Goal: Task Accomplishment & Management: Use online tool/utility

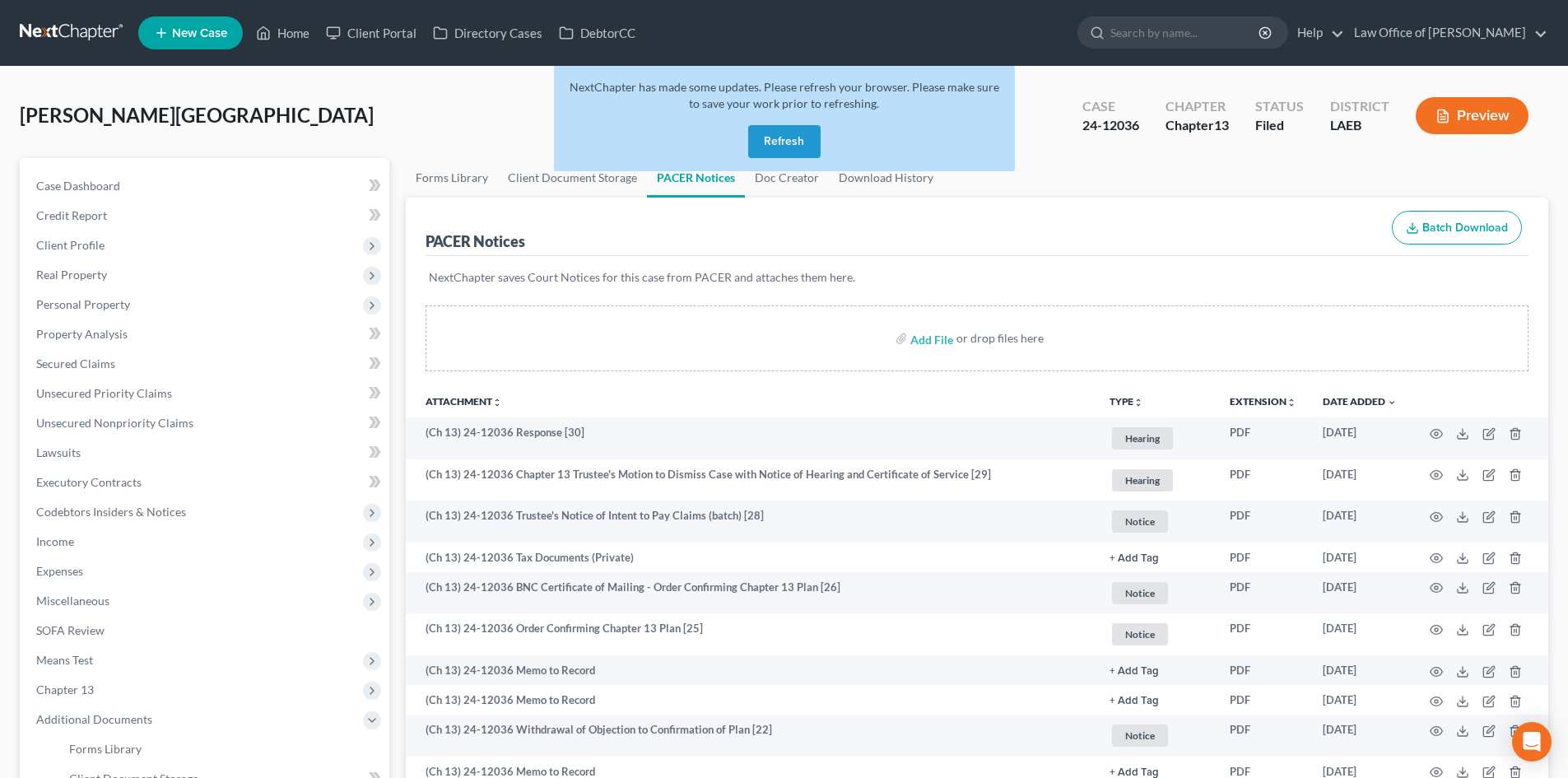
click at [785, 144] on button "Refresh" at bounding box center [784, 142] width 72 height 33
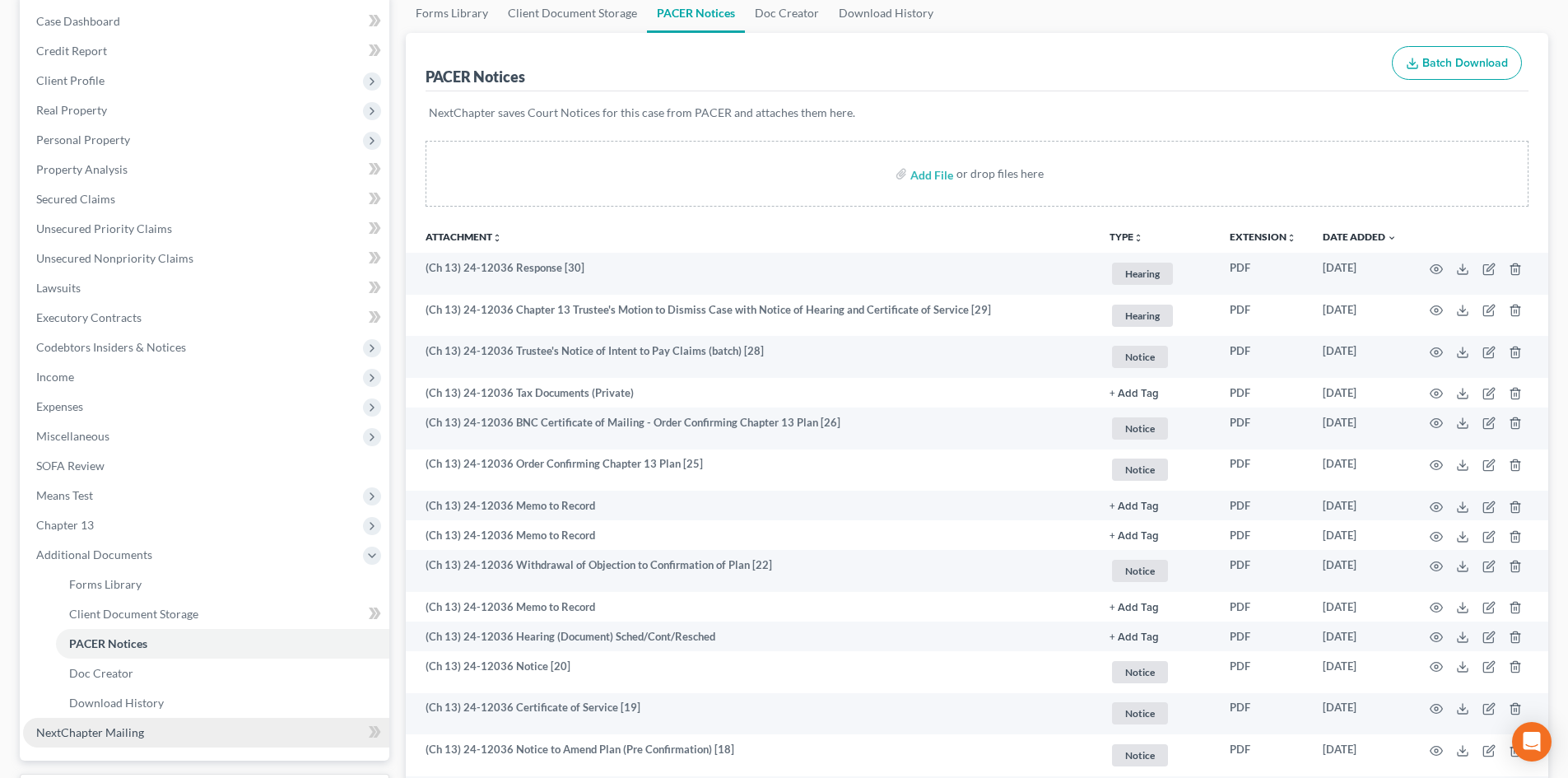
click at [93, 734] on span "NextChapter Mailing" at bounding box center [91, 732] width 108 height 14
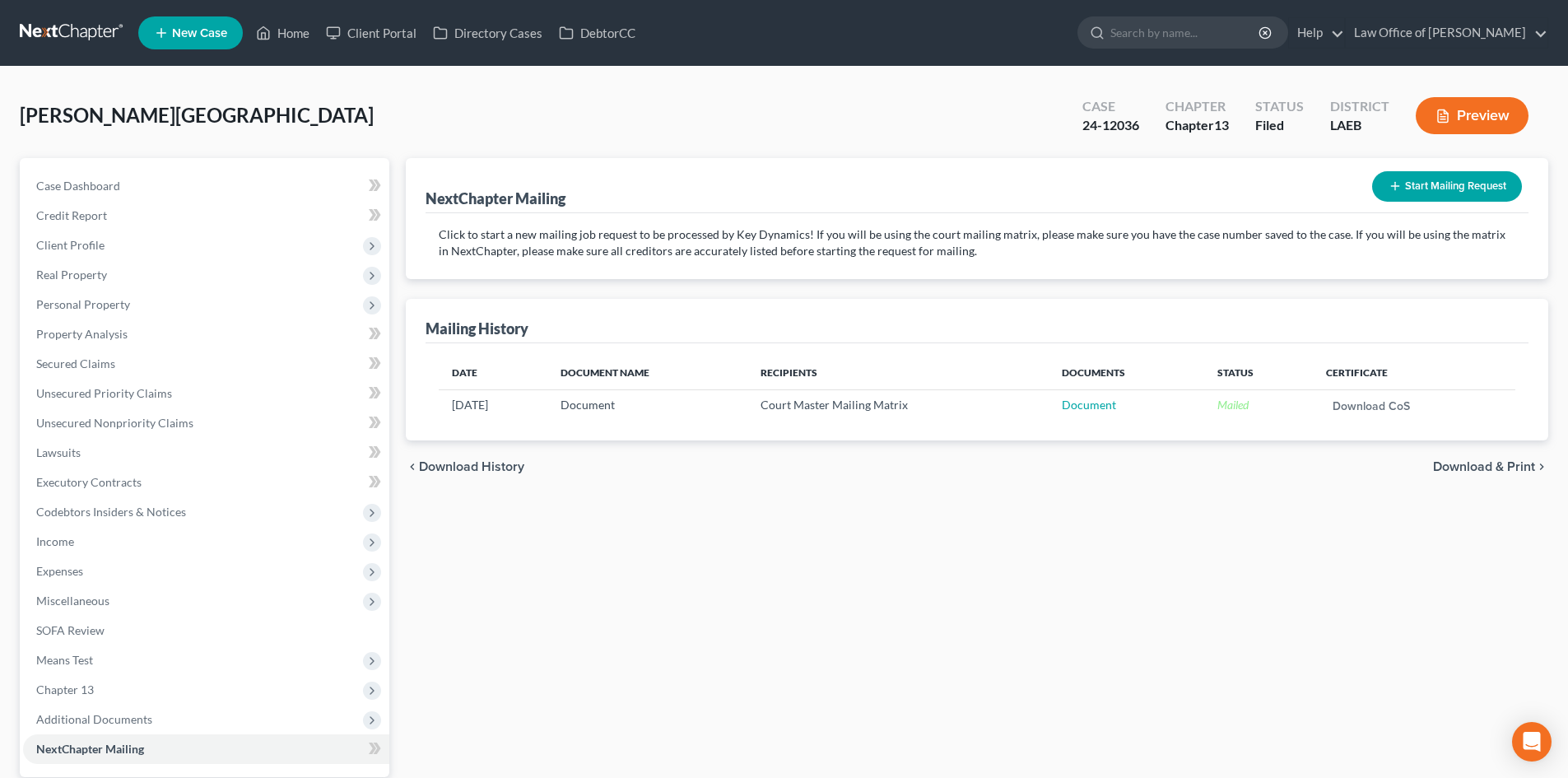
click at [1418, 191] on button "Start Mailing Request" at bounding box center [1448, 187] width 150 height 31
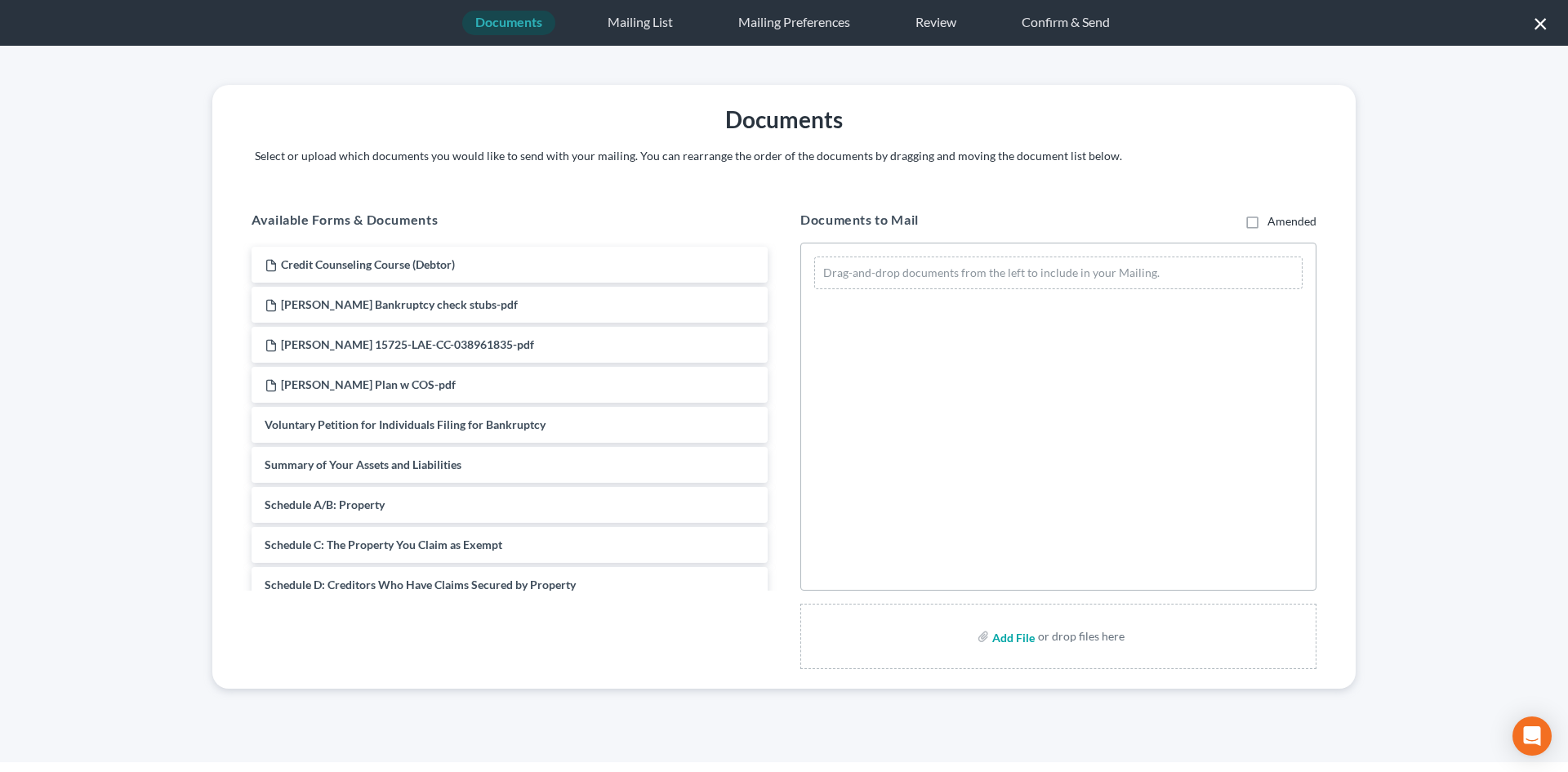
click at [1019, 643] on input "file" at bounding box center [1011, 635] width 39 height 30
type input "C:\fakepath\Dauzat 1st modified mailing.pdf"
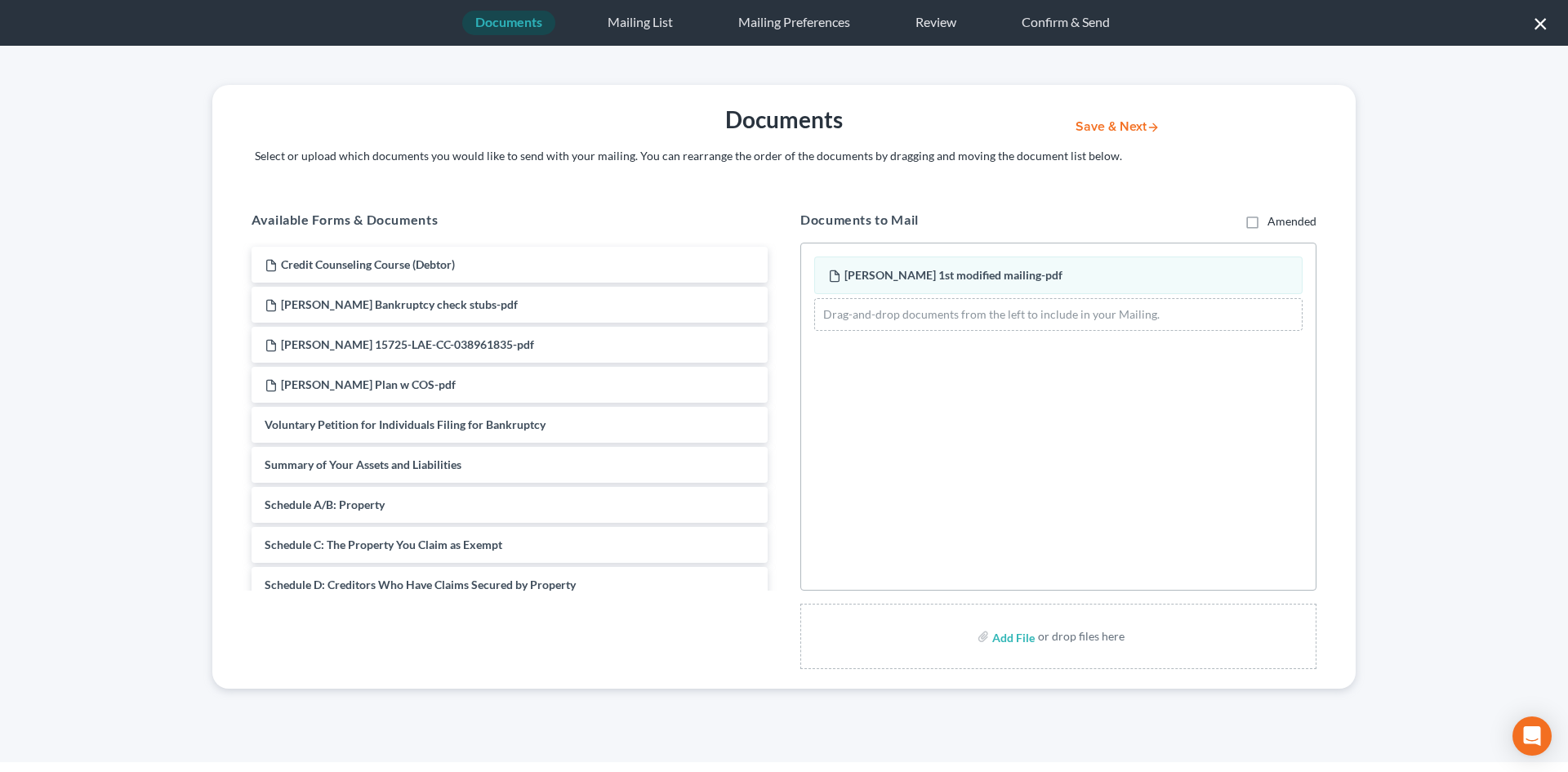
click at [1128, 126] on button "Save & Next" at bounding box center [1117, 127] width 110 height 14
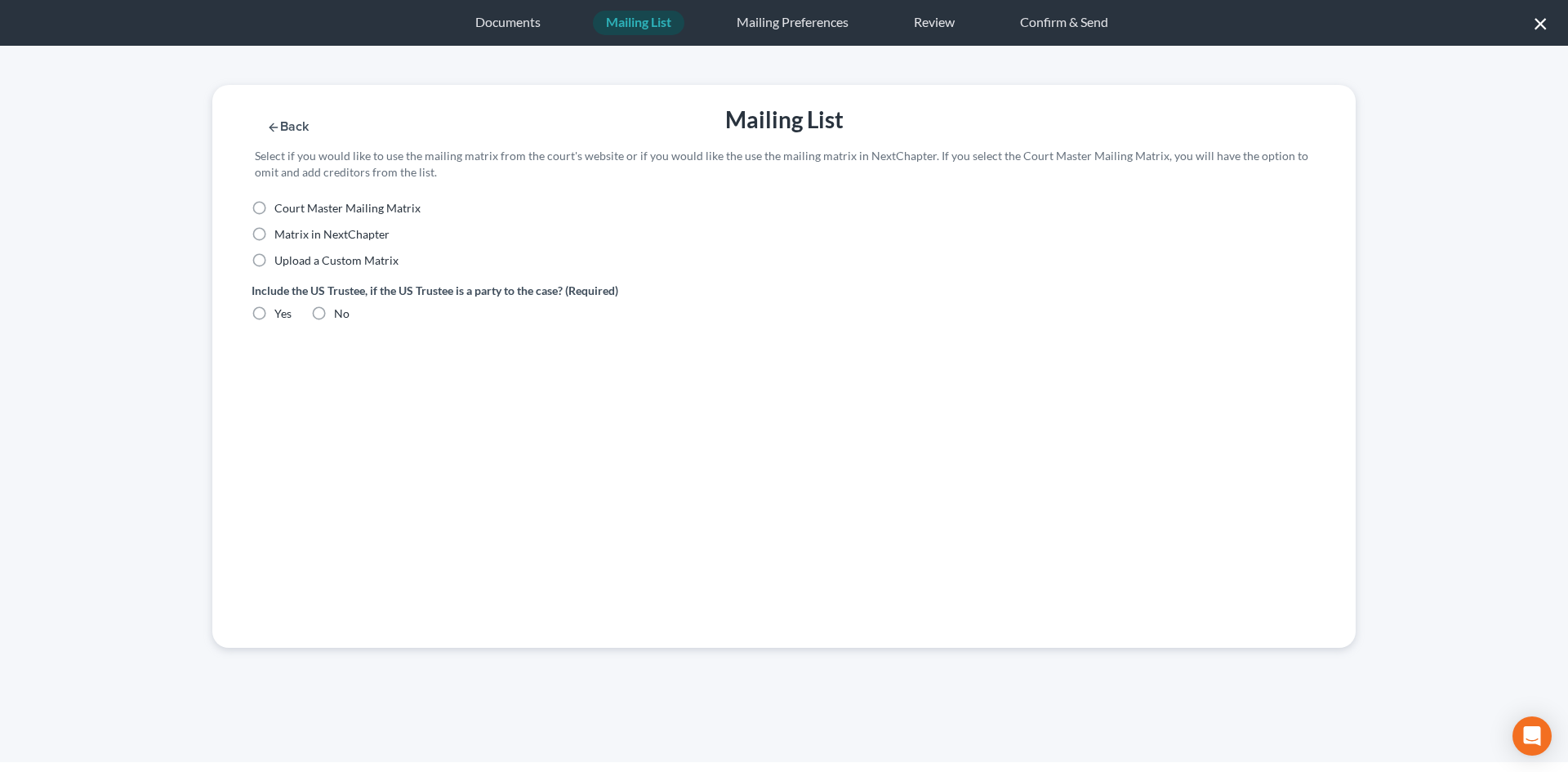
click at [298, 209] on span "Court Master Mailing Matrix" at bounding box center [347, 207] width 146 height 14
click at [291, 209] on input "Court Master Mailing Matrix" at bounding box center [286, 204] width 11 height 11
radio input "true"
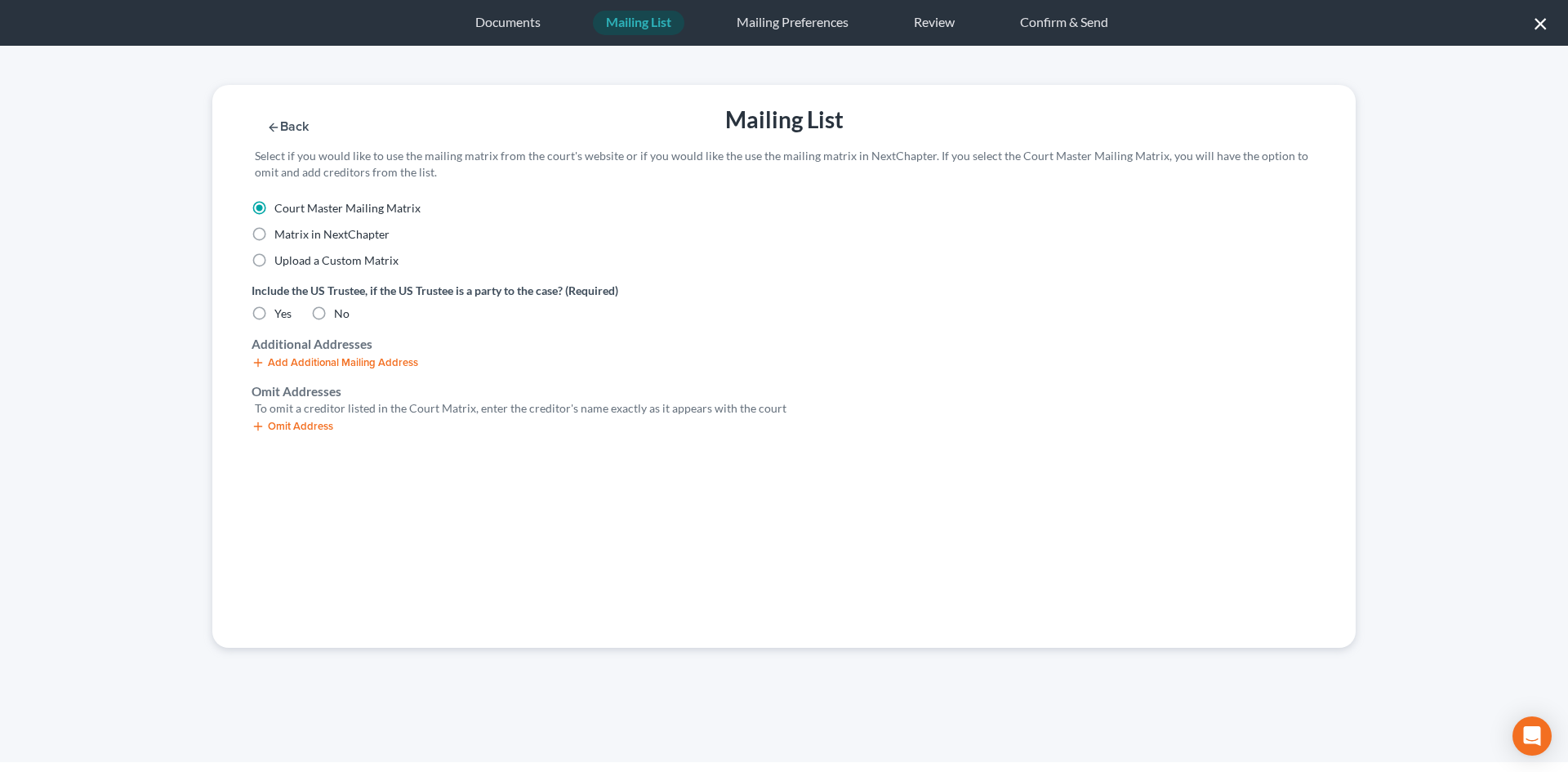
click at [334, 318] on label "No" at bounding box center [342, 313] width 15 height 16
click at [340, 316] on input "No" at bounding box center [345, 311] width 11 height 11
radio input "true"
click at [286, 424] on button "Omit Address" at bounding box center [291, 426] width 81 height 13
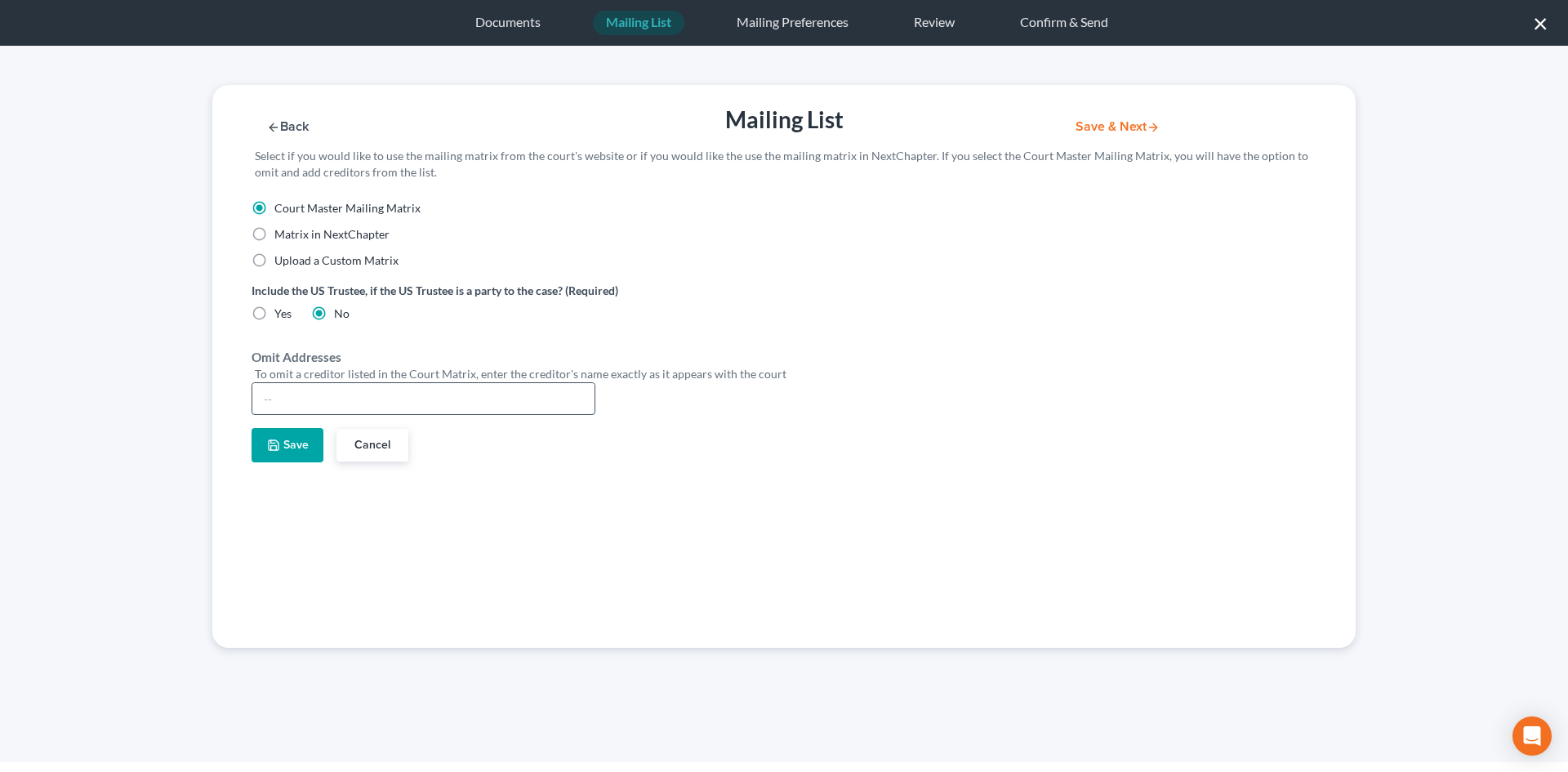
click at [291, 389] on input "text" at bounding box center [423, 398] width 342 height 31
type input "[PERSON_NAME]"
click at [291, 443] on button "Save" at bounding box center [287, 445] width 72 height 34
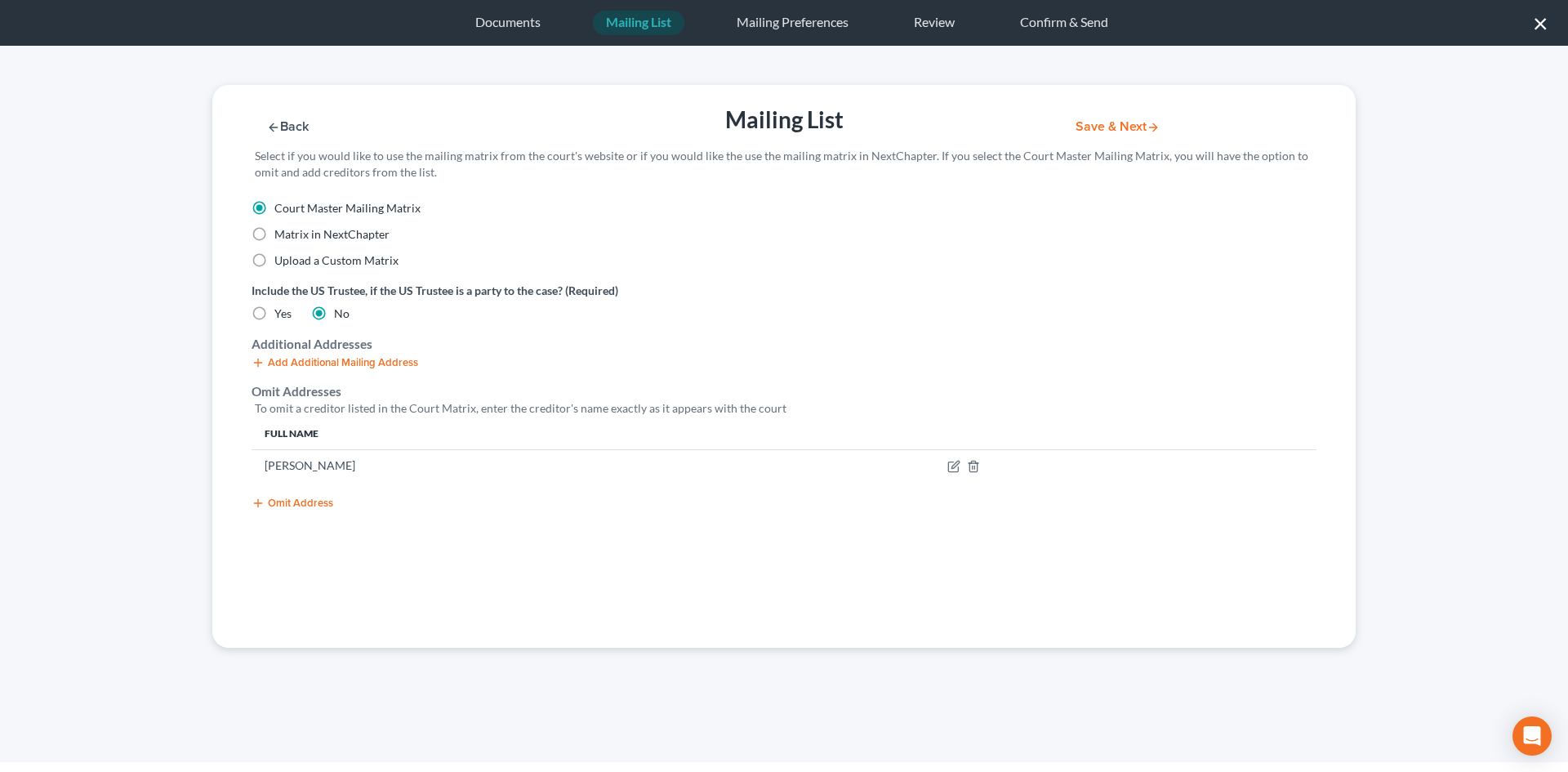
click at [1098, 130] on button "Save & Next" at bounding box center [1117, 127] width 110 height 14
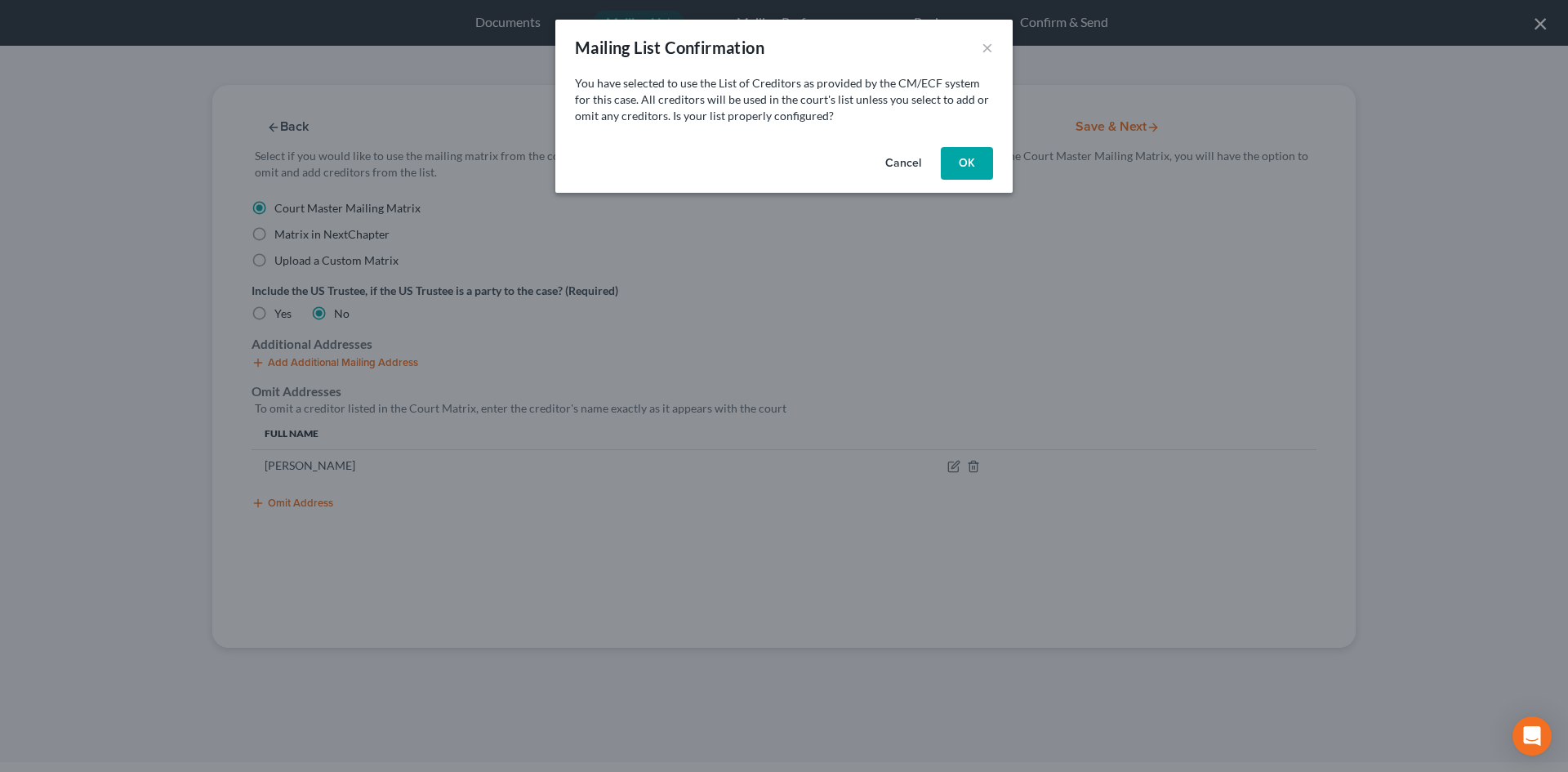
click at [965, 161] on button "OK" at bounding box center [966, 163] width 53 height 32
select select "19"
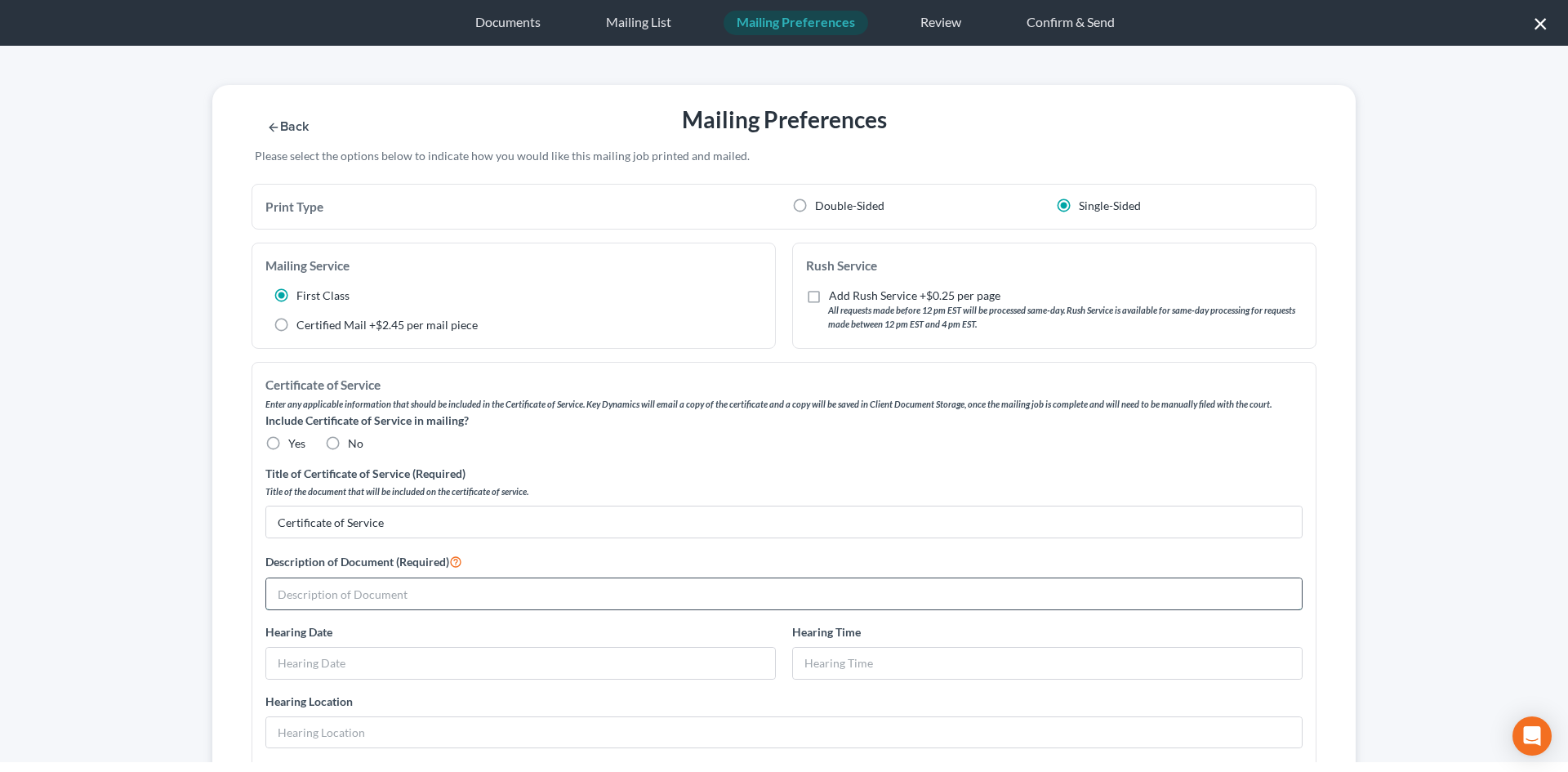
click at [363, 596] on input "text" at bounding box center [784, 593] width 1036 height 31
click at [554, 592] on input "1st Modified Chapter 13 Plan [Doc 31], Motion to Modify Plan [Doc 32], and Noti…" at bounding box center [784, 593] width 1036 height 31
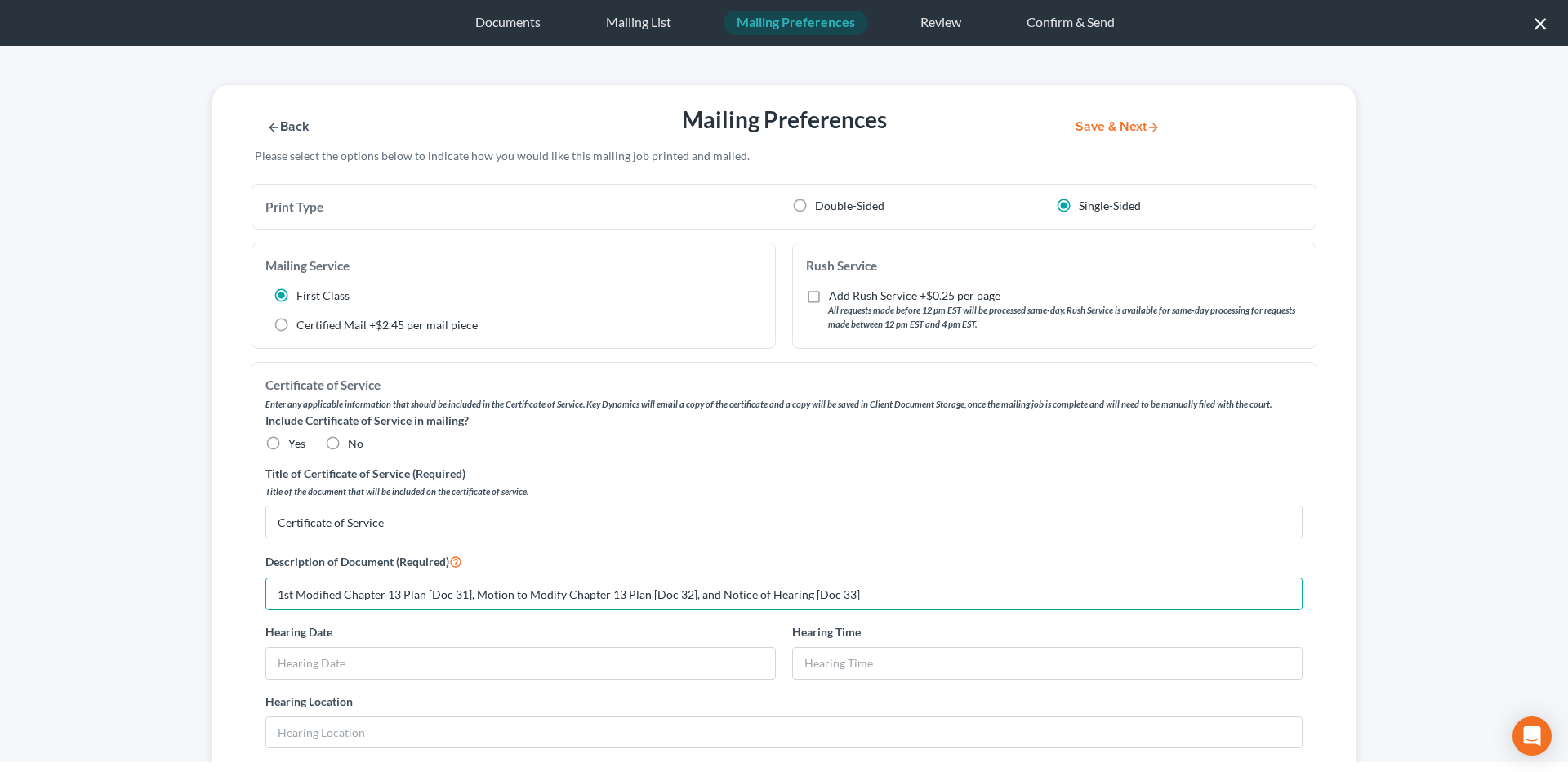
type input "1st Modified Chapter 13 Plan [Doc 31], Motion to Modify Chapter 13 Plan [Doc 32…"
click at [348, 440] on label "No" at bounding box center [355, 442] width 15 height 16
click at [354, 440] on input "No" at bounding box center [359, 440] width 11 height 11
radio input "true"
click at [815, 207] on label "Double-Sided" at bounding box center [849, 205] width 70 height 16
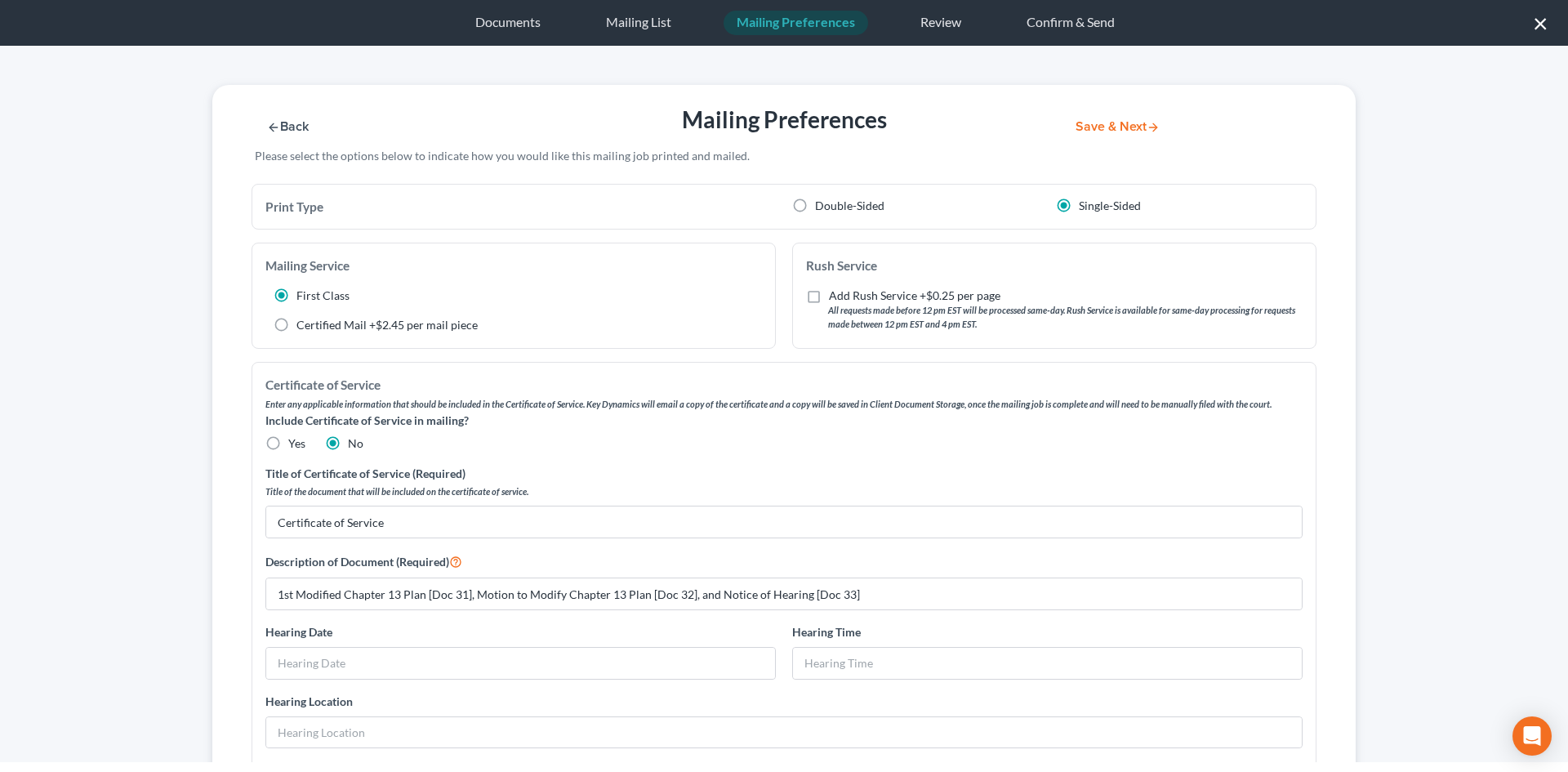
click at [822, 207] on input "Double-Sided" at bounding box center [827, 203] width 11 height 11
radio input "true"
radio input "false"
click at [1103, 135] on div "Back Mailing Preferences Save & Next Please select the options below to indicat…" at bounding box center [784, 134] width 1159 height 98
click at [1122, 135] on div "Back Mailing Preferences Save & Next Please select the options below to indicat…" at bounding box center [784, 134] width 1159 height 98
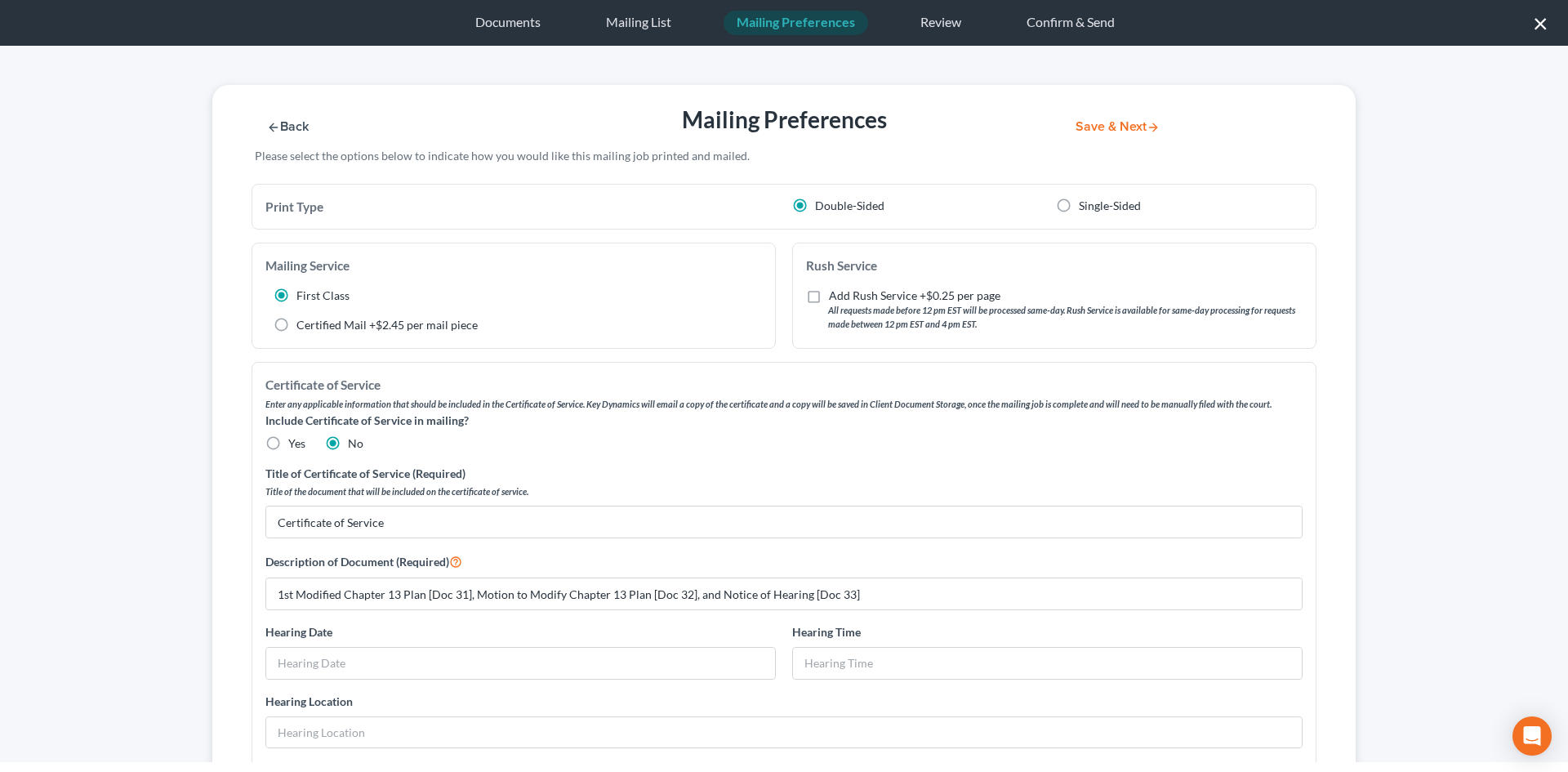
click at [1112, 128] on button "Save & Next" at bounding box center [1117, 127] width 110 height 14
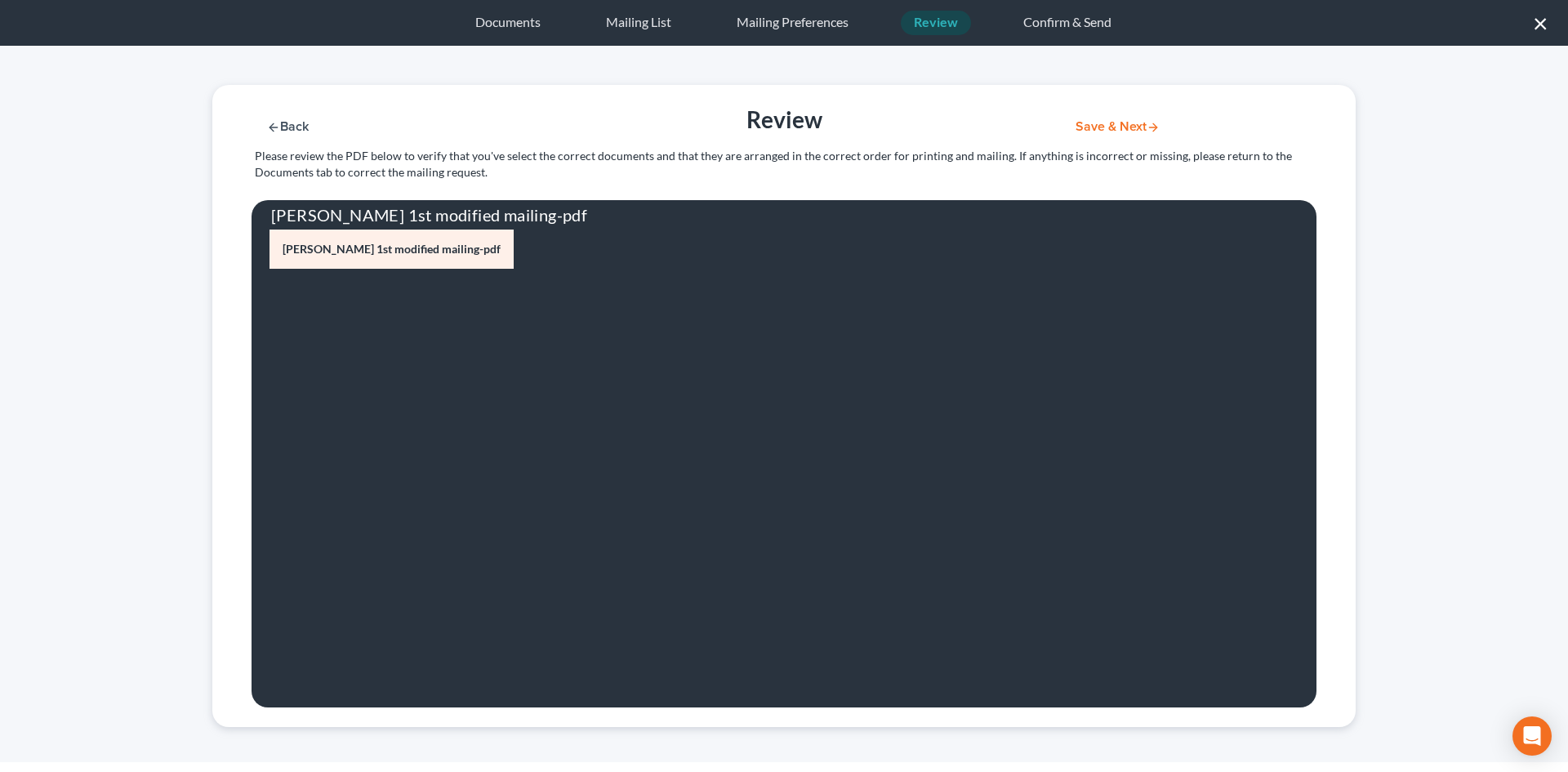
click at [1108, 130] on button "Save & Next" at bounding box center [1117, 127] width 110 height 14
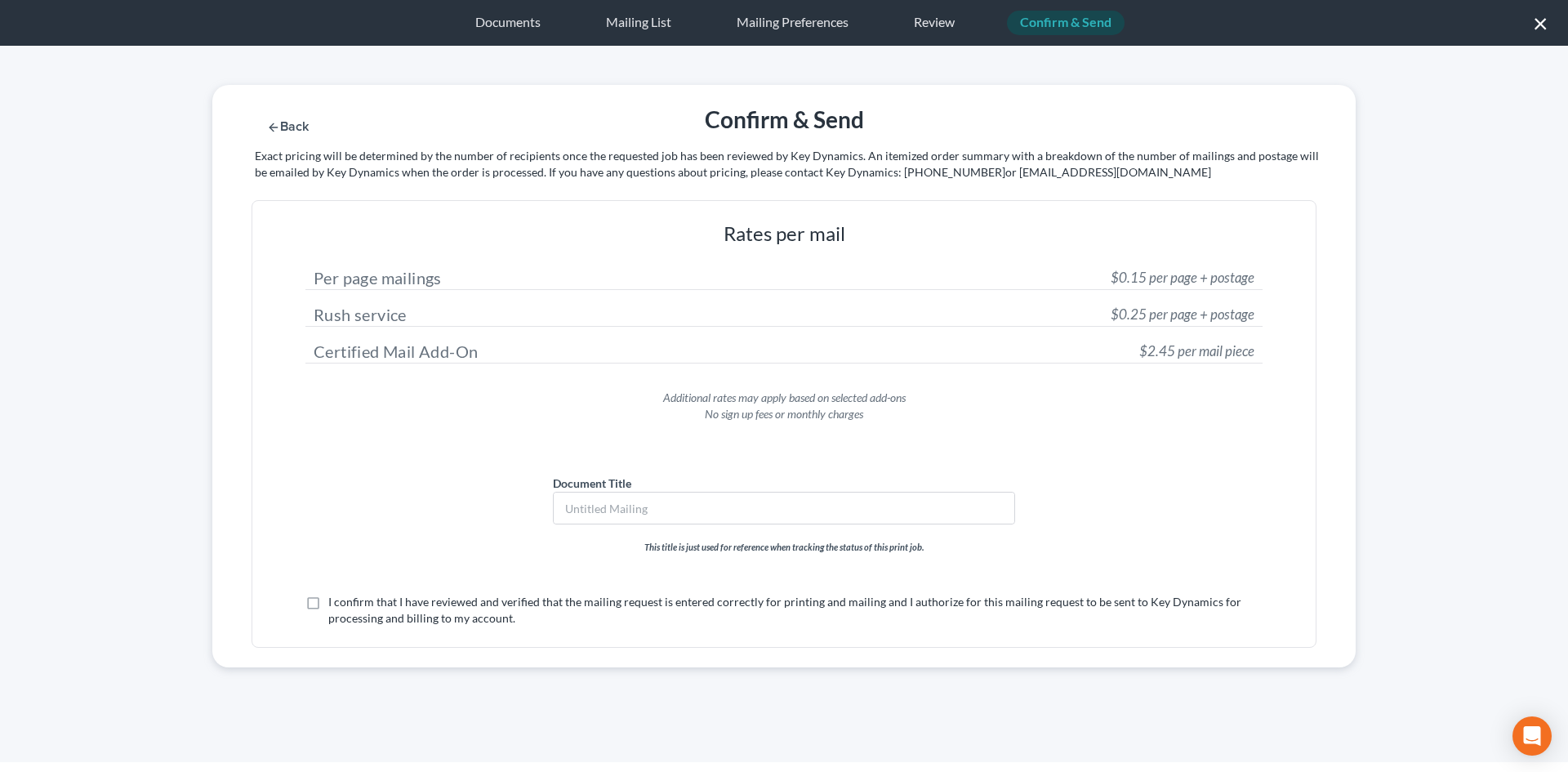
click at [390, 623] on label "I confirm that I have reviewed and verified that the mailing request is entered…" at bounding box center [796, 610] width 934 height 32
click at [345, 604] on input "I confirm that I have reviewed and verified that the mailing request is entered…" at bounding box center [339, 598] width 11 height 11
checkbox input "true"
click at [1126, 127] on button "Submit for Mailing" at bounding box center [1138, 127] width 152 height 14
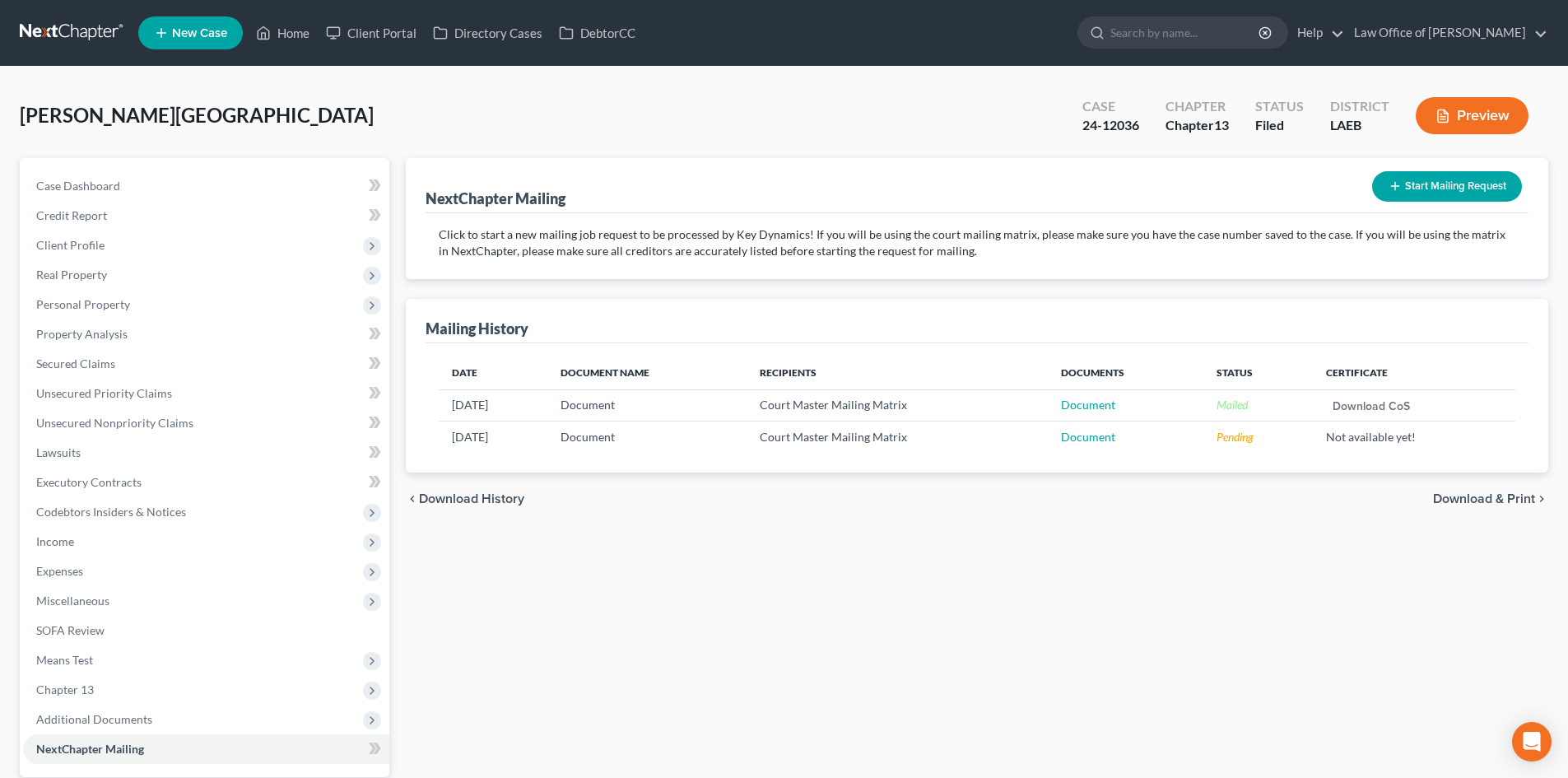
click at [58, 34] on link at bounding box center [72, 33] width 105 height 30
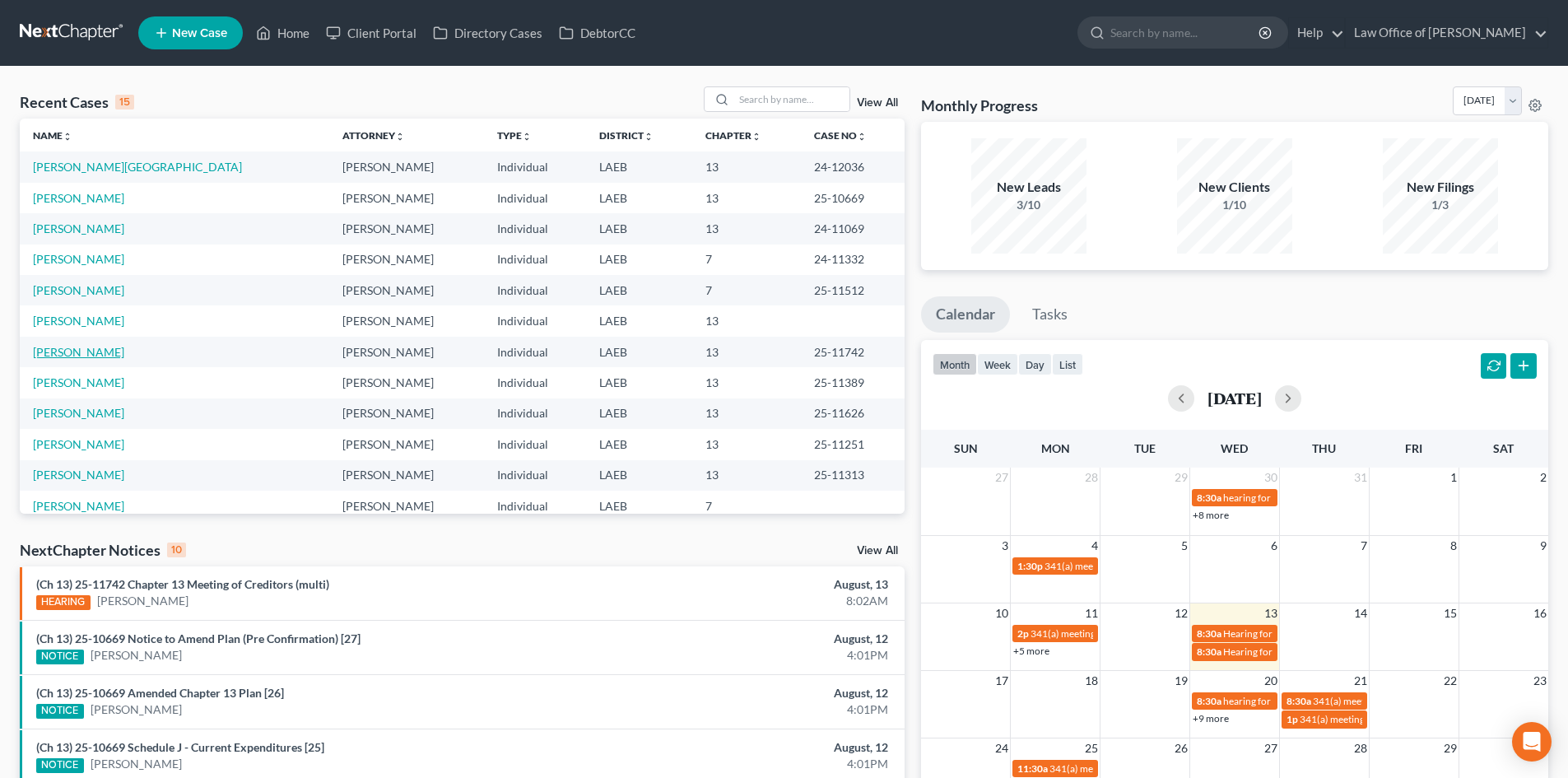
click at [76, 353] on link "Nobles, Reynard" at bounding box center [78, 351] width 91 height 14
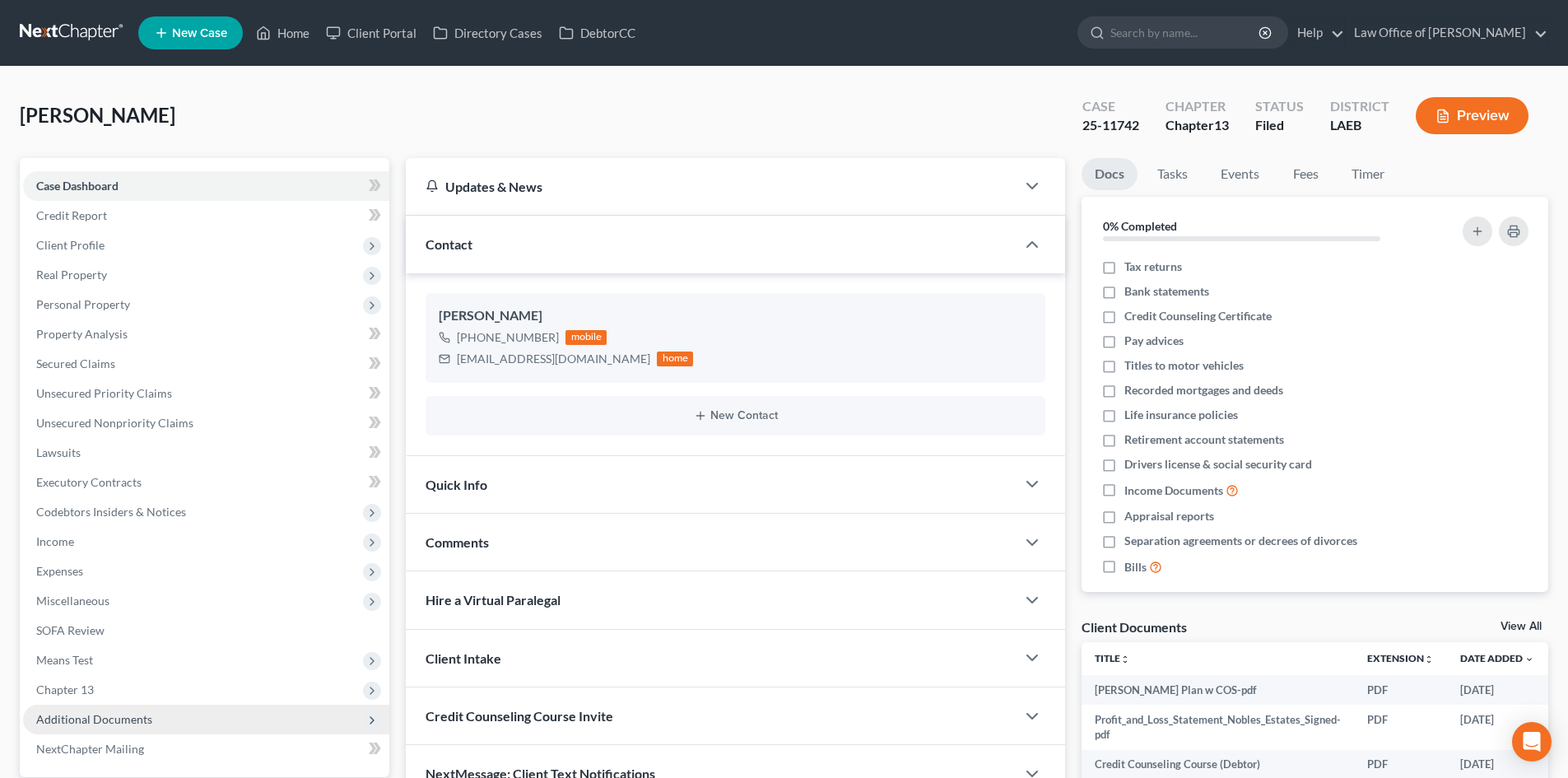
scroll to position [156, 0]
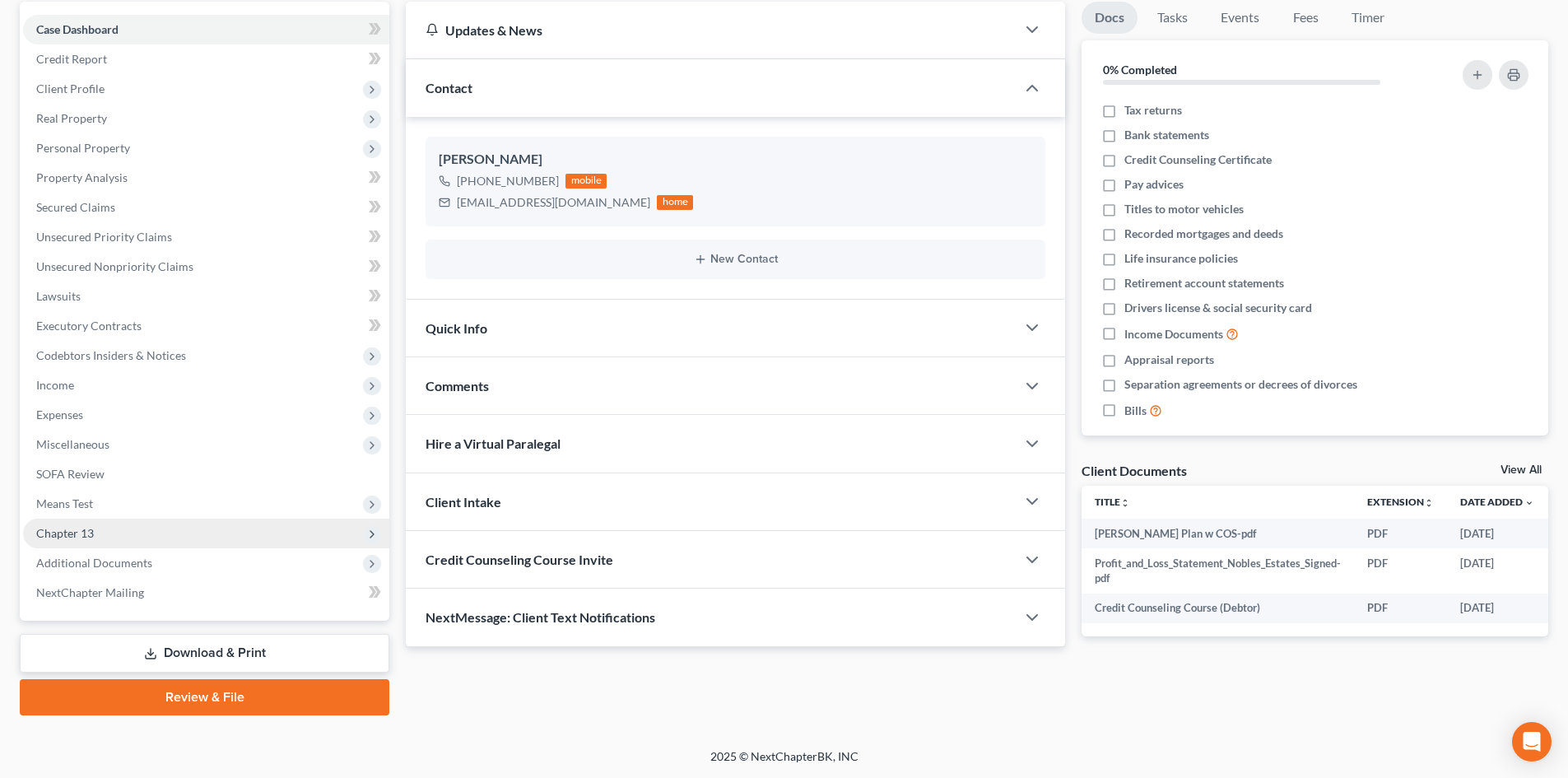
click at [76, 538] on span "Chapter 13" at bounding box center [65, 532] width 58 height 14
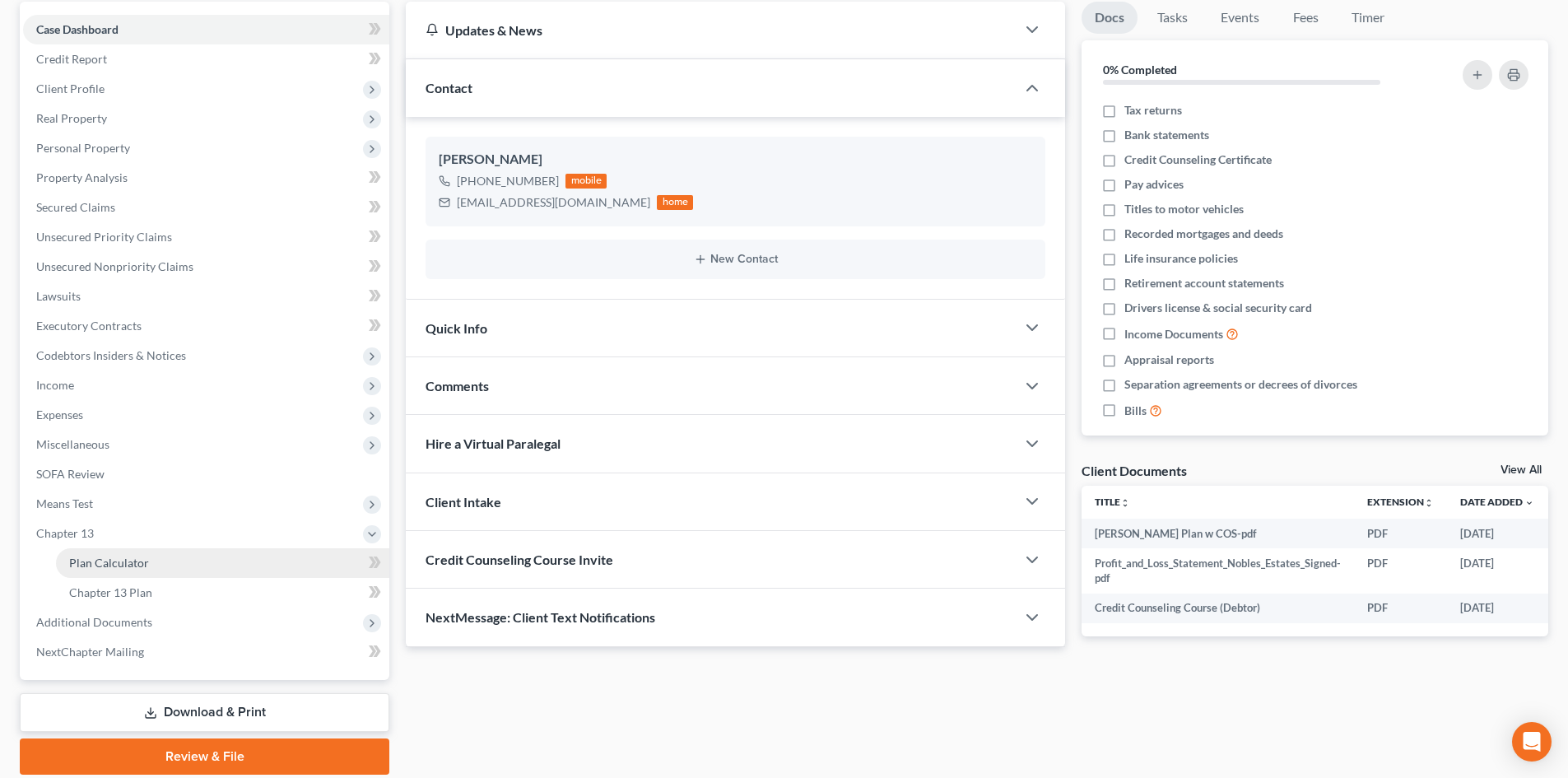
click at [114, 561] on span "Plan Calculator" at bounding box center [109, 562] width 80 height 14
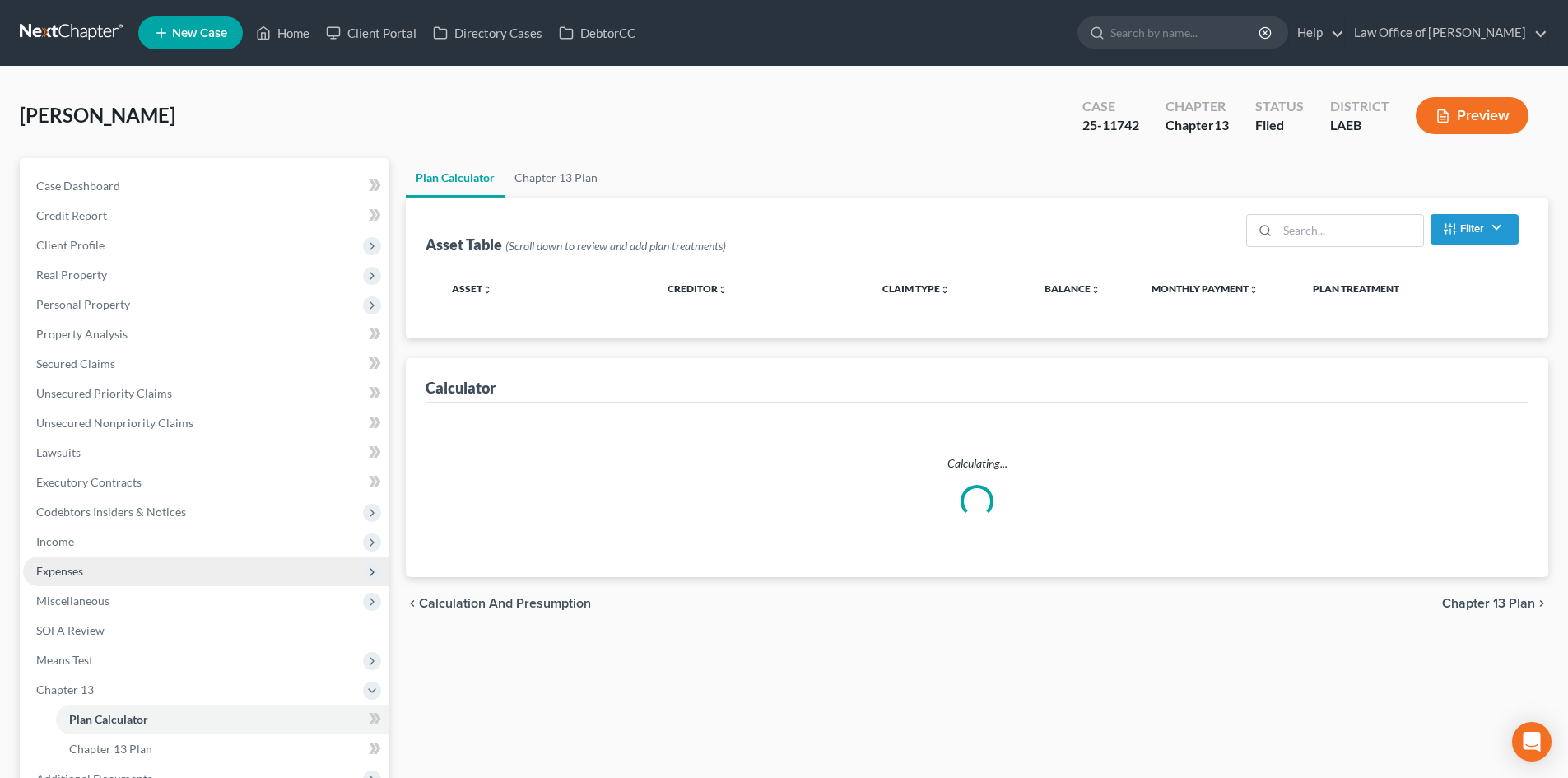
select select "59"
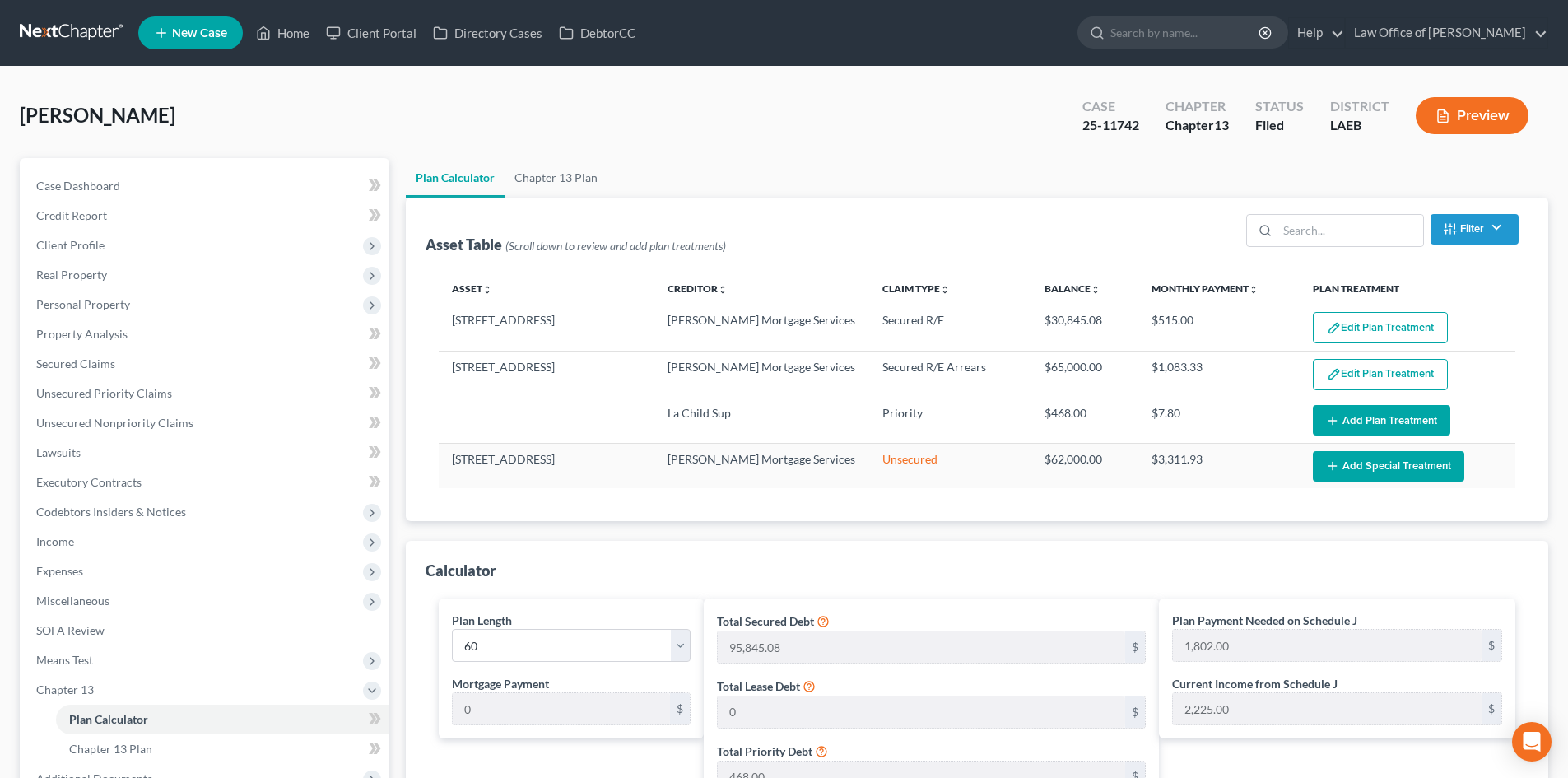
click at [54, 33] on link at bounding box center [72, 33] width 105 height 30
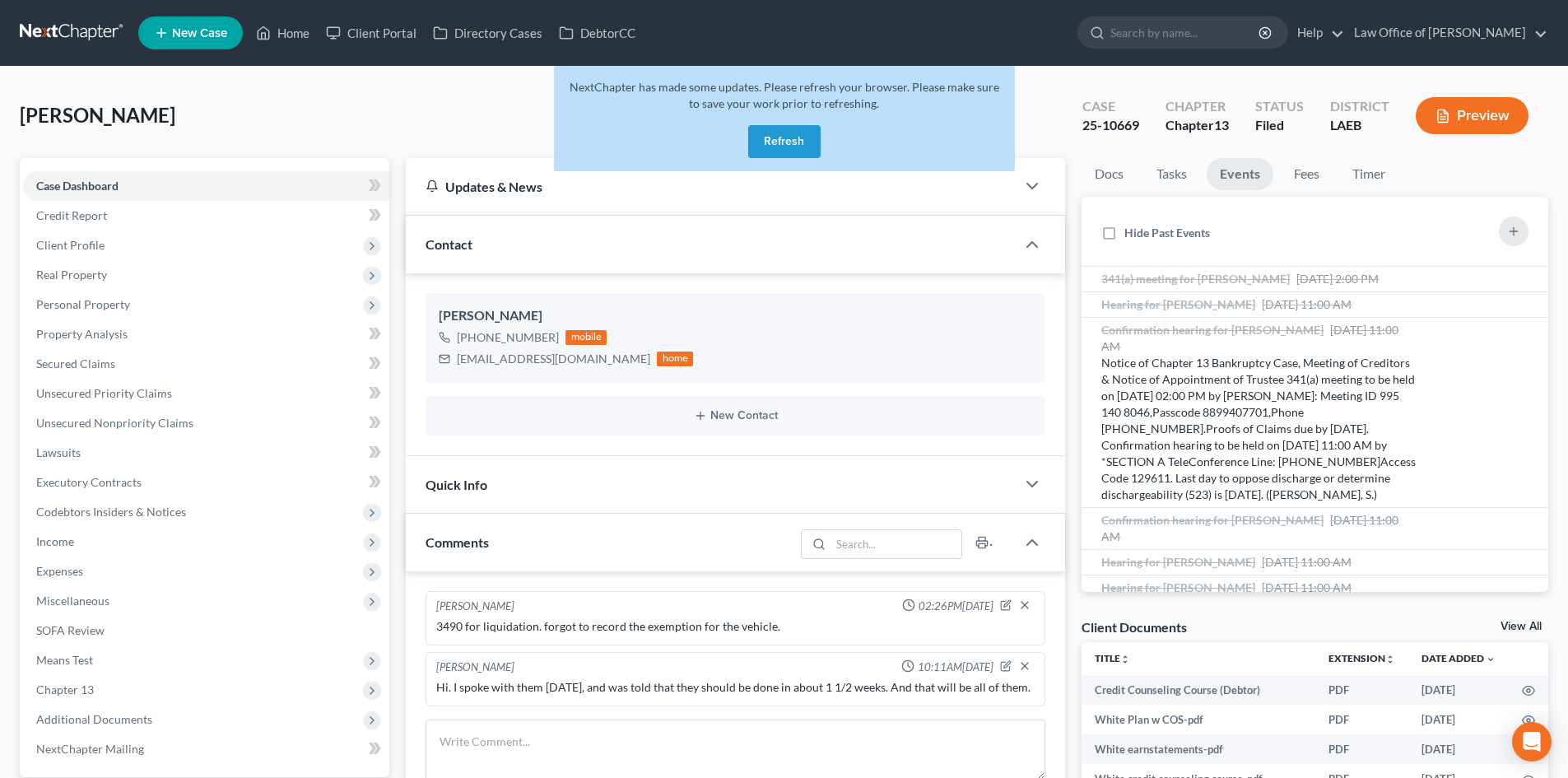
scroll to position [734, 0]
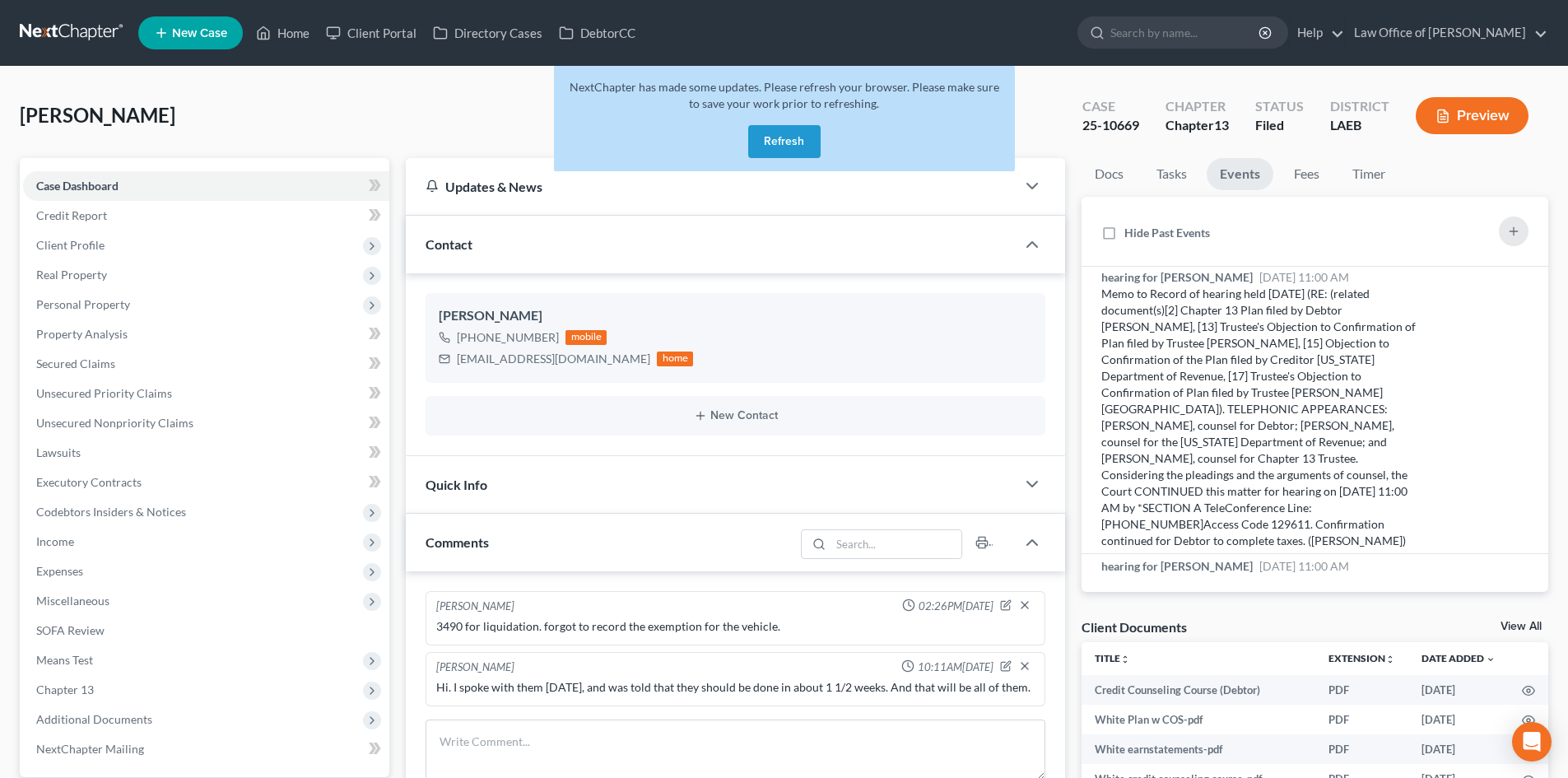
click at [767, 143] on button "Refresh" at bounding box center [784, 142] width 72 height 33
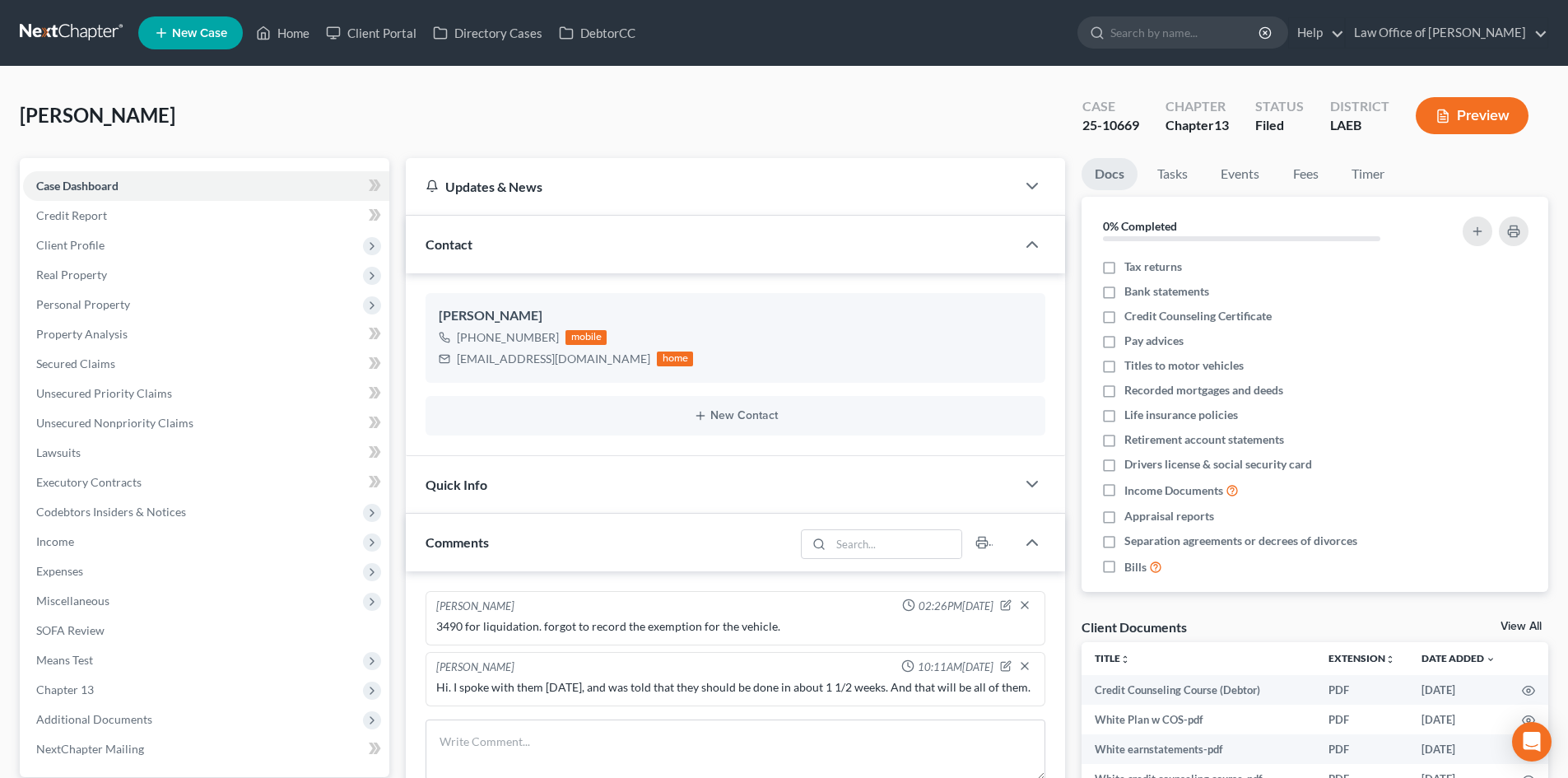
click at [46, 31] on link at bounding box center [72, 33] width 105 height 30
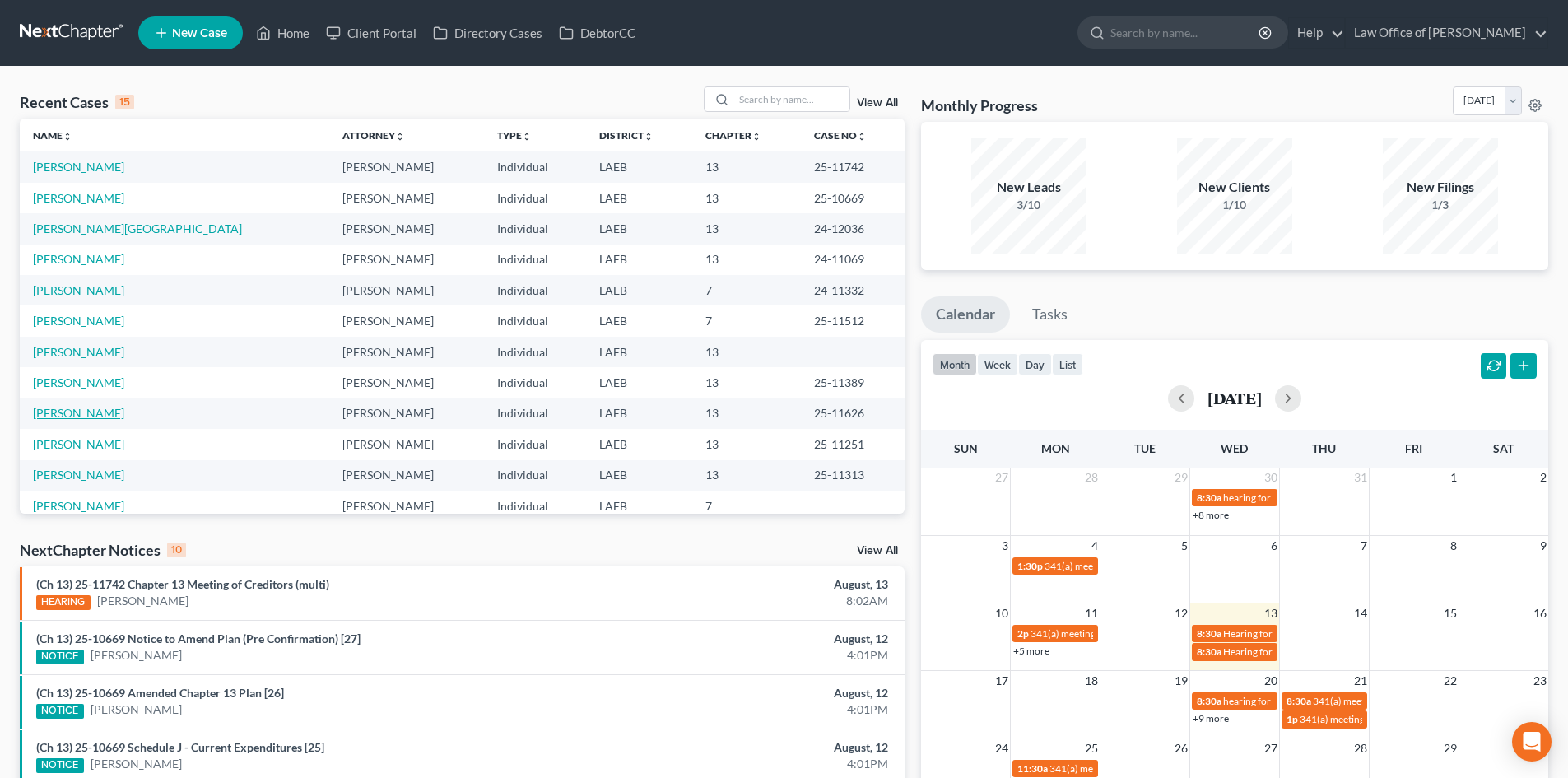
click at [60, 414] on link "[PERSON_NAME]" at bounding box center [78, 412] width 91 height 14
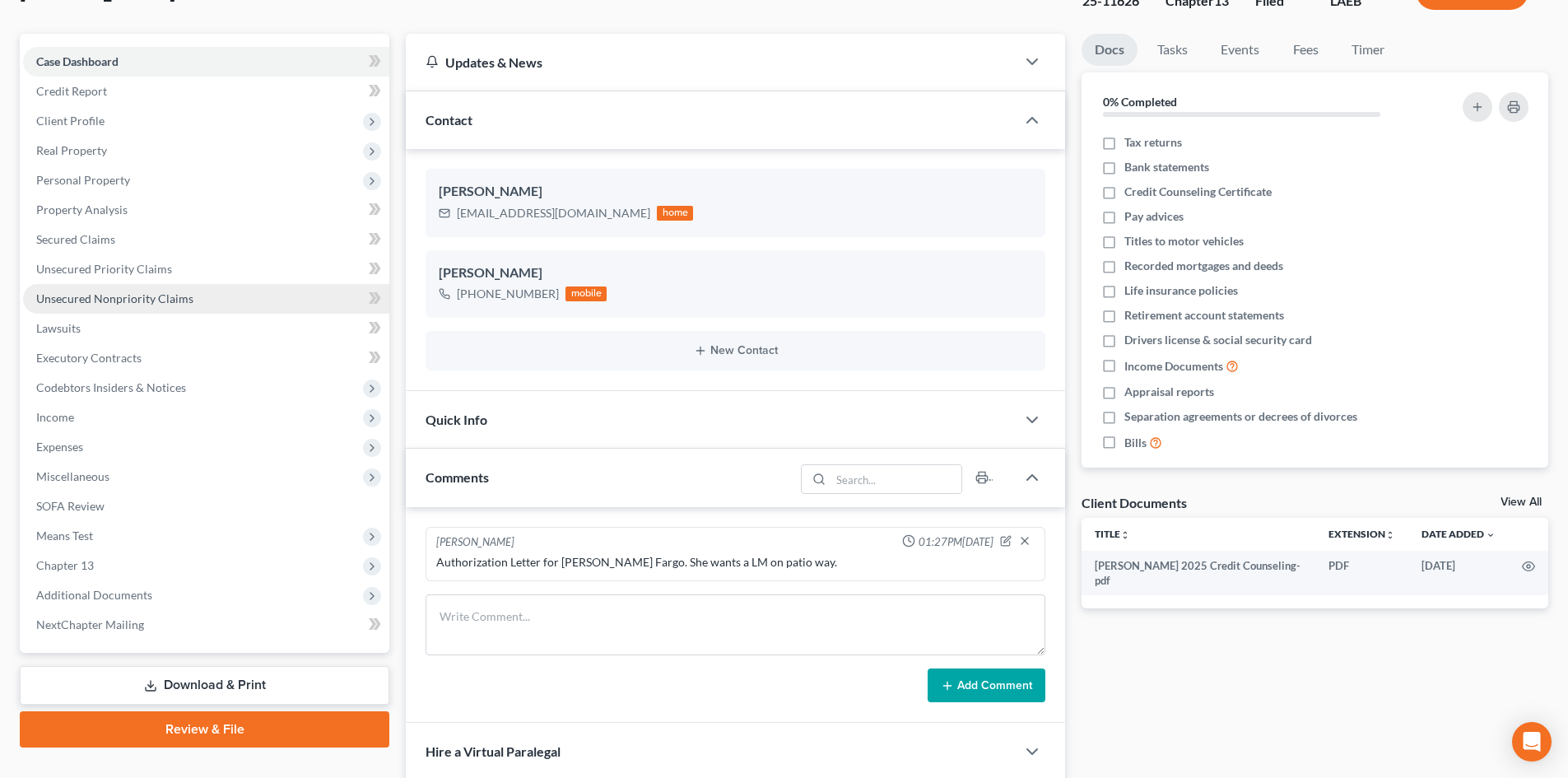
scroll to position [165, 0]
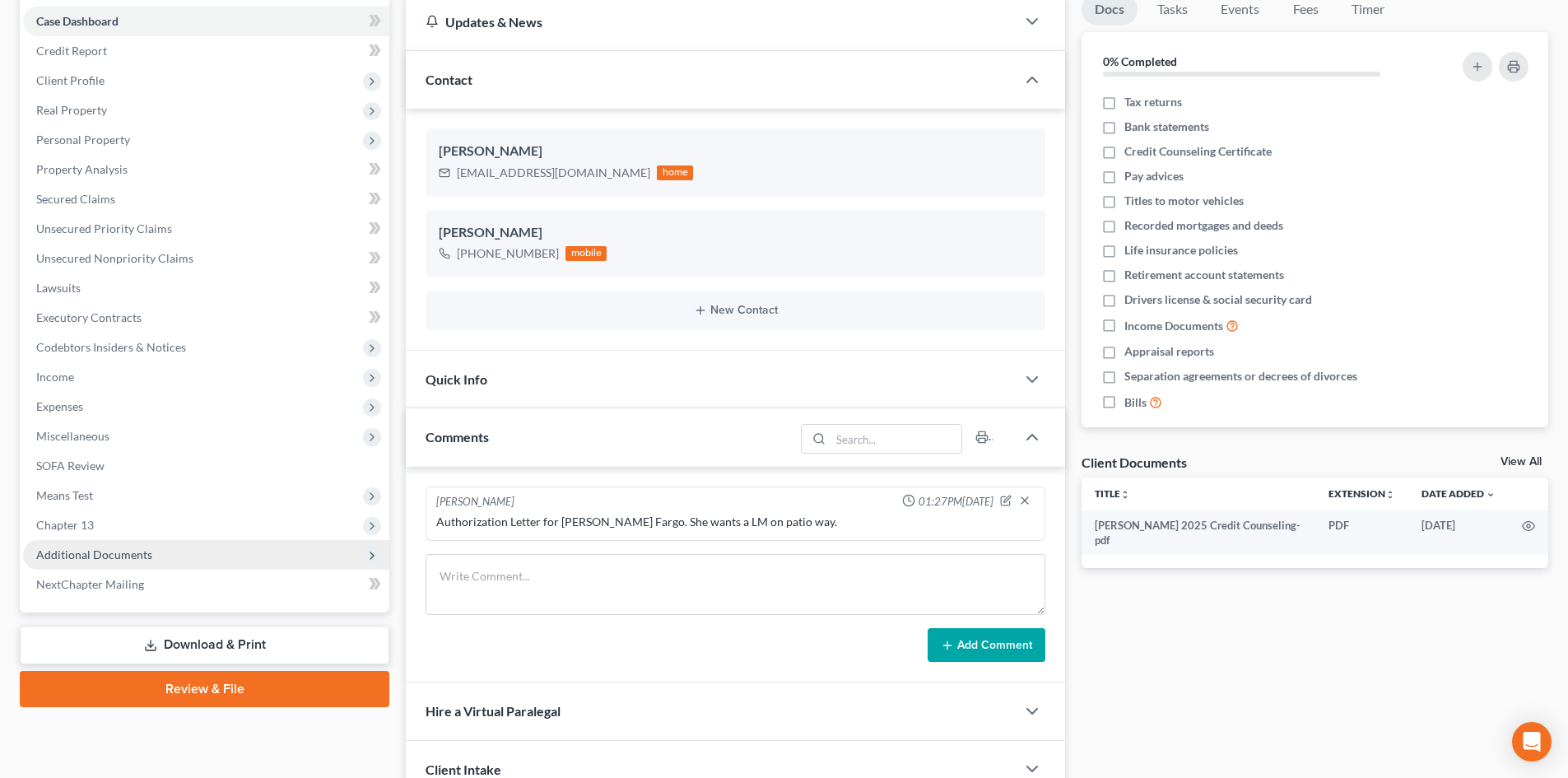
click at [88, 554] on span "Additional Documents" at bounding box center [94, 554] width 116 height 14
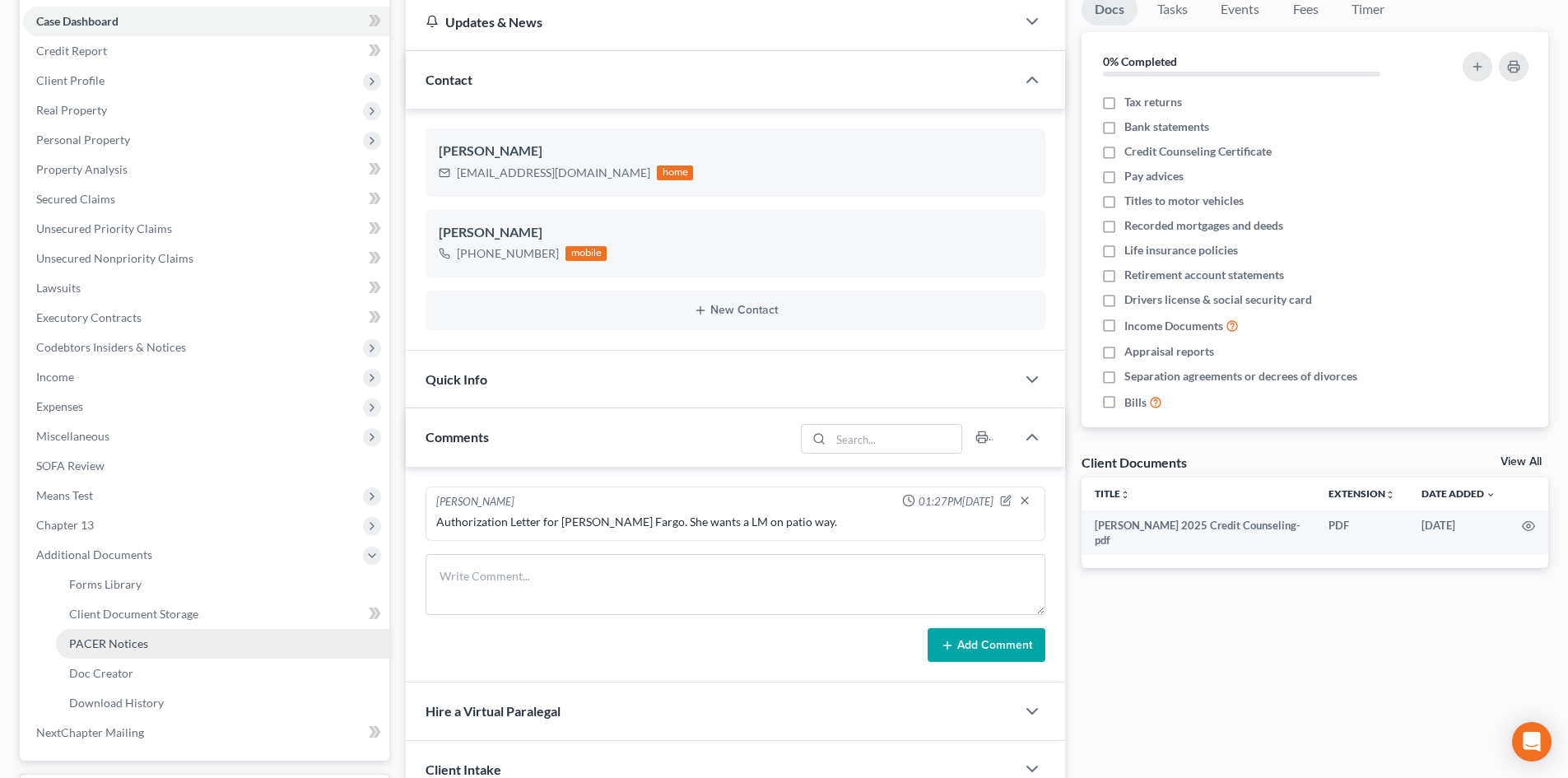
click at [118, 647] on span "PACER Notices" at bounding box center [109, 643] width 79 height 14
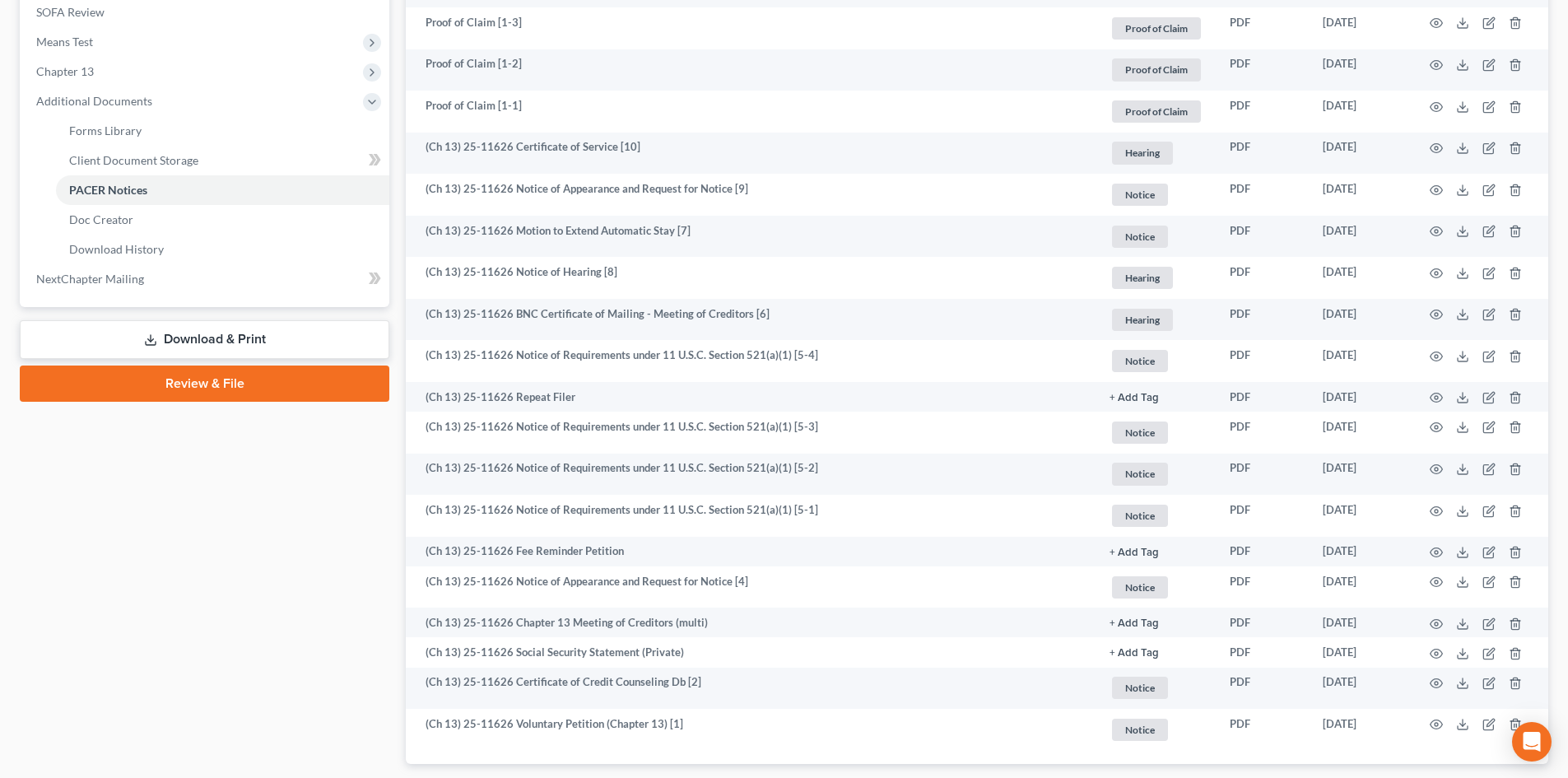
scroll to position [659, 0]
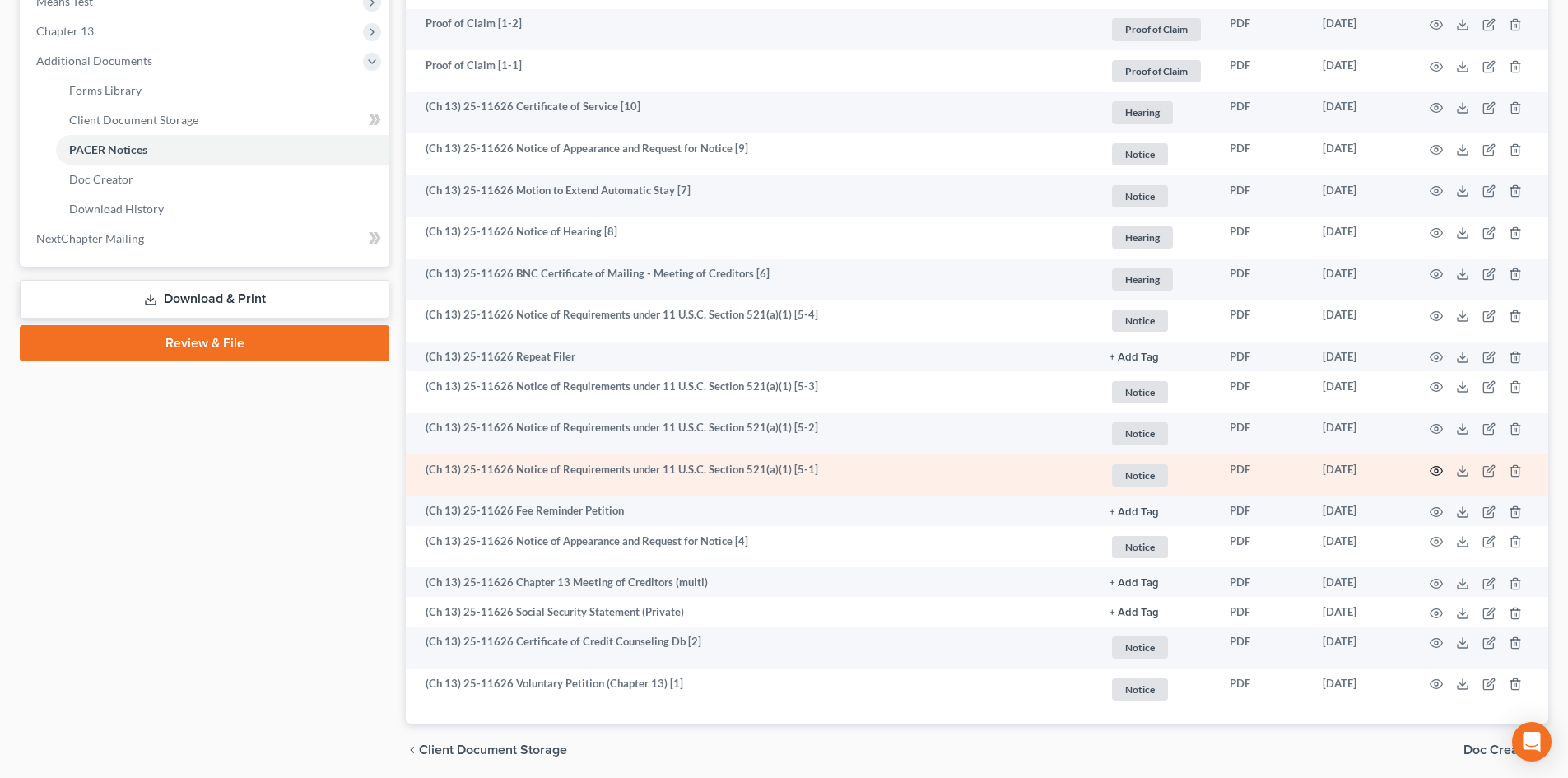
click at [1435, 468] on icon "button" at bounding box center [1436, 471] width 13 height 13
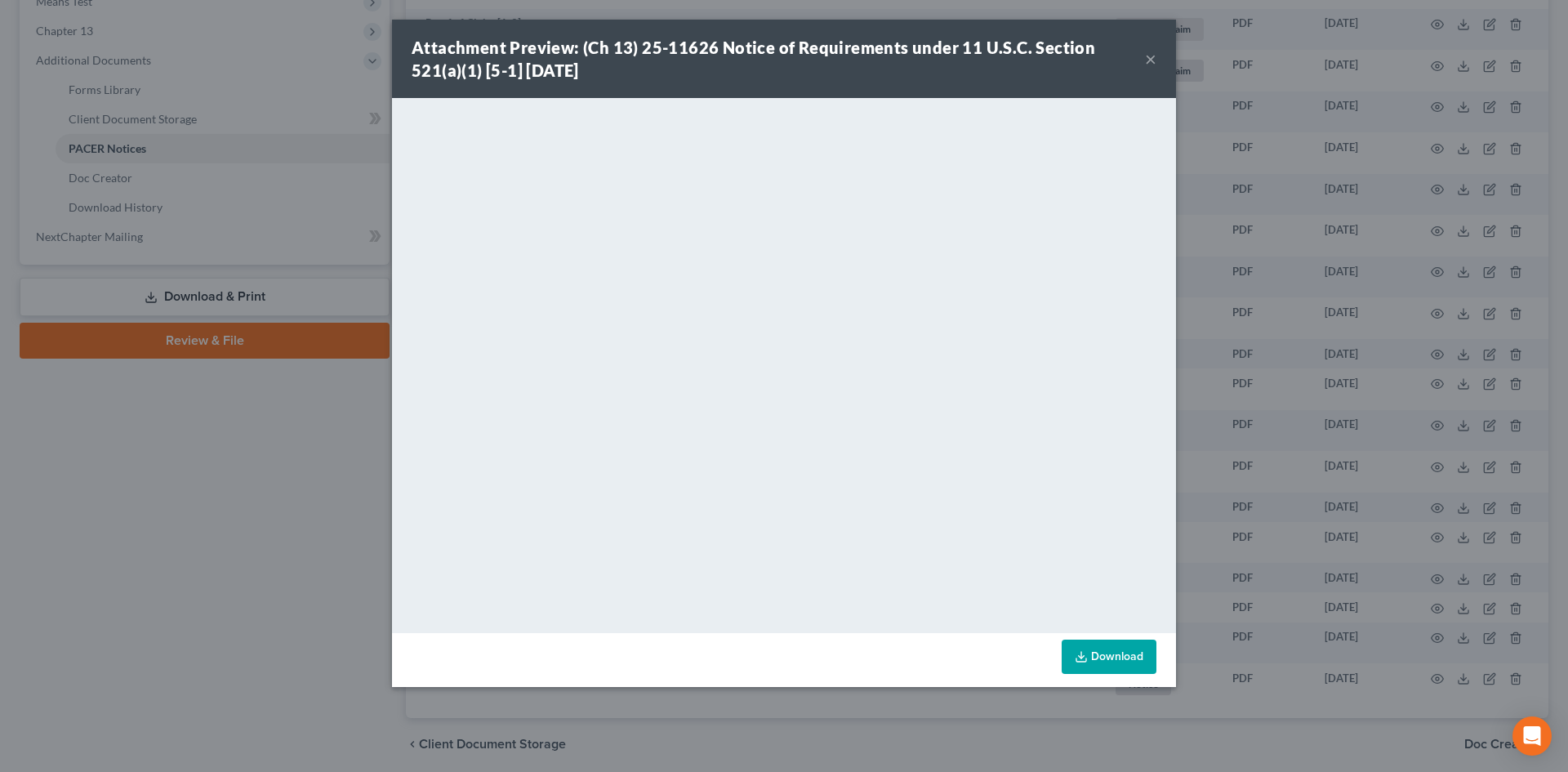
click at [1120, 659] on link "Download" at bounding box center [1108, 656] width 95 height 34
click at [244, 558] on div "Attachment Preview: (Ch 13) 25-11626 Notice of Requirements under 11 U.S.C. Sec…" at bounding box center [784, 386] width 1568 height 772
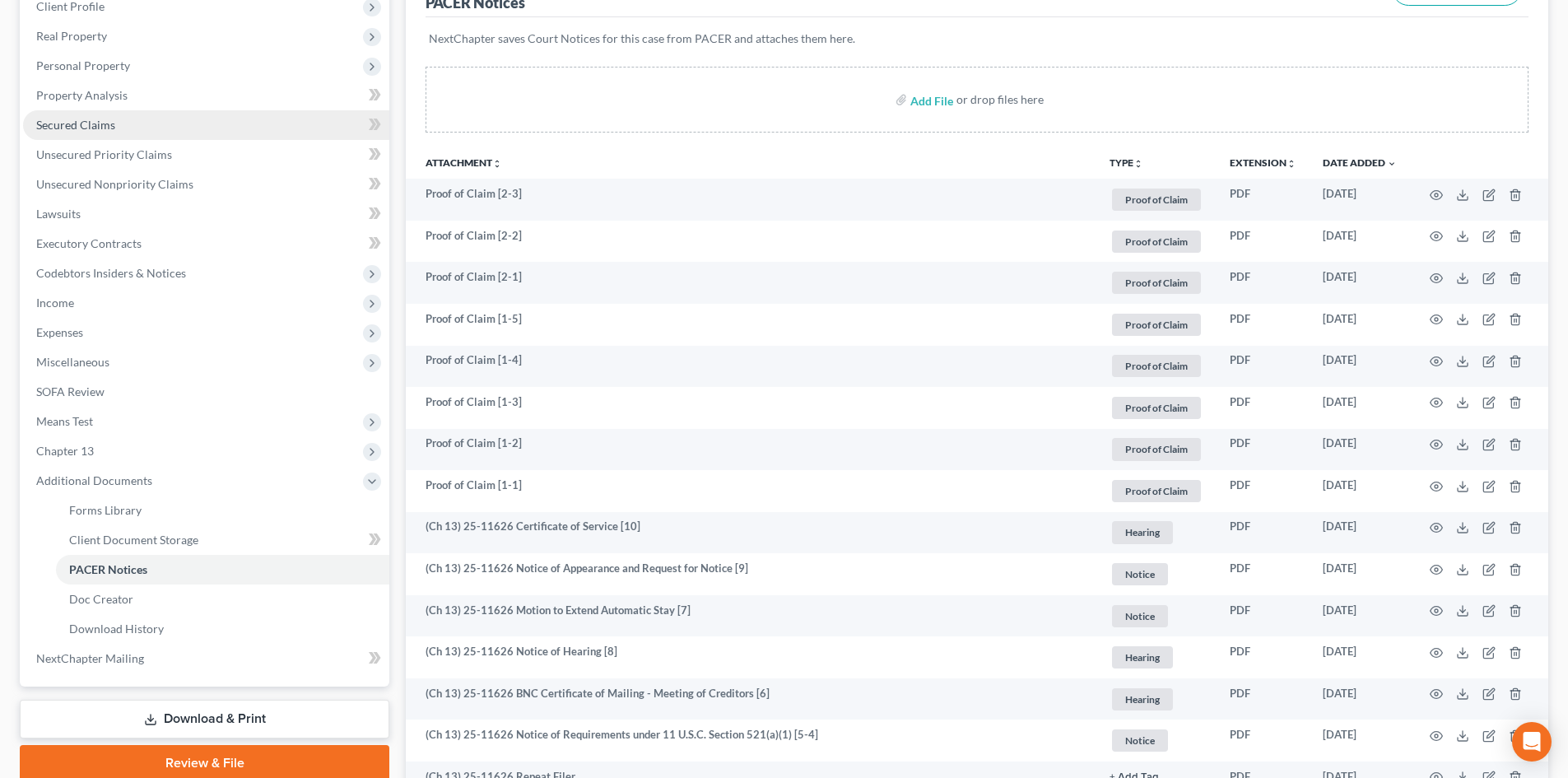
scroll to position [0, 0]
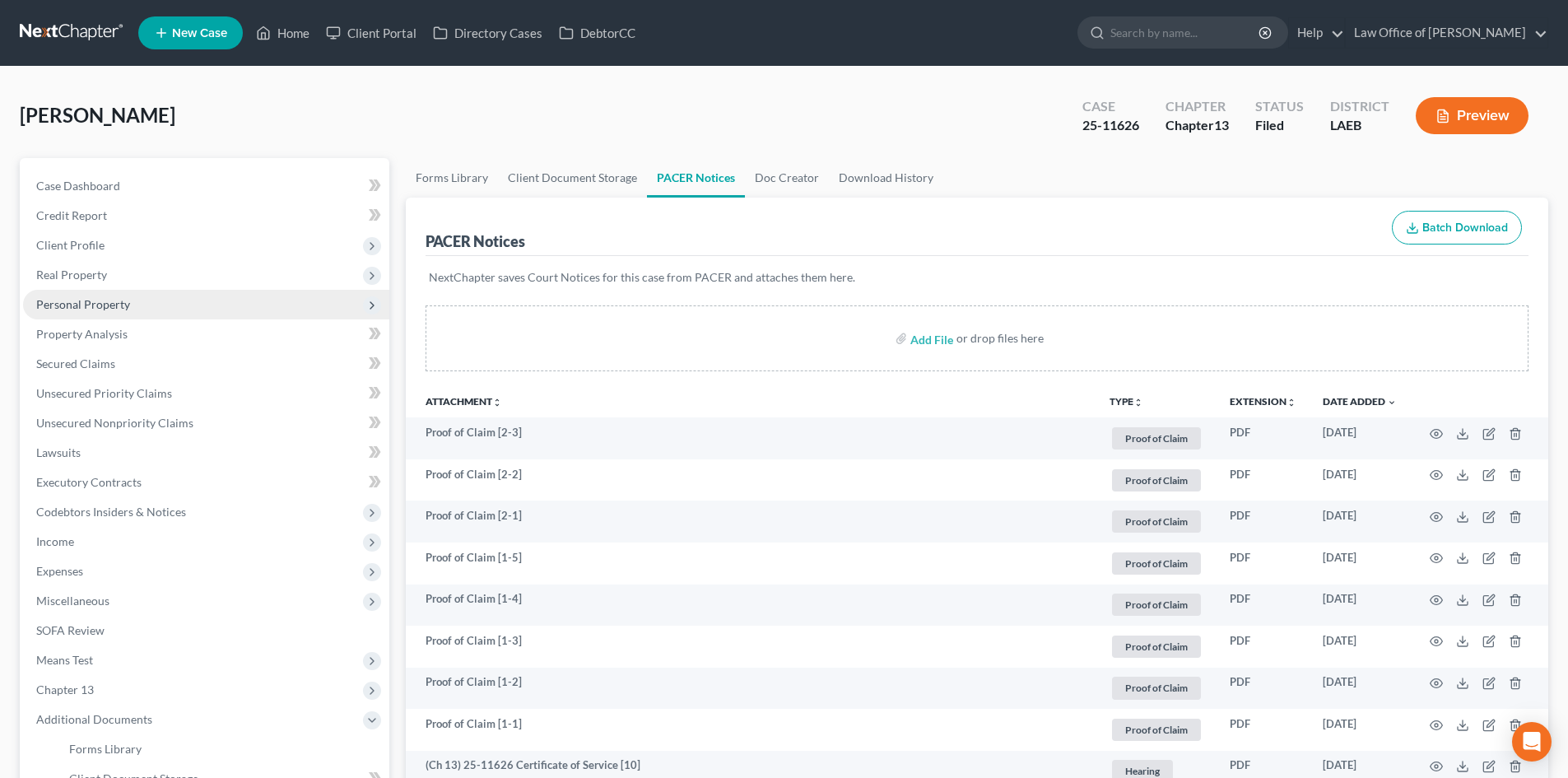
click at [77, 309] on span "Personal Property" at bounding box center [83, 303] width 93 height 14
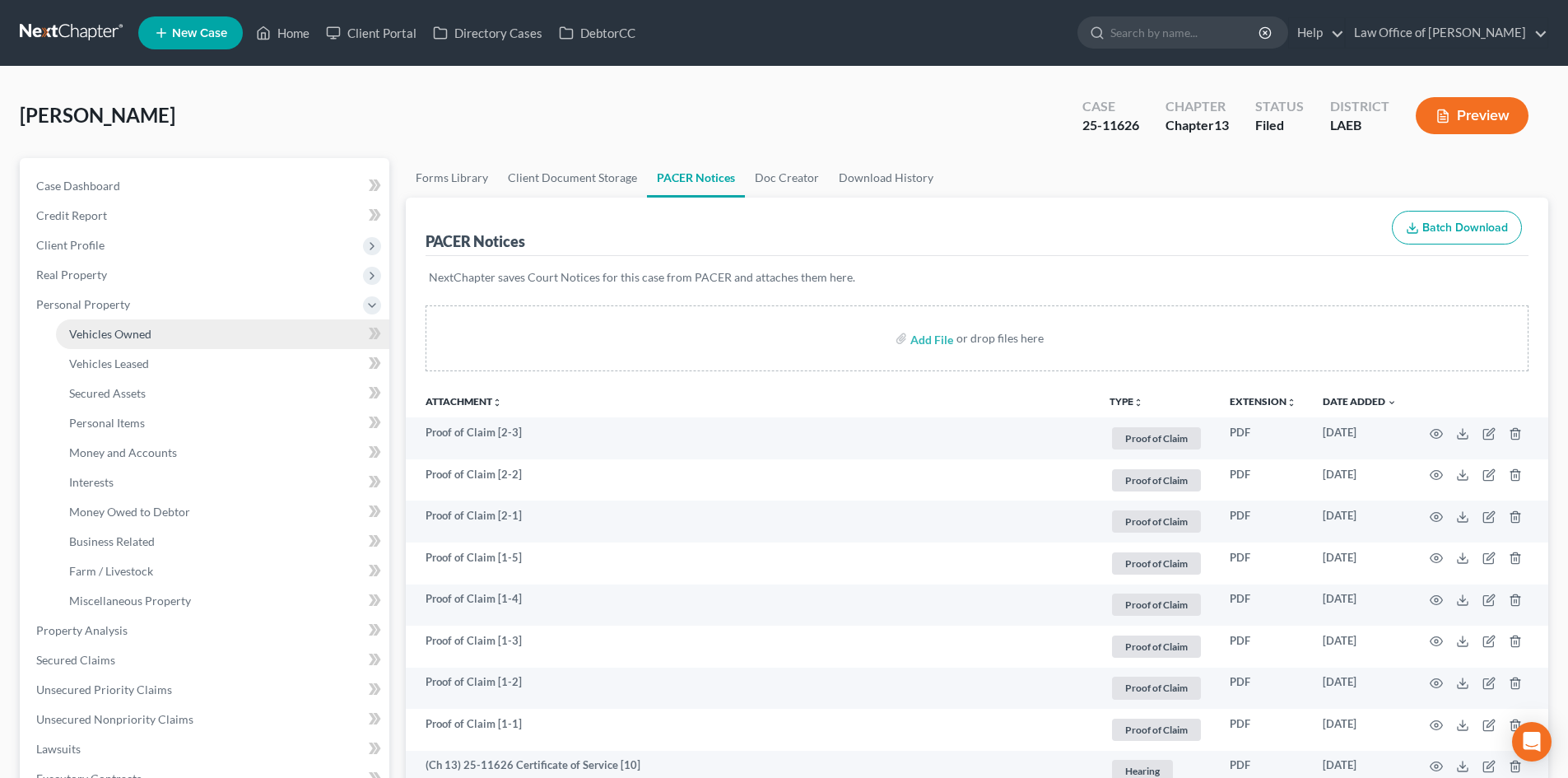
click at [88, 326] on span "Vehicles Owned" at bounding box center [110, 333] width 82 height 14
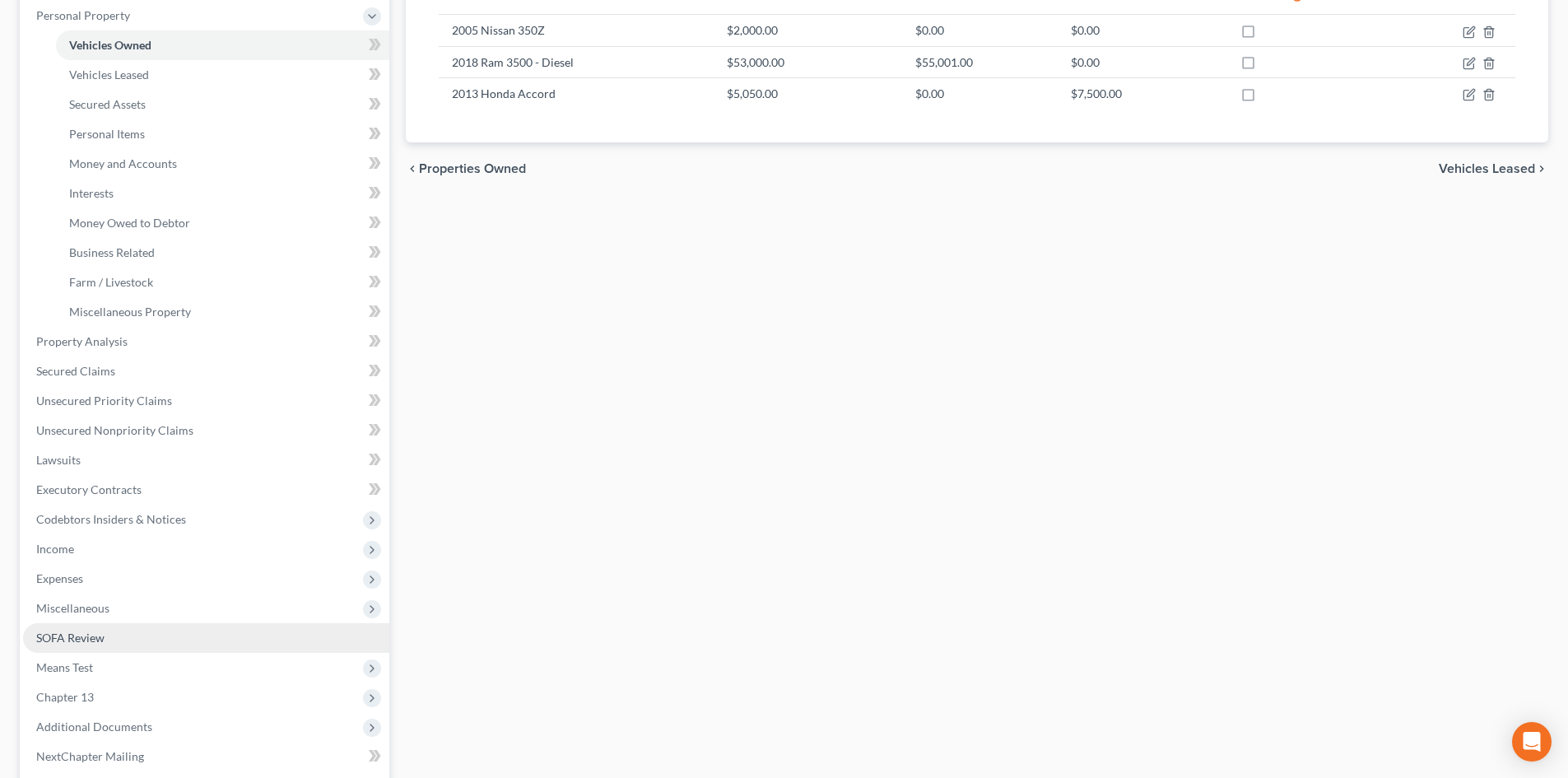
scroll to position [329, 0]
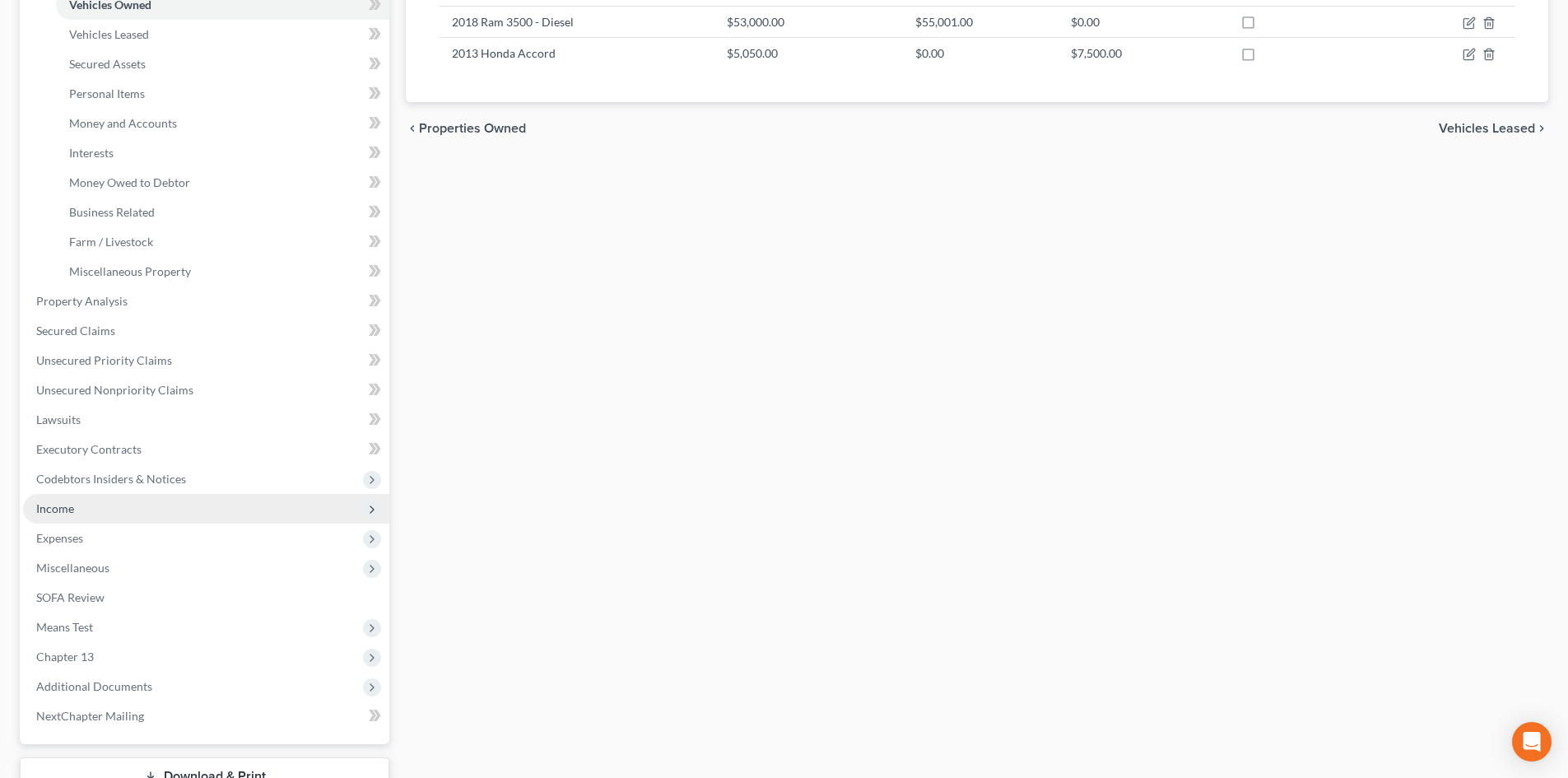
click at [84, 509] on span "Income" at bounding box center [206, 508] width 366 height 30
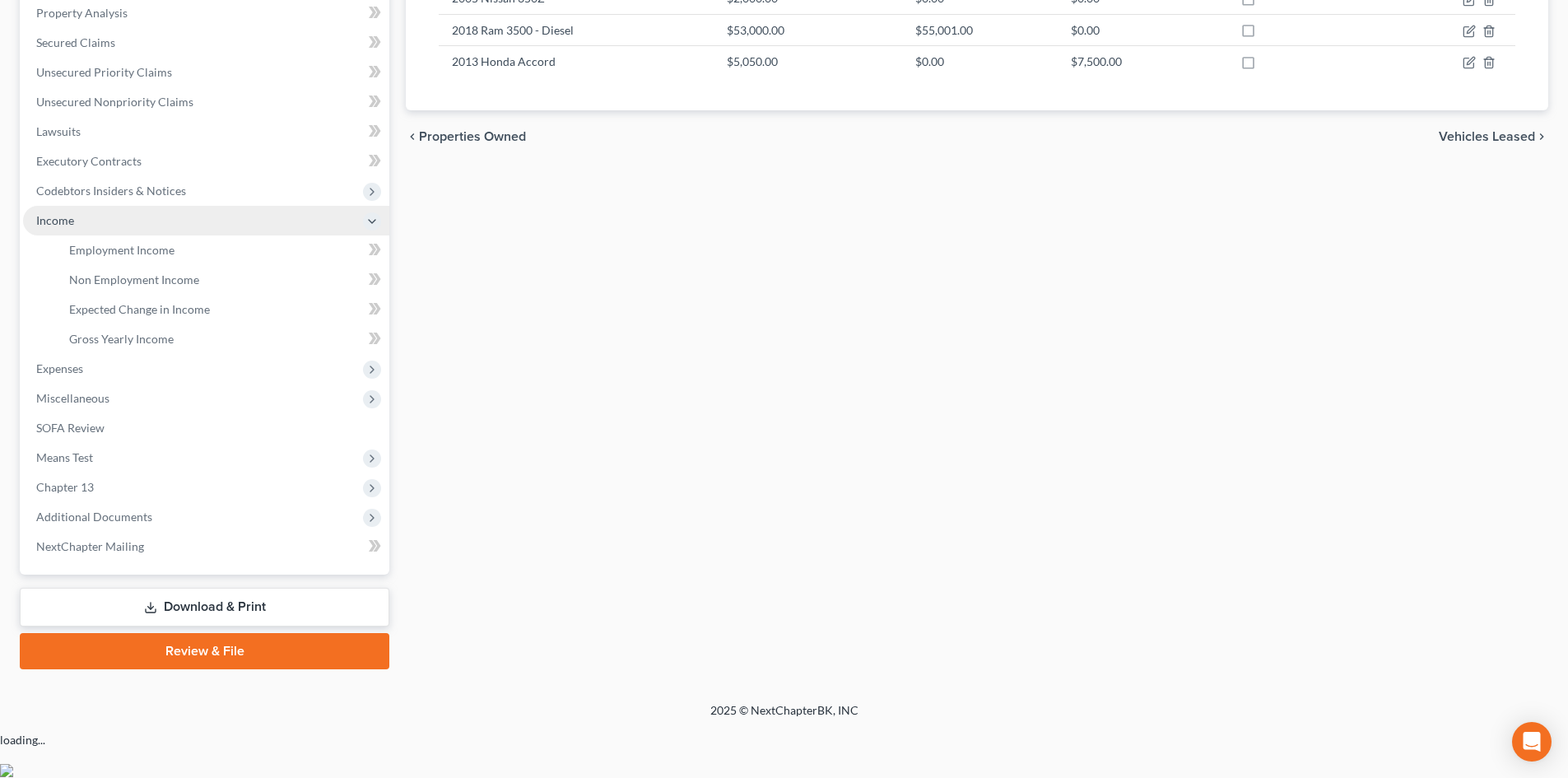
scroll to position [274, 0]
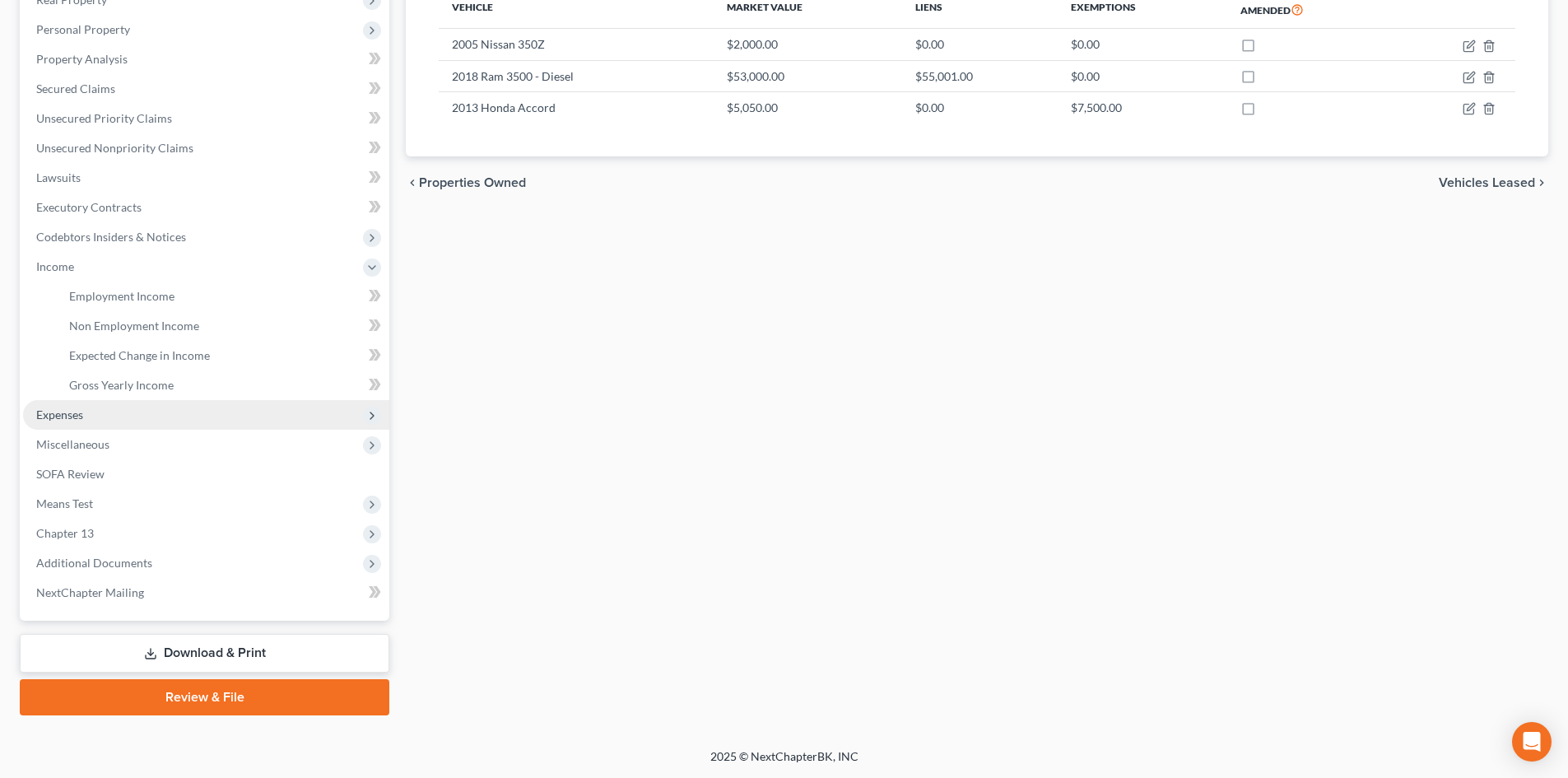
click at [71, 416] on span "Expenses" at bounding box center [60, 414] width 47 height 14
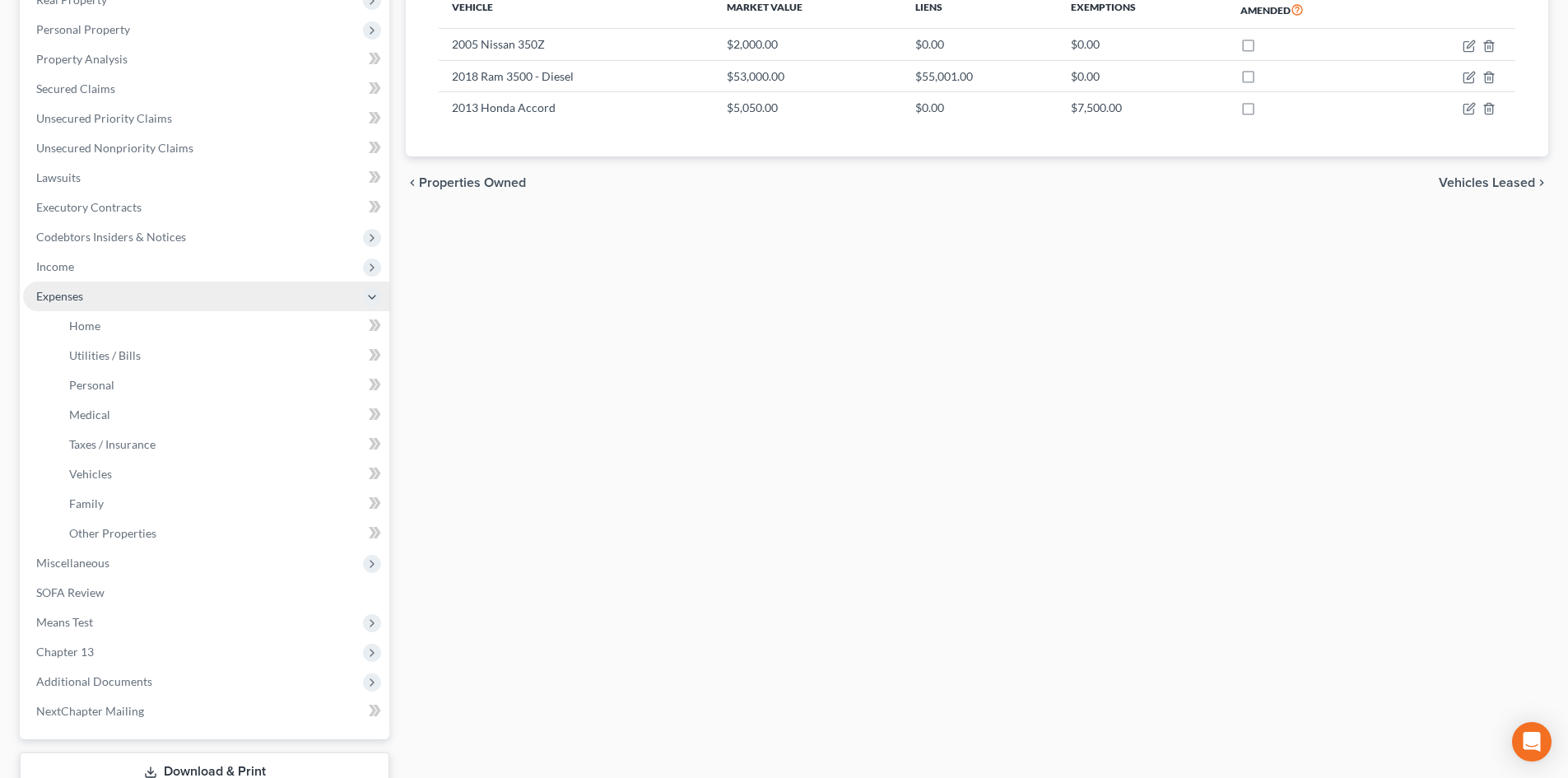
scroll to position [308, 0]
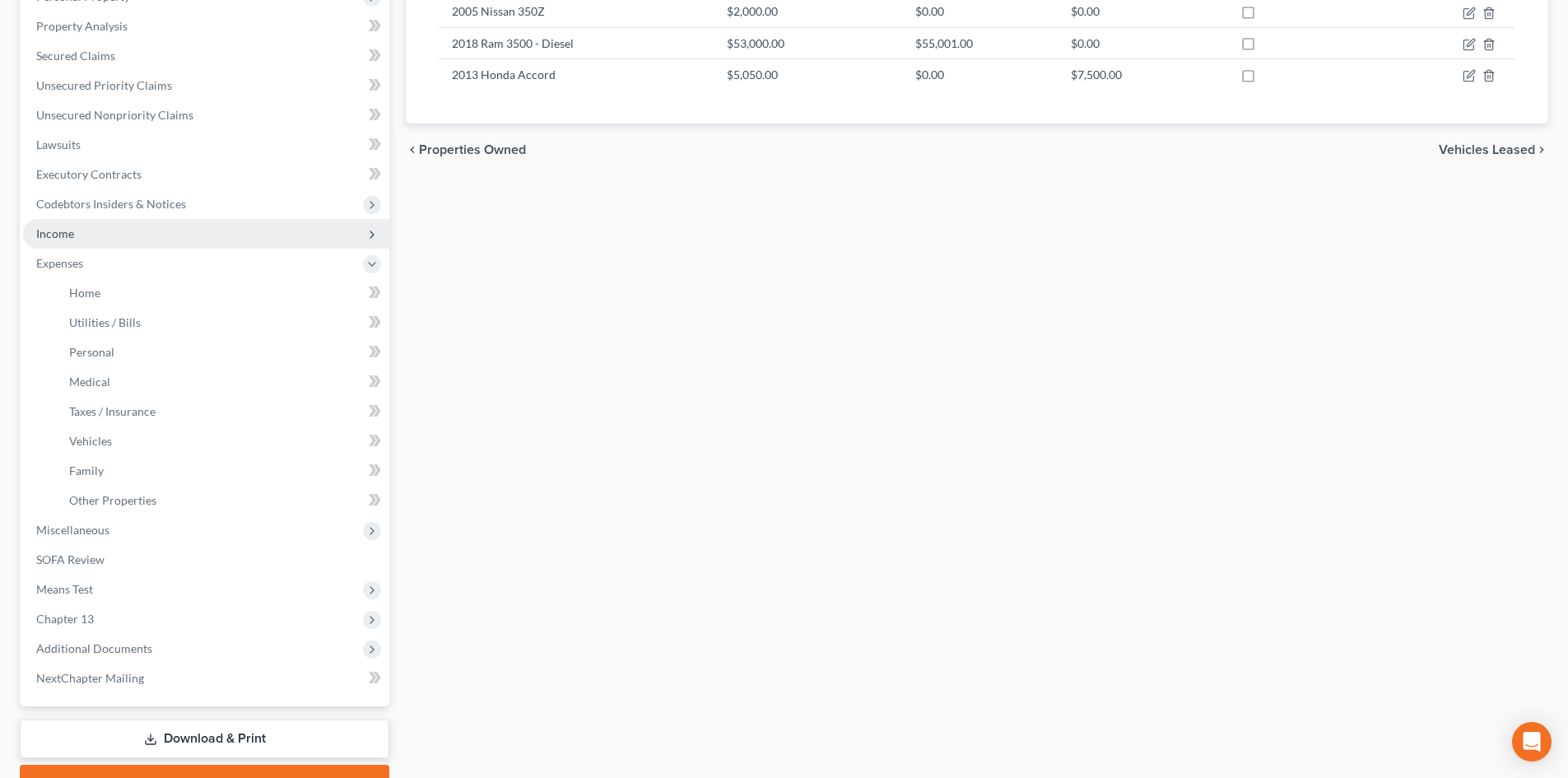
click at [76, 230] on span "Income" at bounding box center [206, 233] width 366 height 30
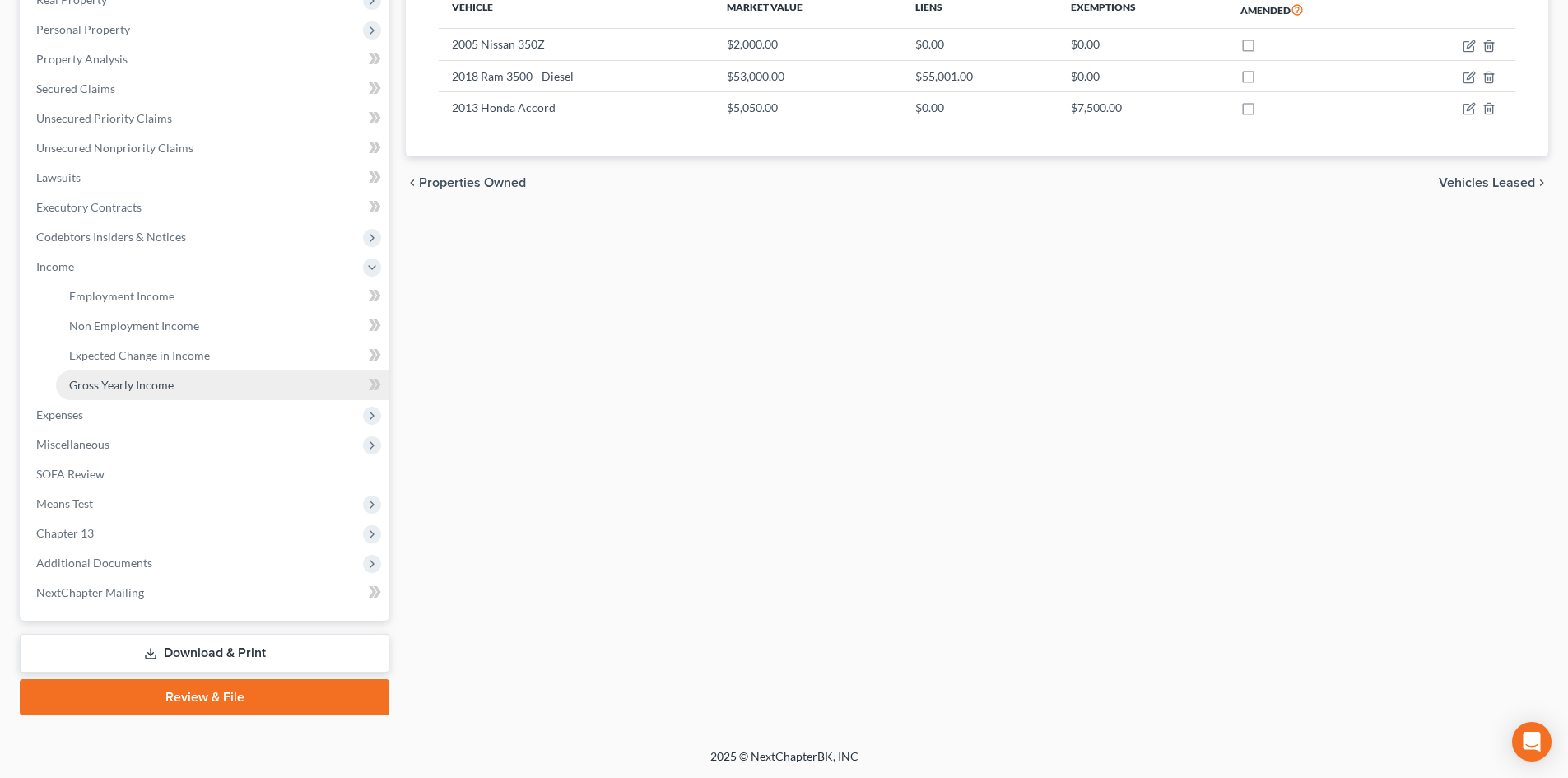
click at [107, 389] on span "Gross Yearly Income" at bounding box center [121, 384] width 105 height 14
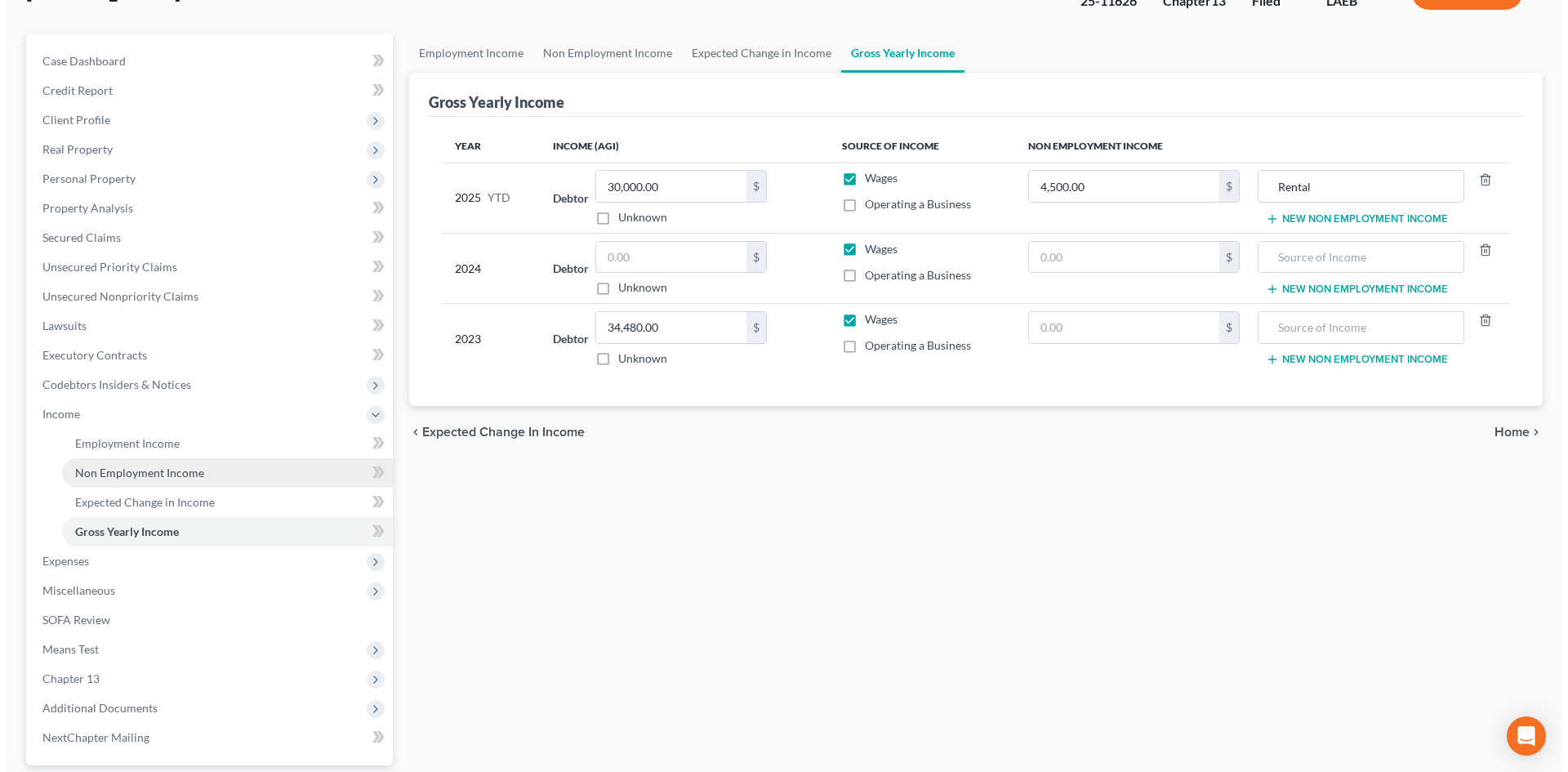
scroll to position [163, 0]
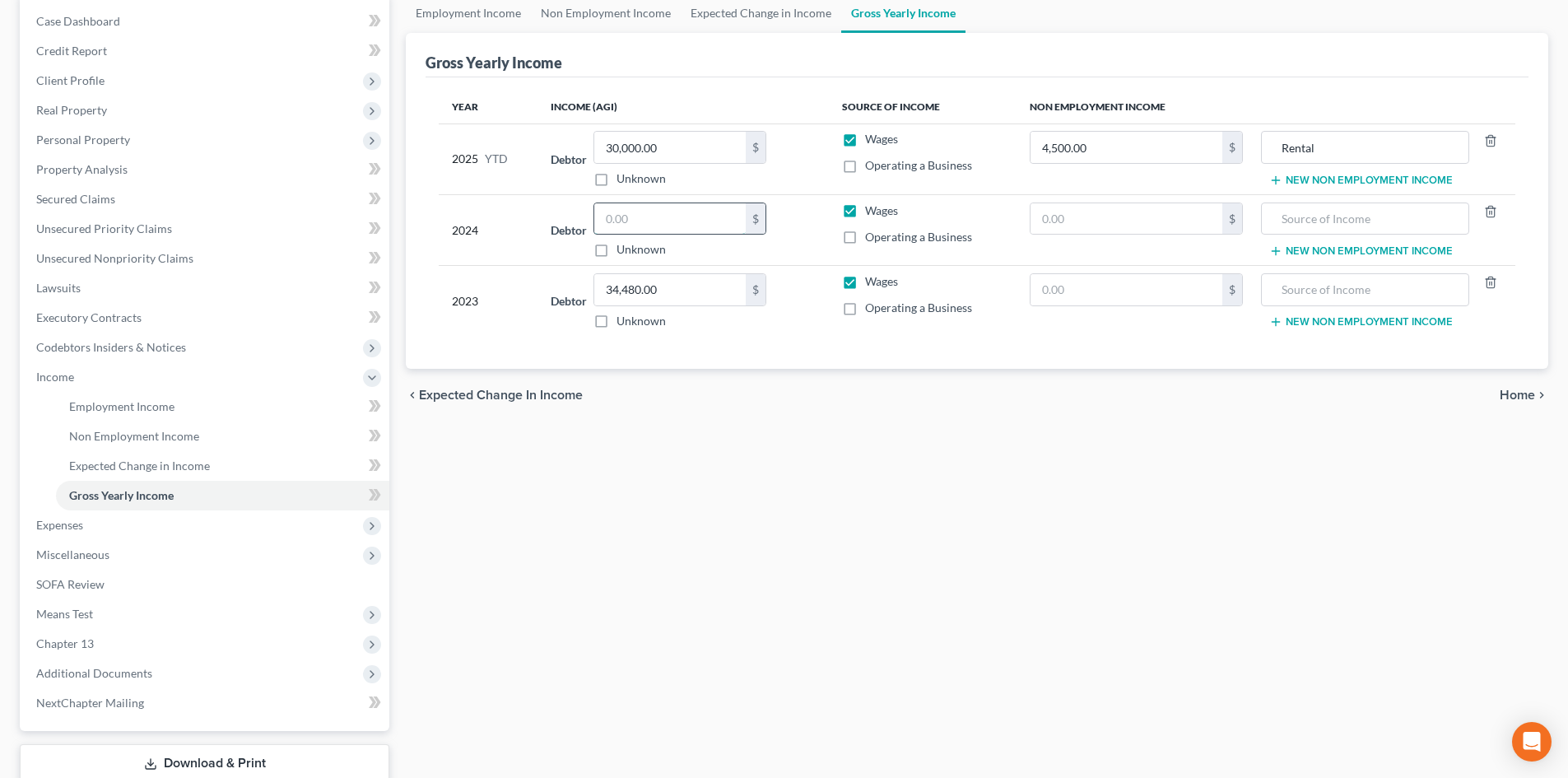
click at [633, 213] on input "text" at bounding box center [669, 219] width 151 height 31
type input "31,205"
click at [781, 415] on div "chevron_left Expected Change in Income Home chevron_right" at bounding box center [977, 395] width 1142 height 53
click at [128, 409] on span "Employment Income" at bounding box center [121, 405] width 105 height 14
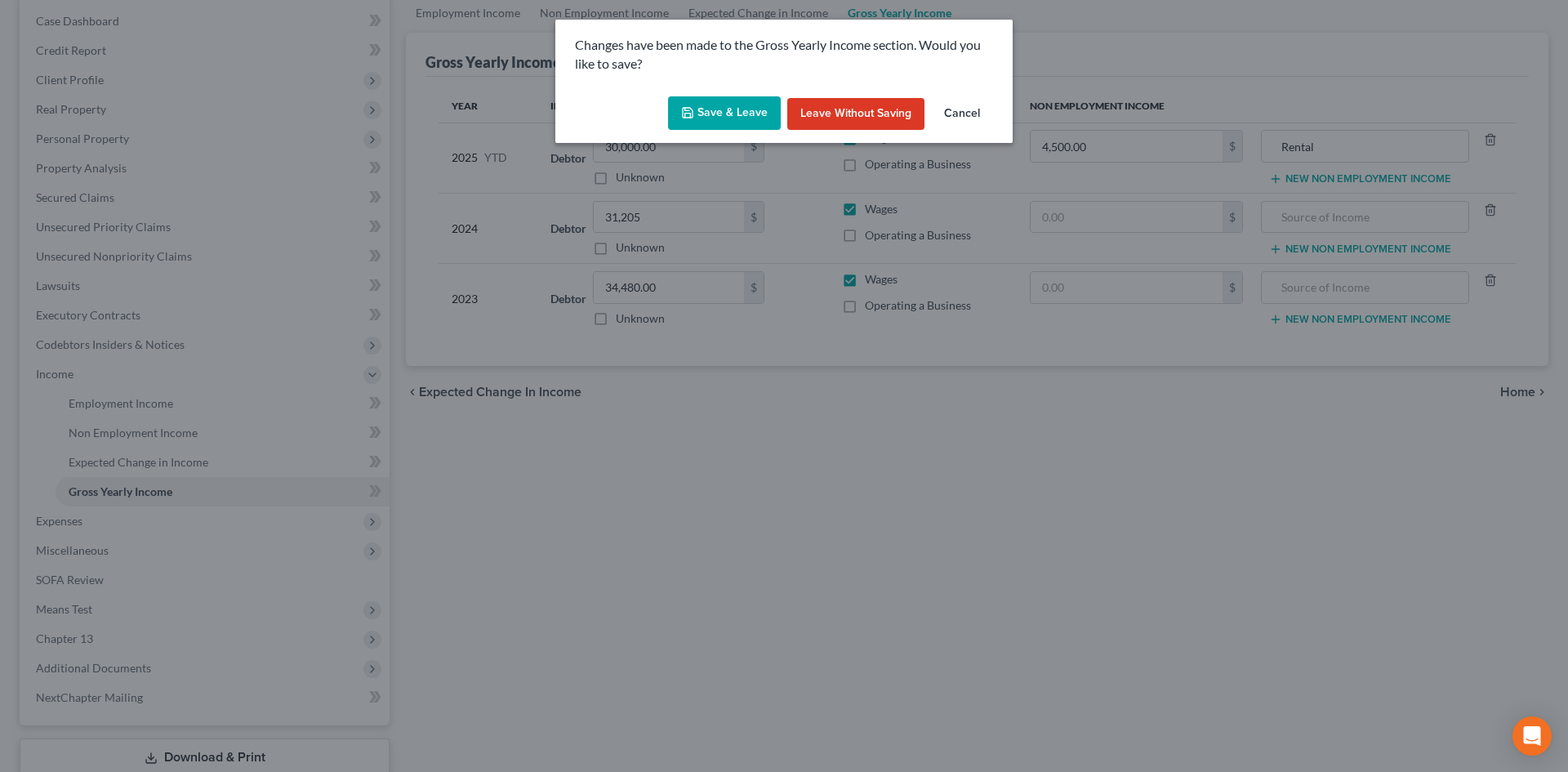
click at [720, 115] on button "Save & Leave" at bounding box center [724, 114] width 113 height 34
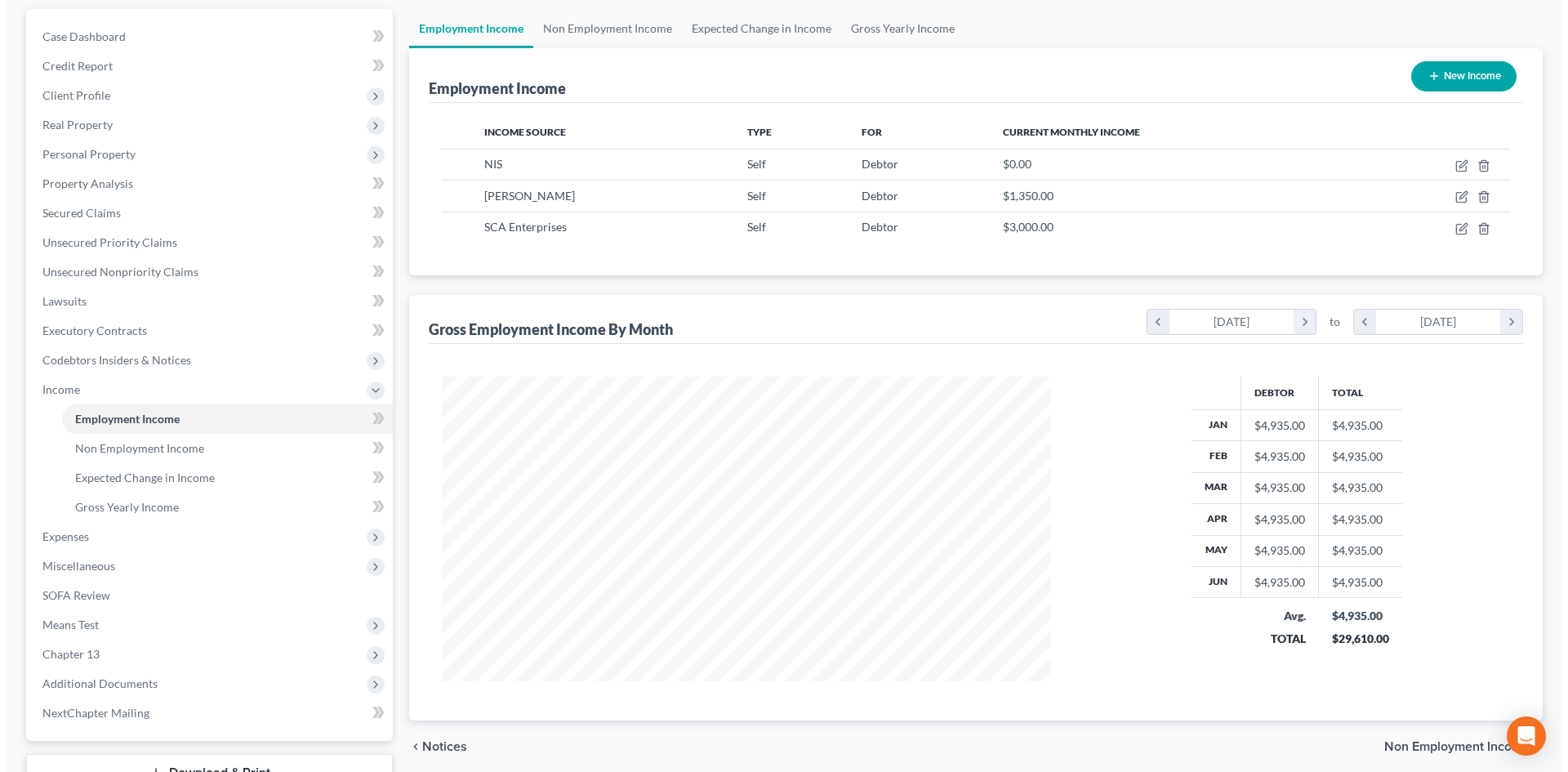
scroll to position [110, 0]
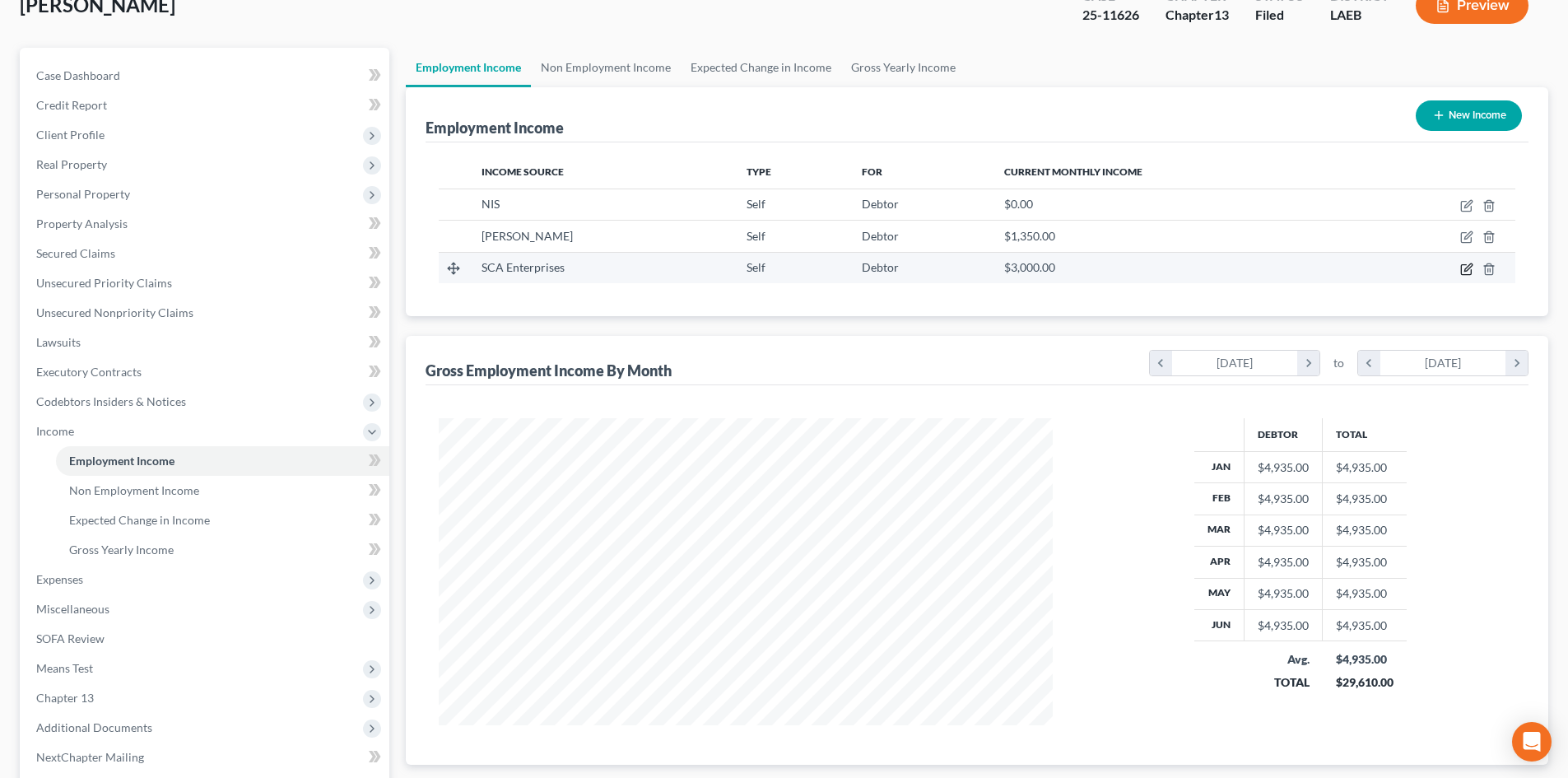
click at [1468, 269] on icon "button" at bounding box center [1467, 270] width 13 height 13
select select "1"
select select "0"
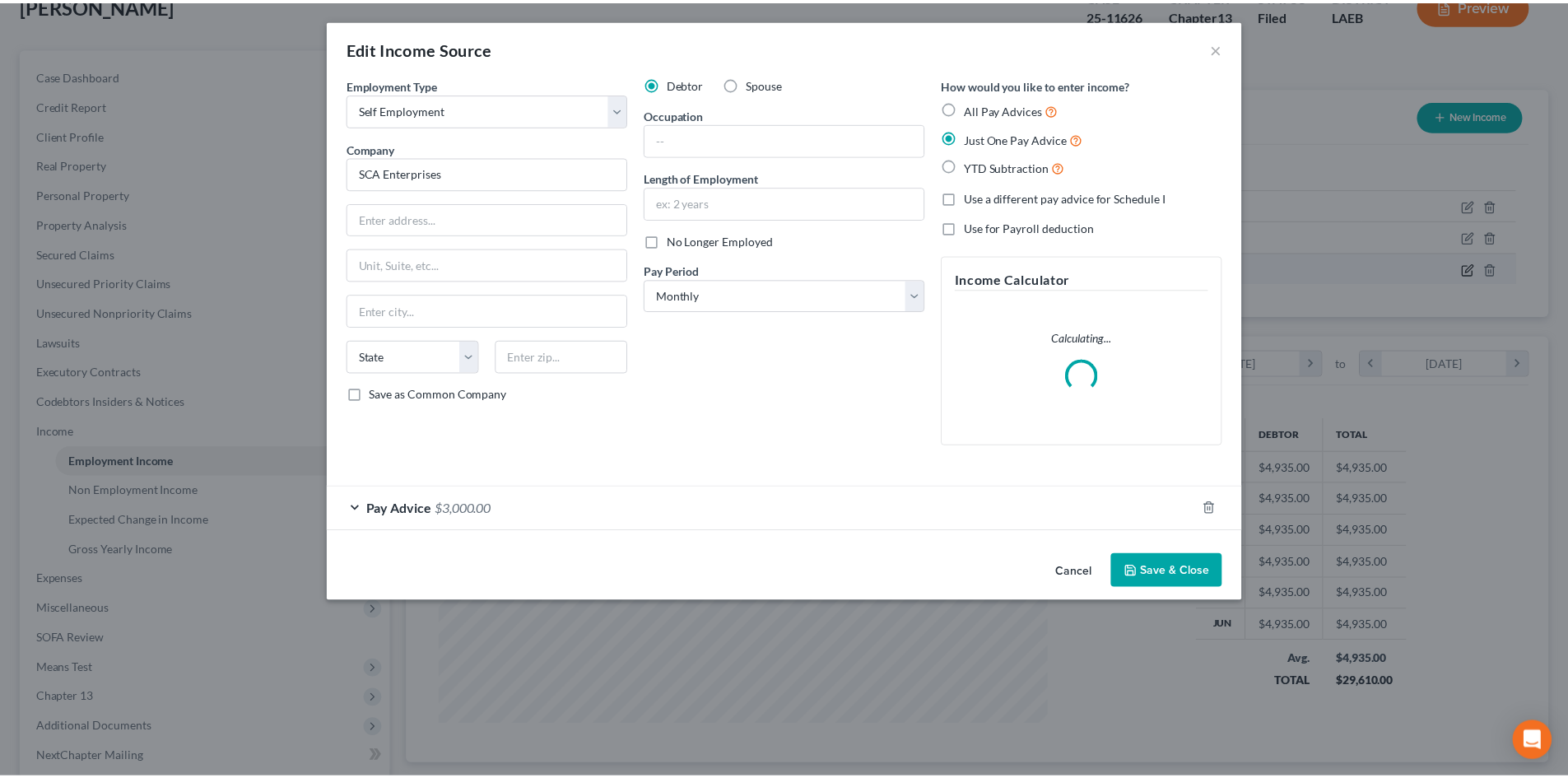
scroll to position [309, 653]
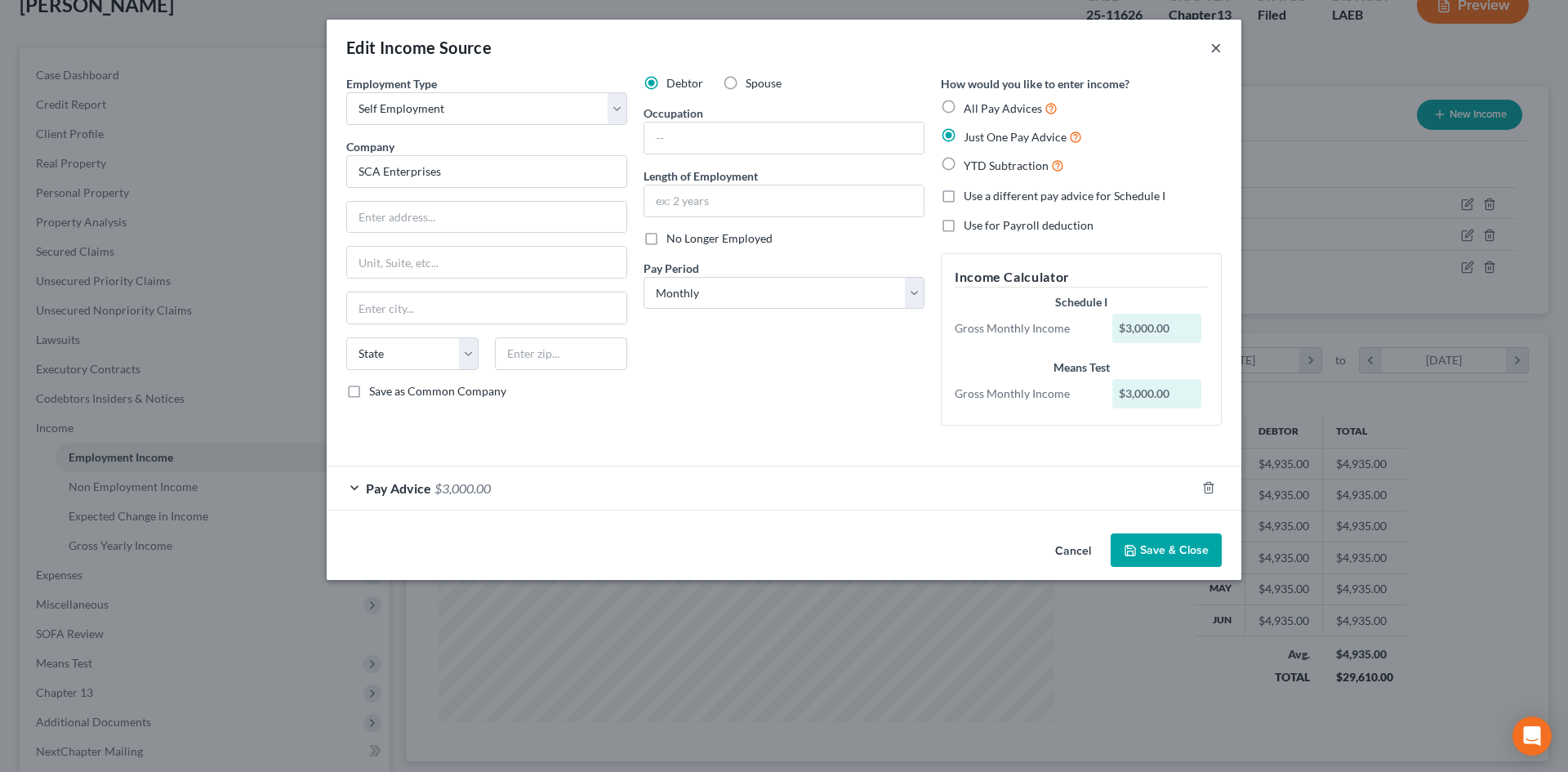
click at [1214, 50] on button "×" at bounding box center [1215, 47] width 11 height 20
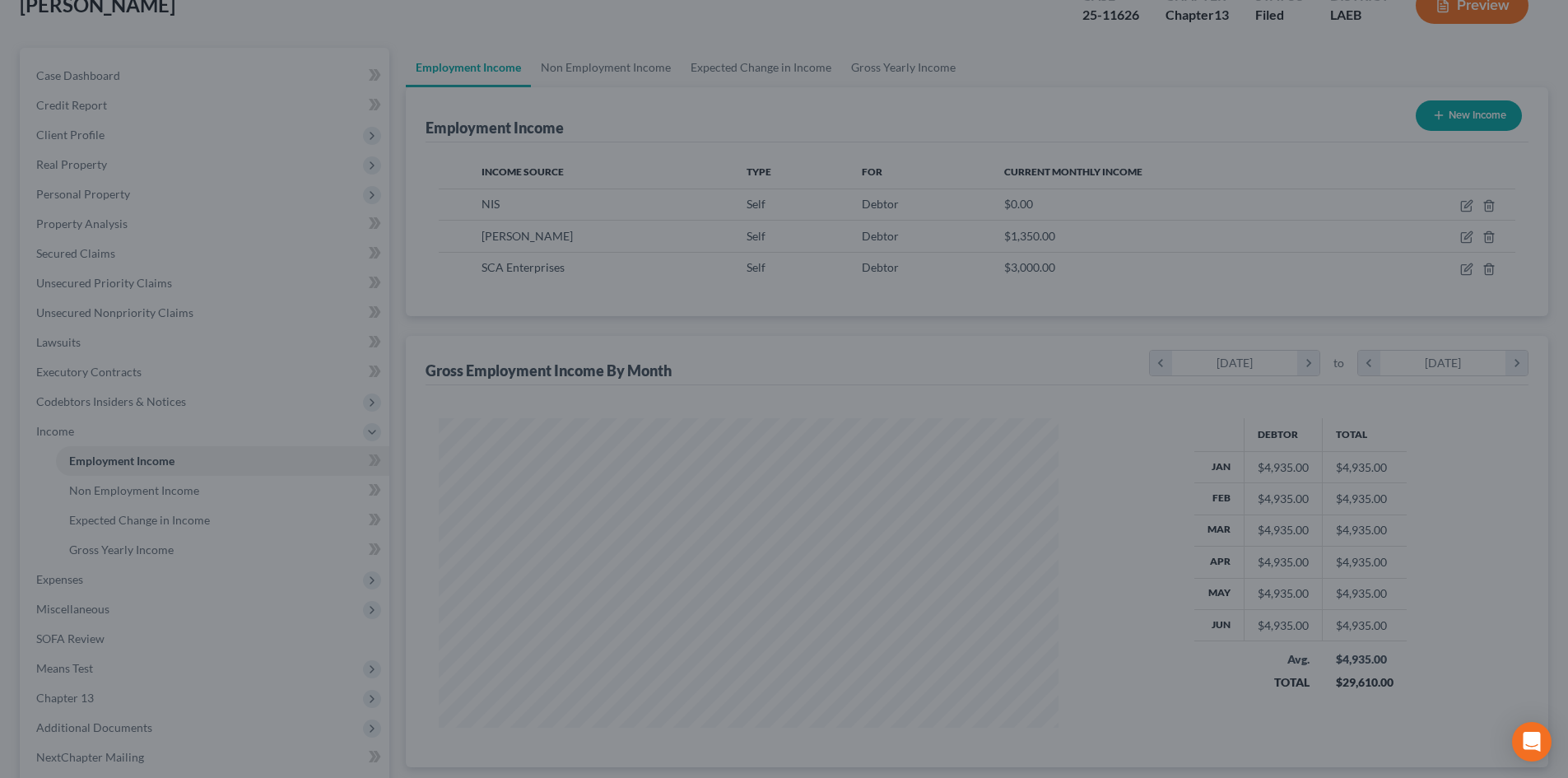
scroll to position [822502, 822396]
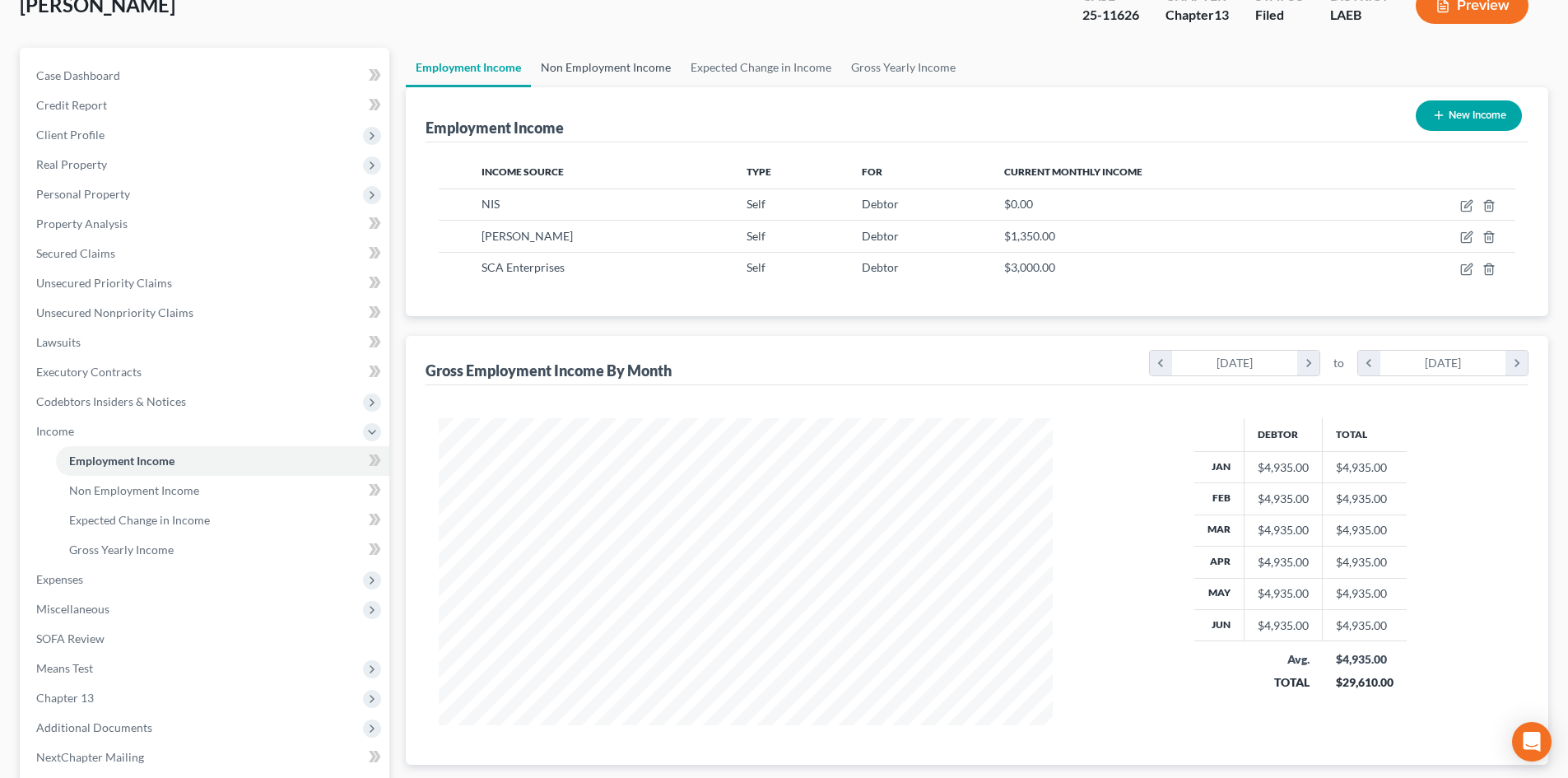
click at [595, 72] on link "Non Employment Income" at bounding box center [606, 67] width 150 height 39
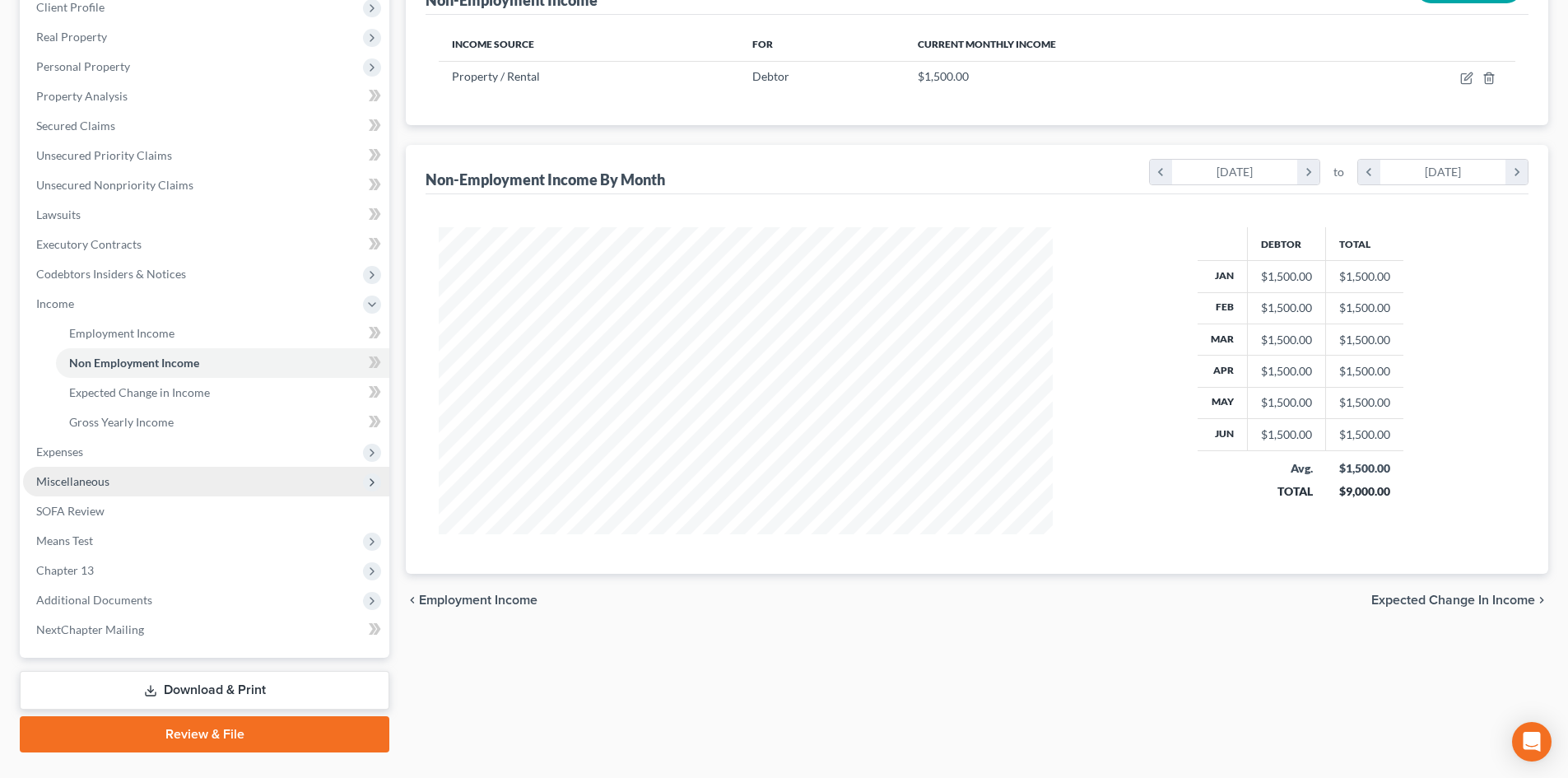
scroll to position [274, 0]
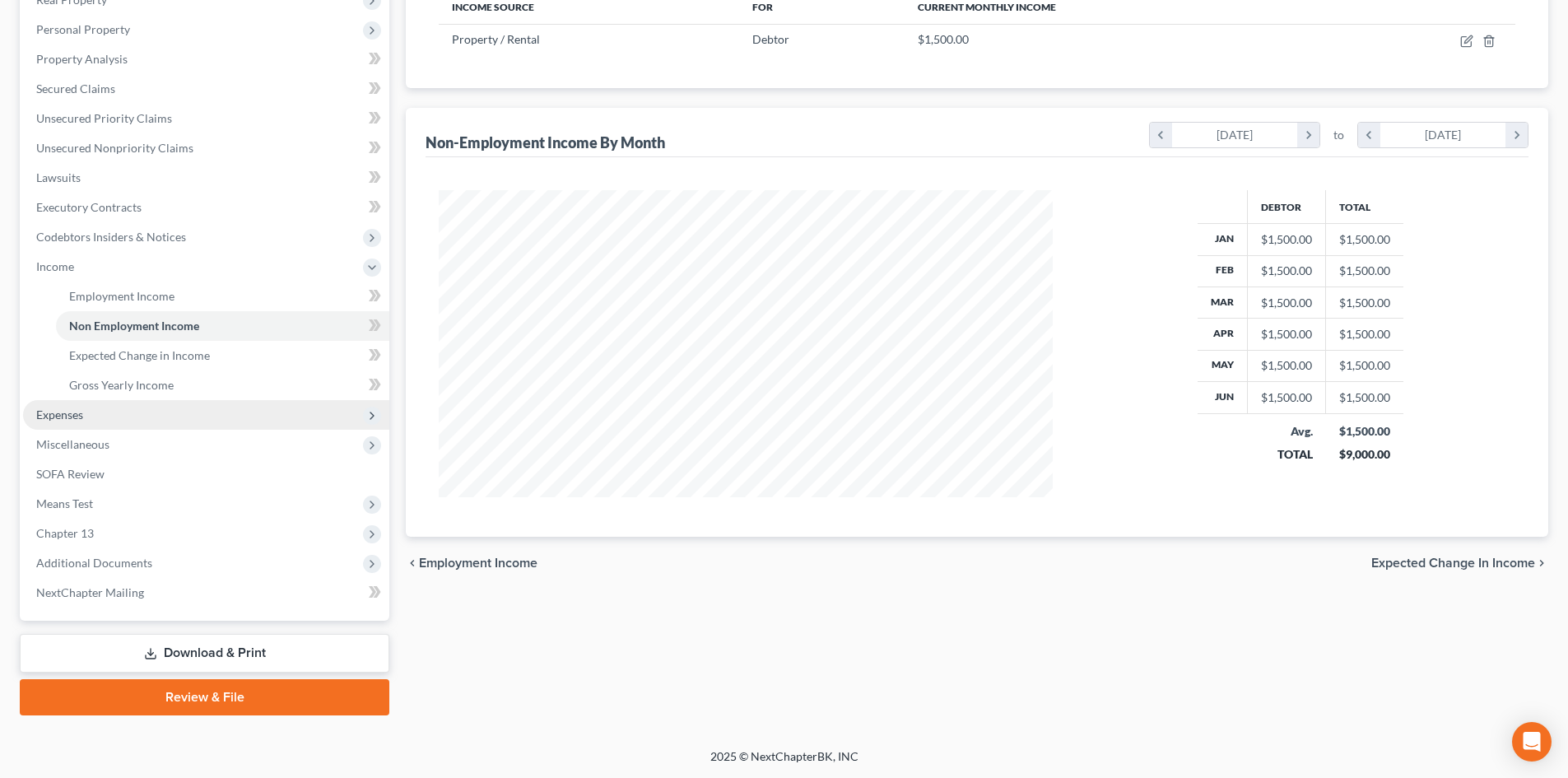
click at [60, 415] on span "Expenses" at bounding box center [60, 414] width 47 height 14
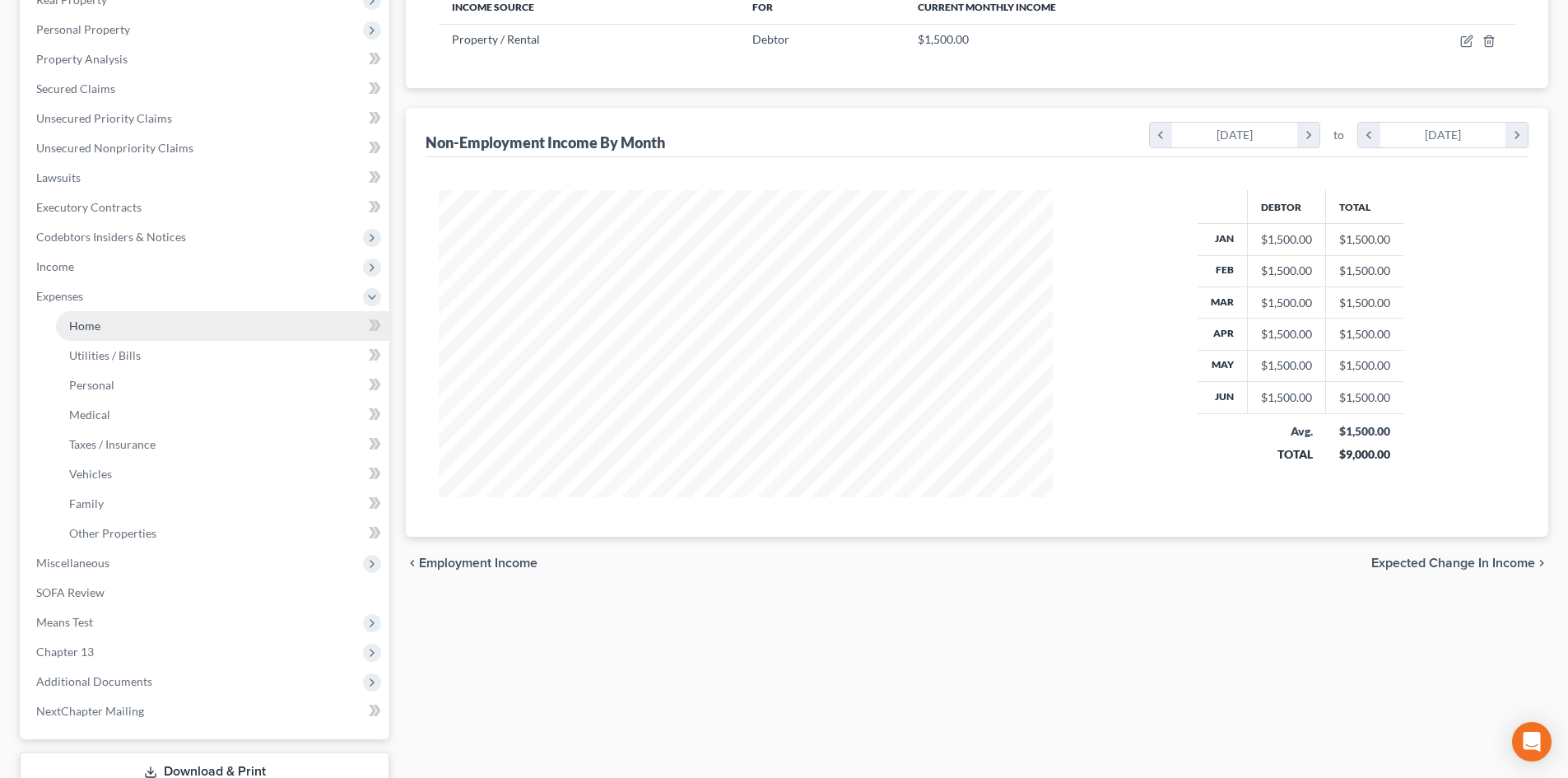
click at [101, 325] on link "Home" at bounding box center [222, 325] width 333 height 30
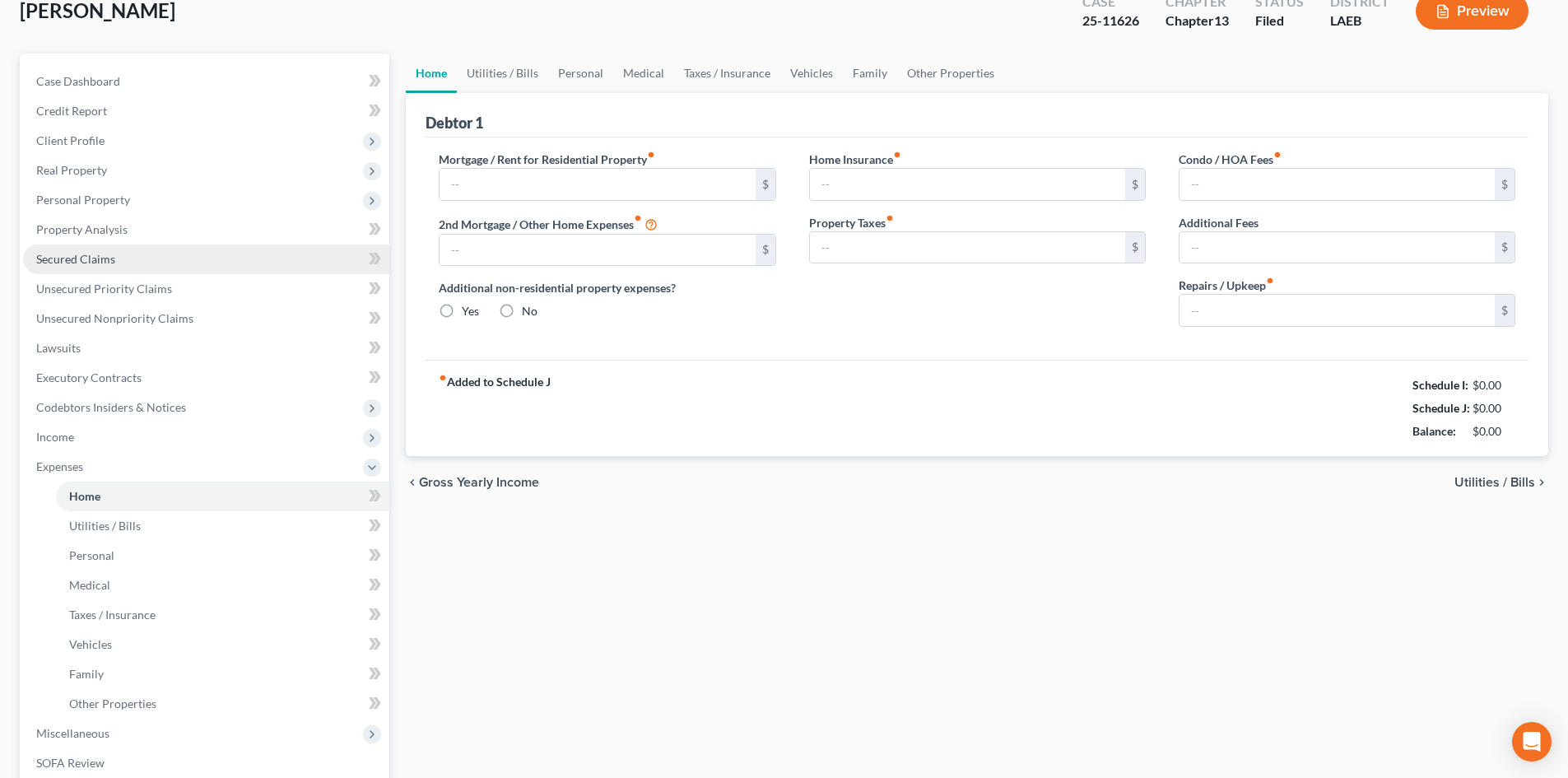
type input "1,900.00"
radio input "true"
type input "0.00"
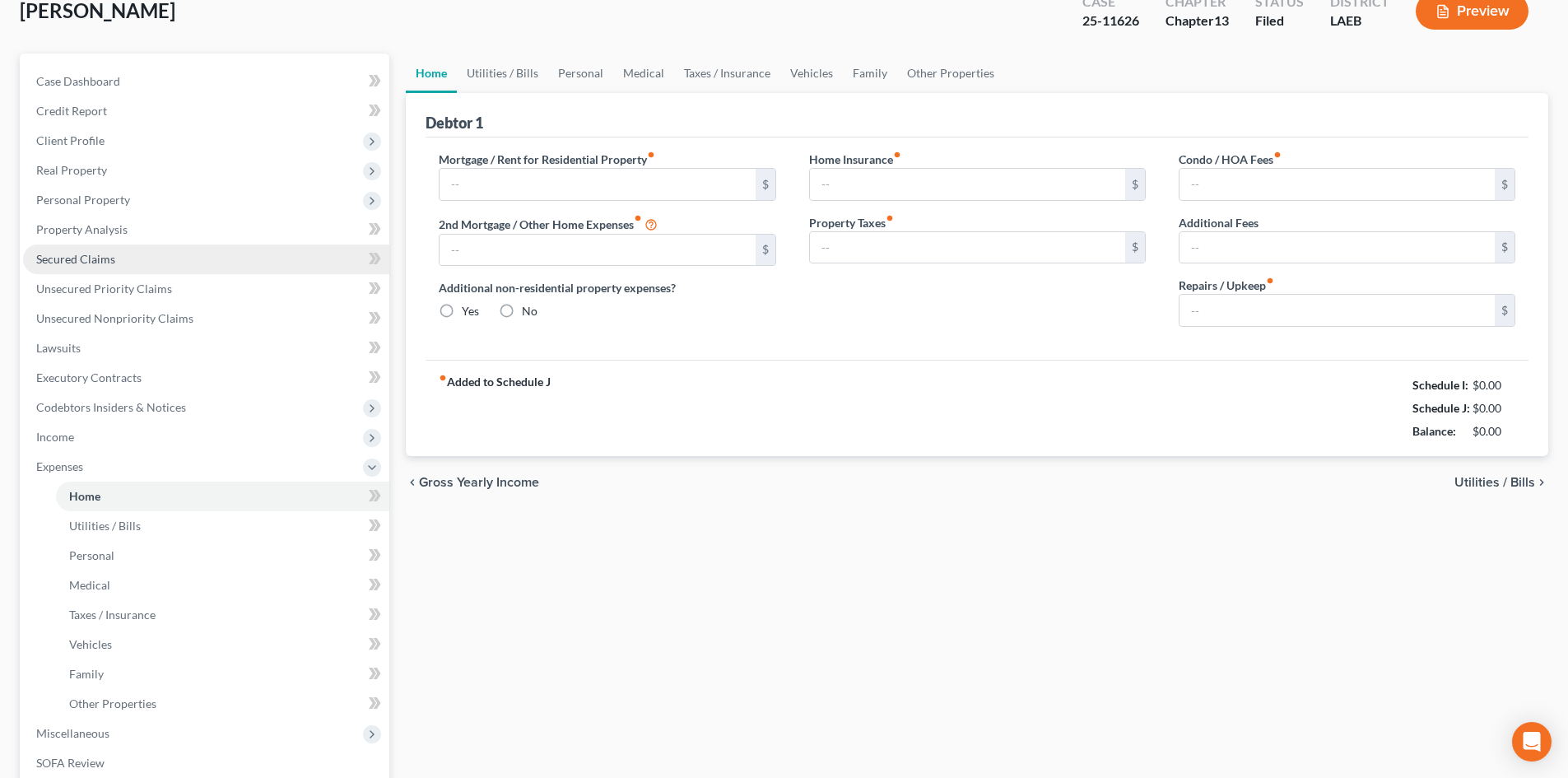
type input "0.00"
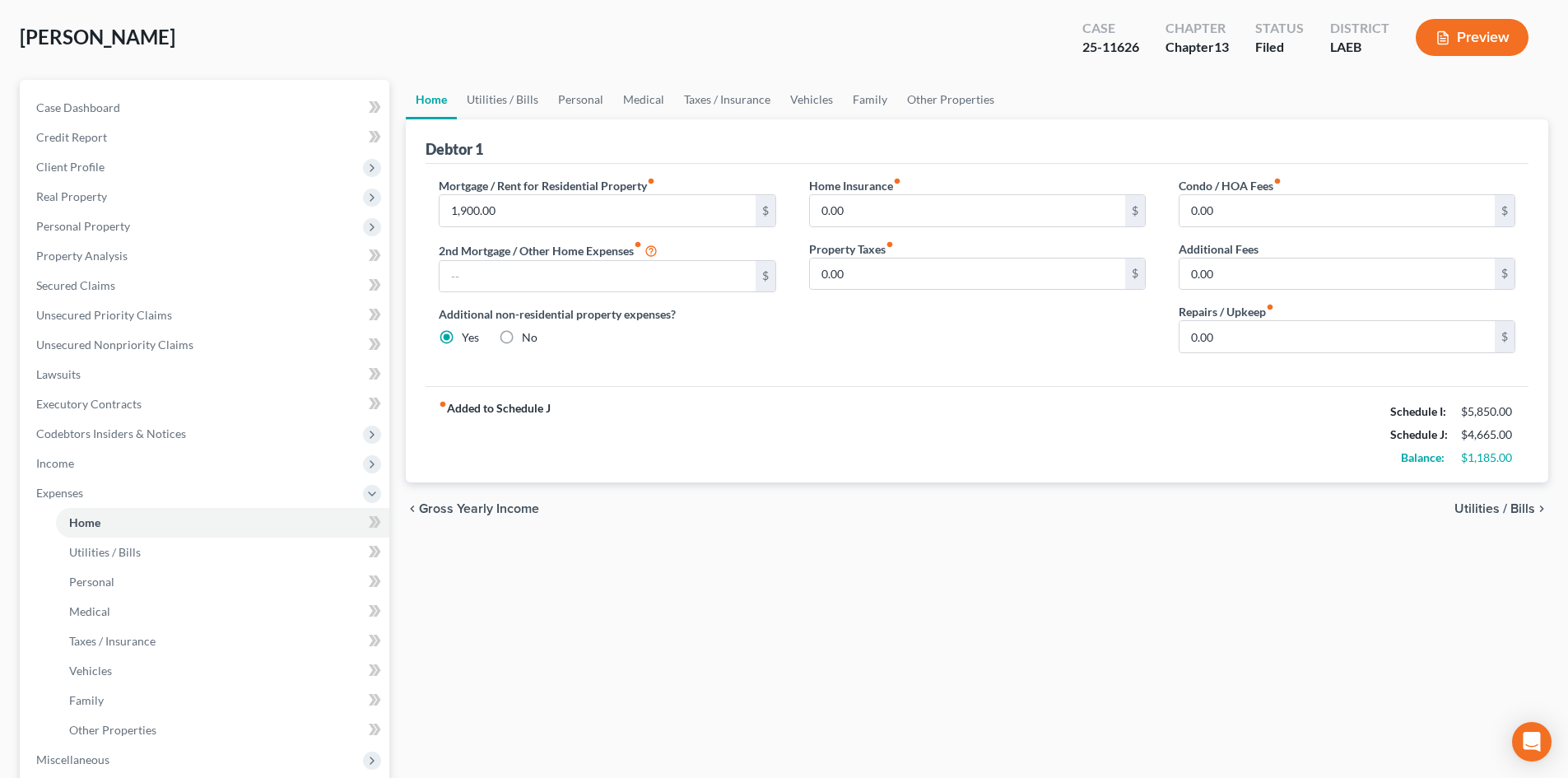
scroll to position [65, 0]
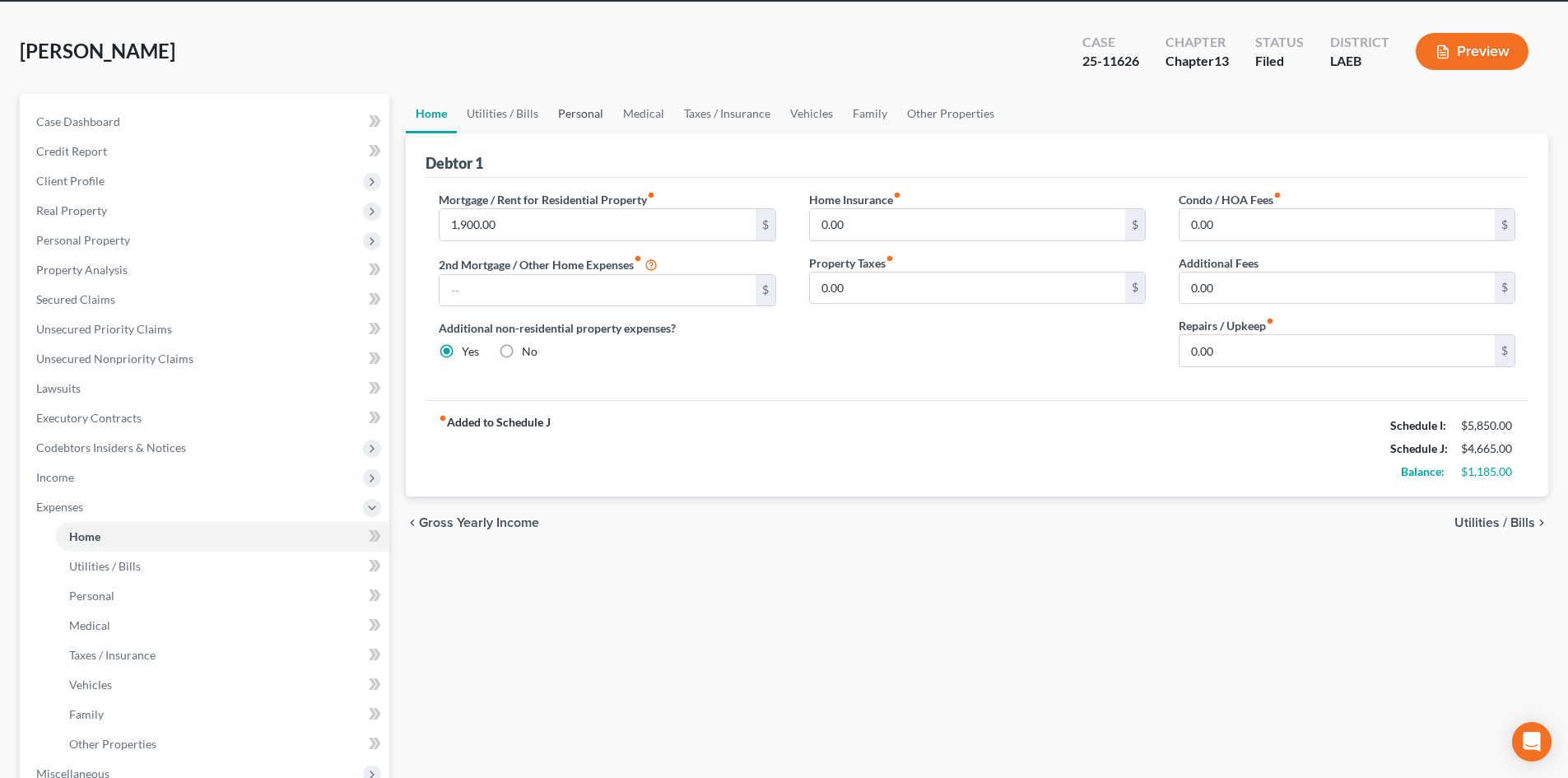
click at [566, 117] on link "Personal" at bounding box center [581, 113] width 65 height 39
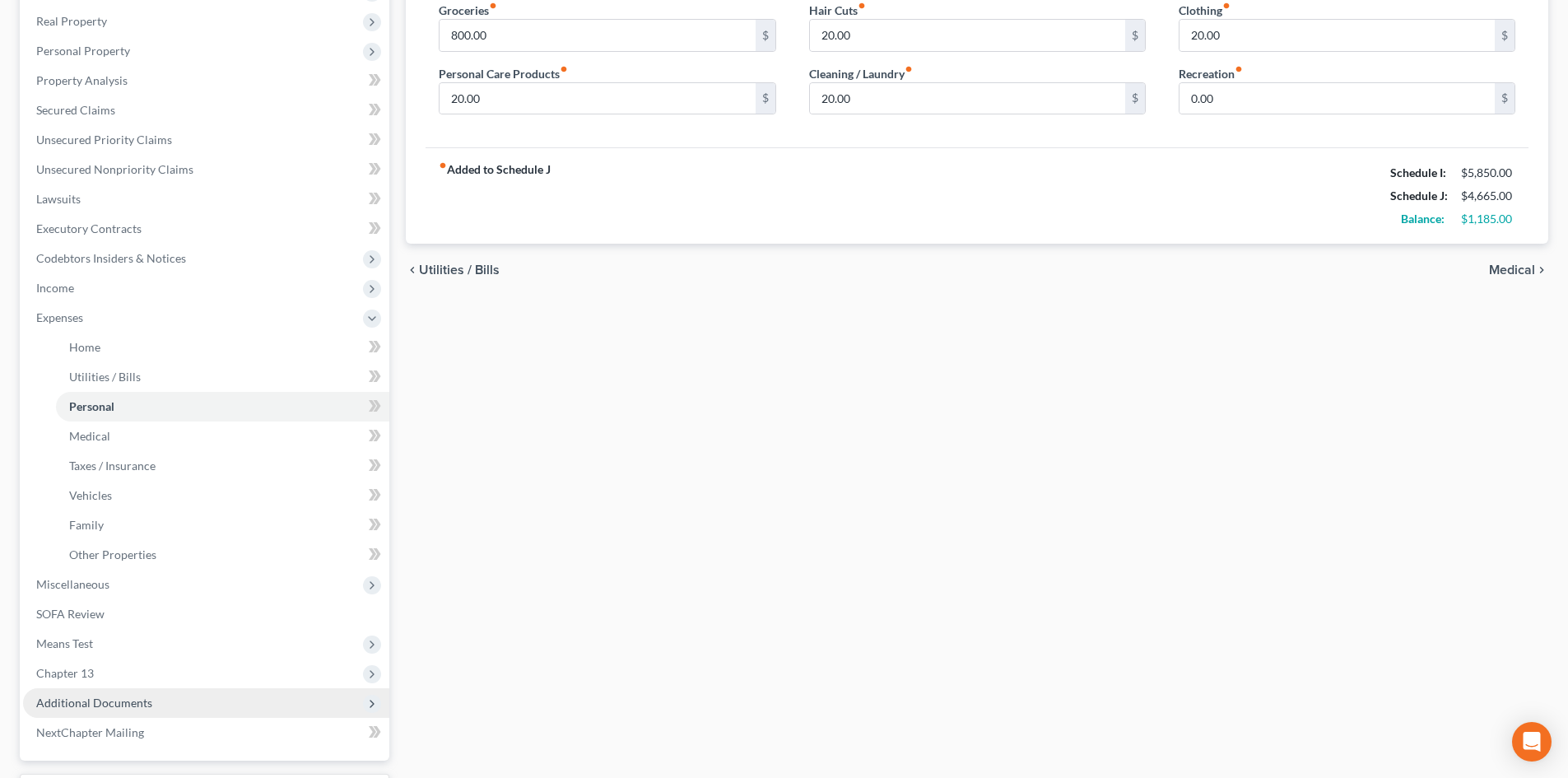
scroll to position [393, 0]
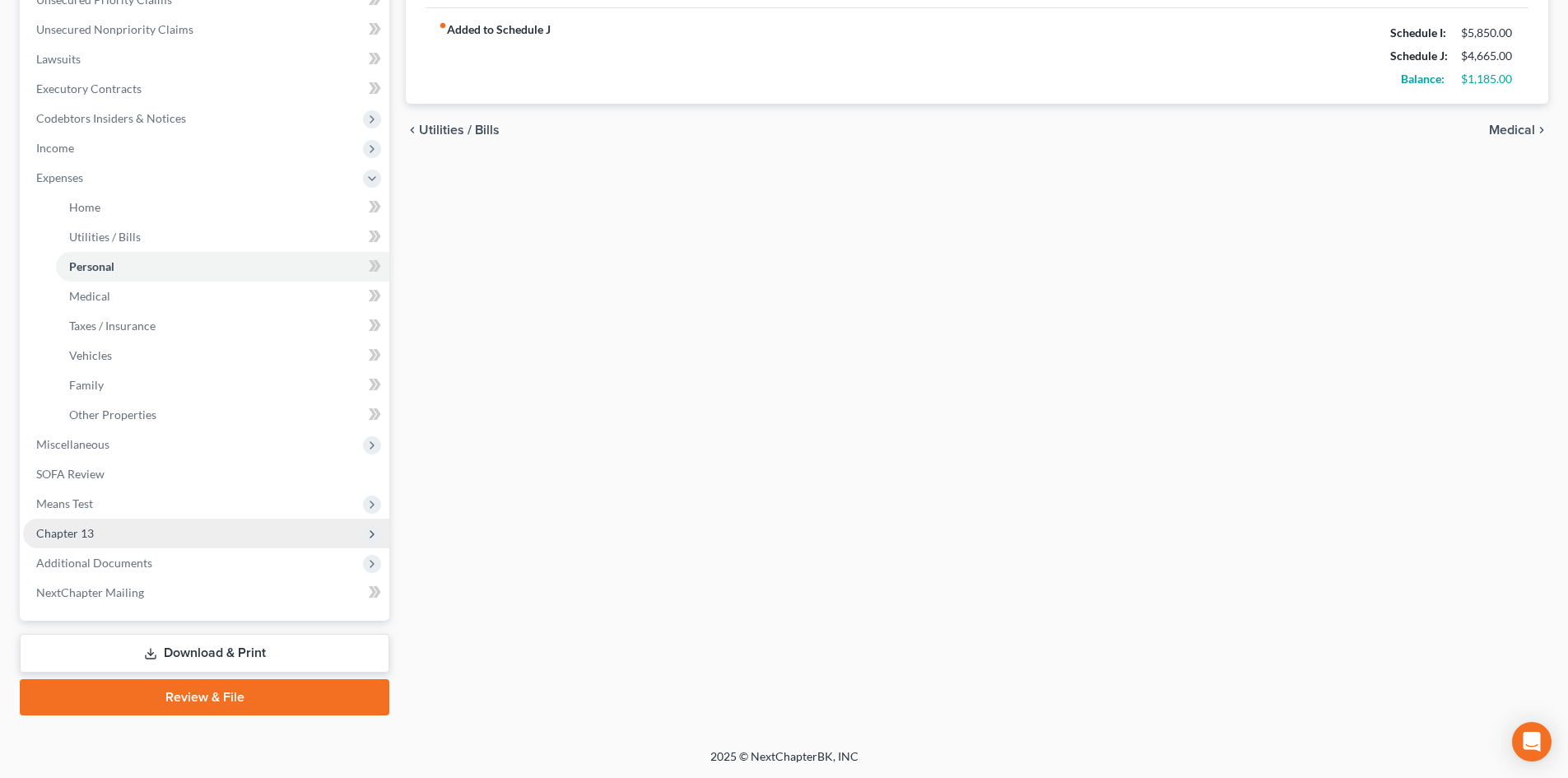
click at [53, 532] on span "Chapter 13" at bounding box center [65, 532] width 58 height 14
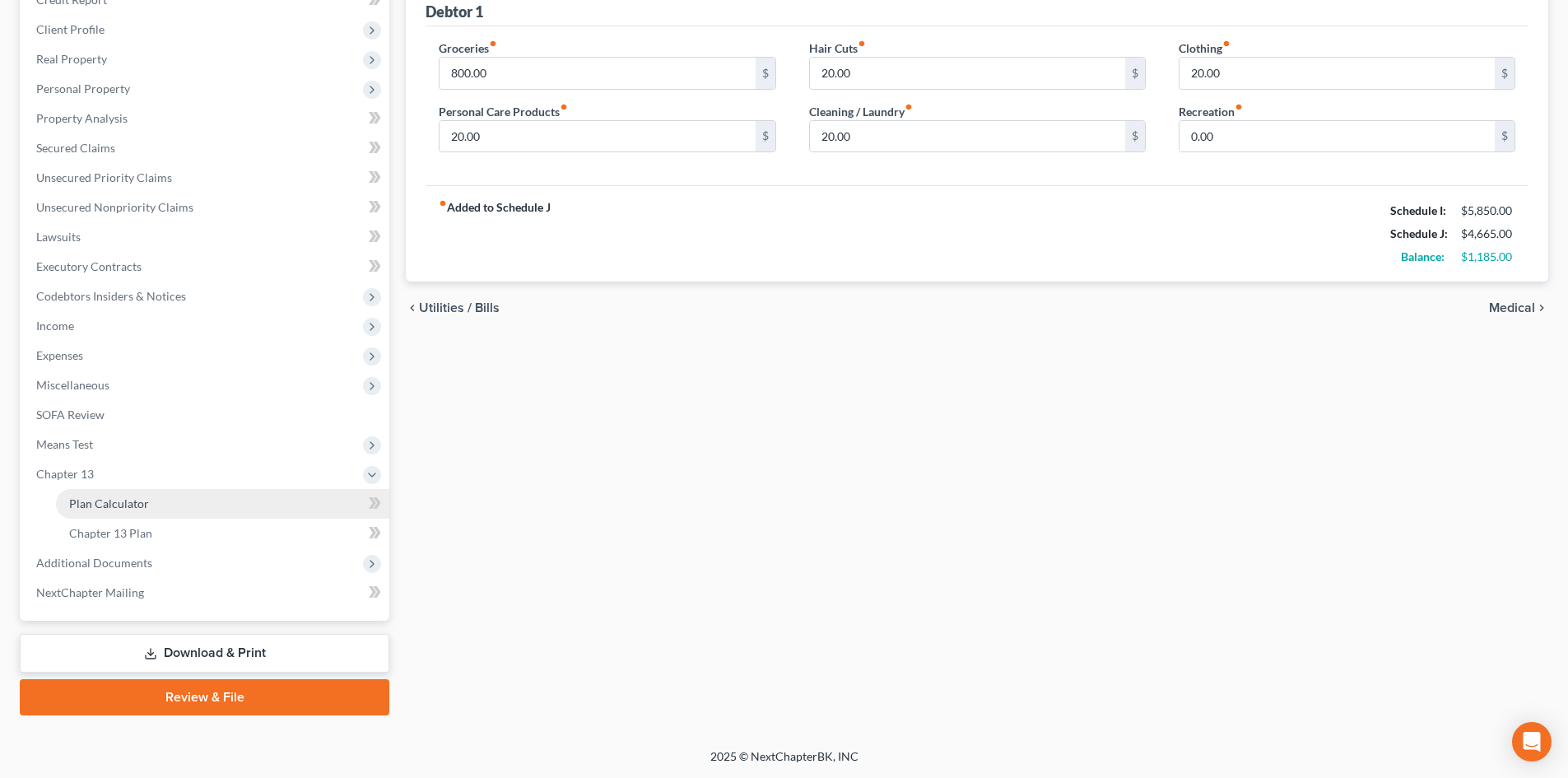
click at [110, 503] on span "Plan Calculator" at bounding box center [109, 503] width 80 height 14
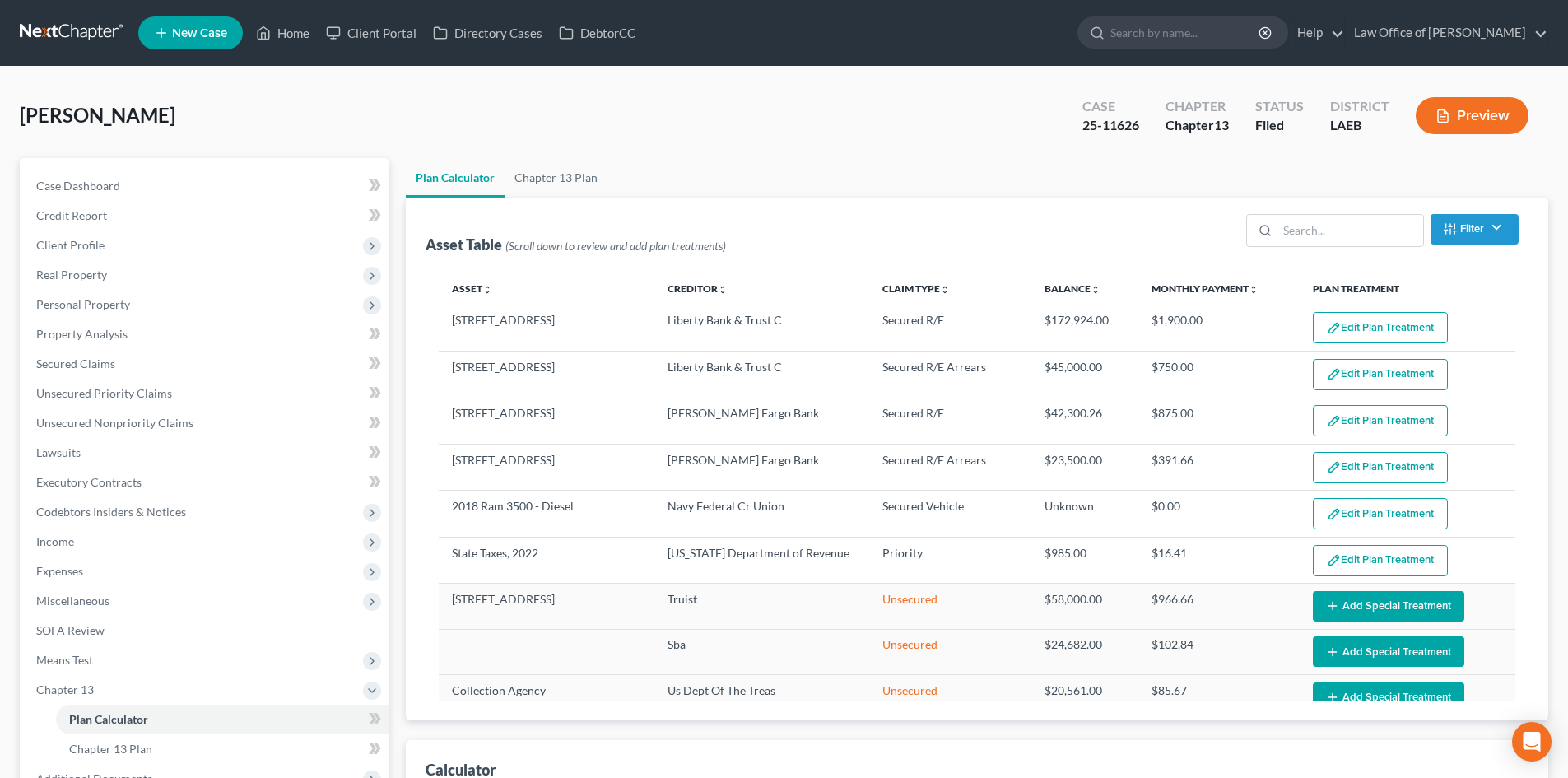
select select "59"
click at [45, 544] on span "Income" at bounding box center [55, 541] width 38 height 14
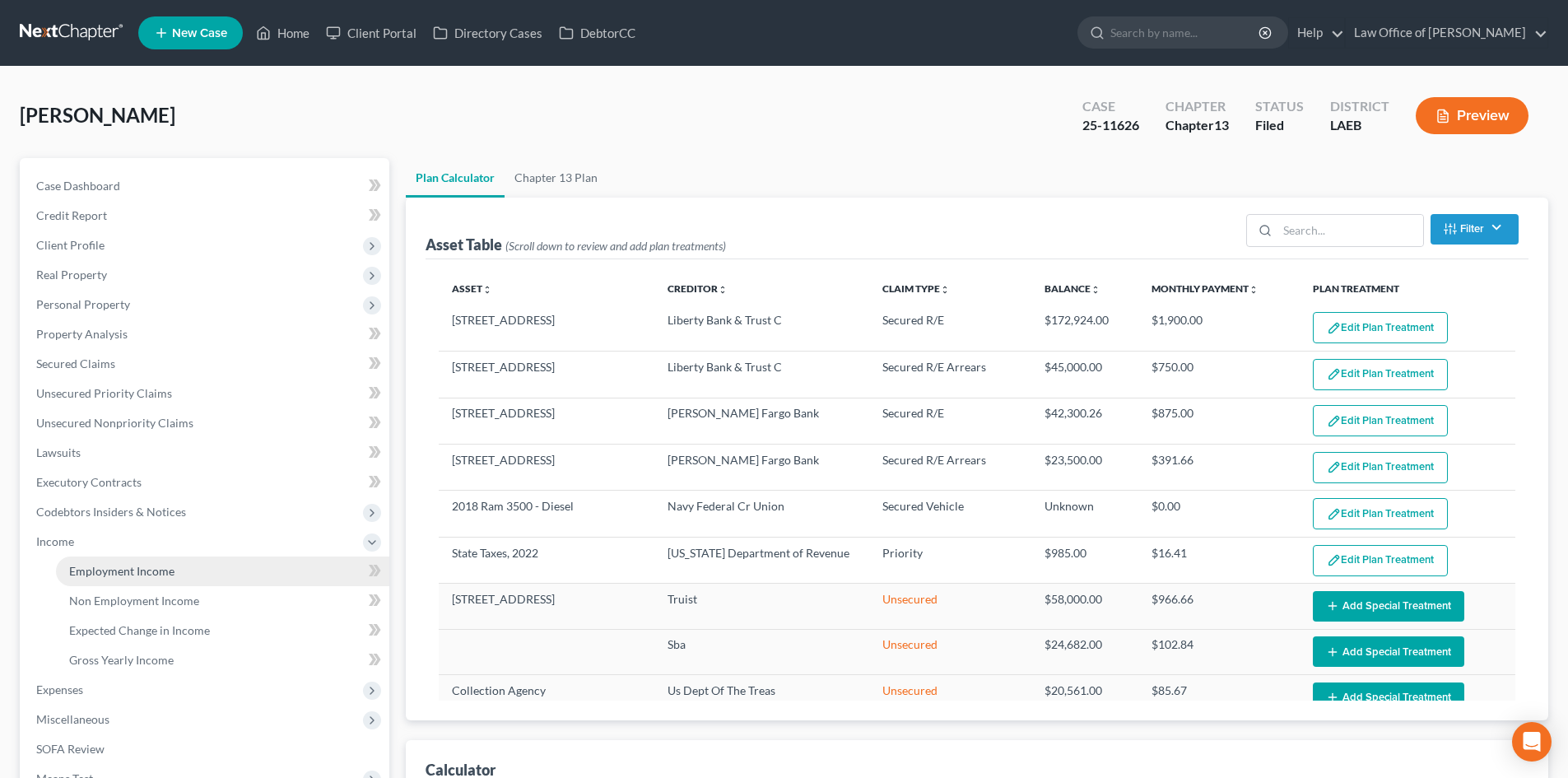
click at [109, 562] on link "Employment Income" at bounding box center [222, 571] width 333 height 30
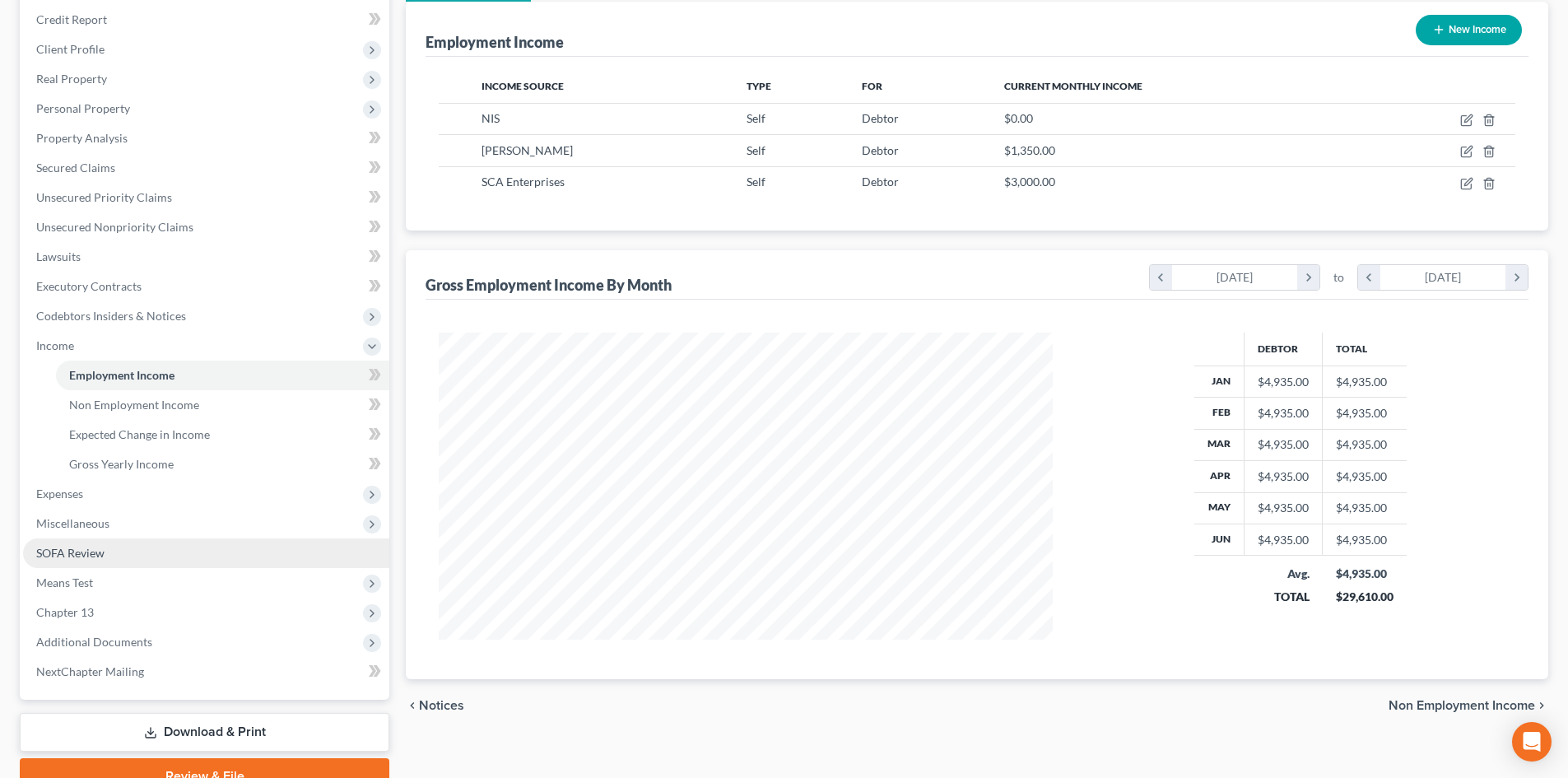
scroll to position [274, 0]
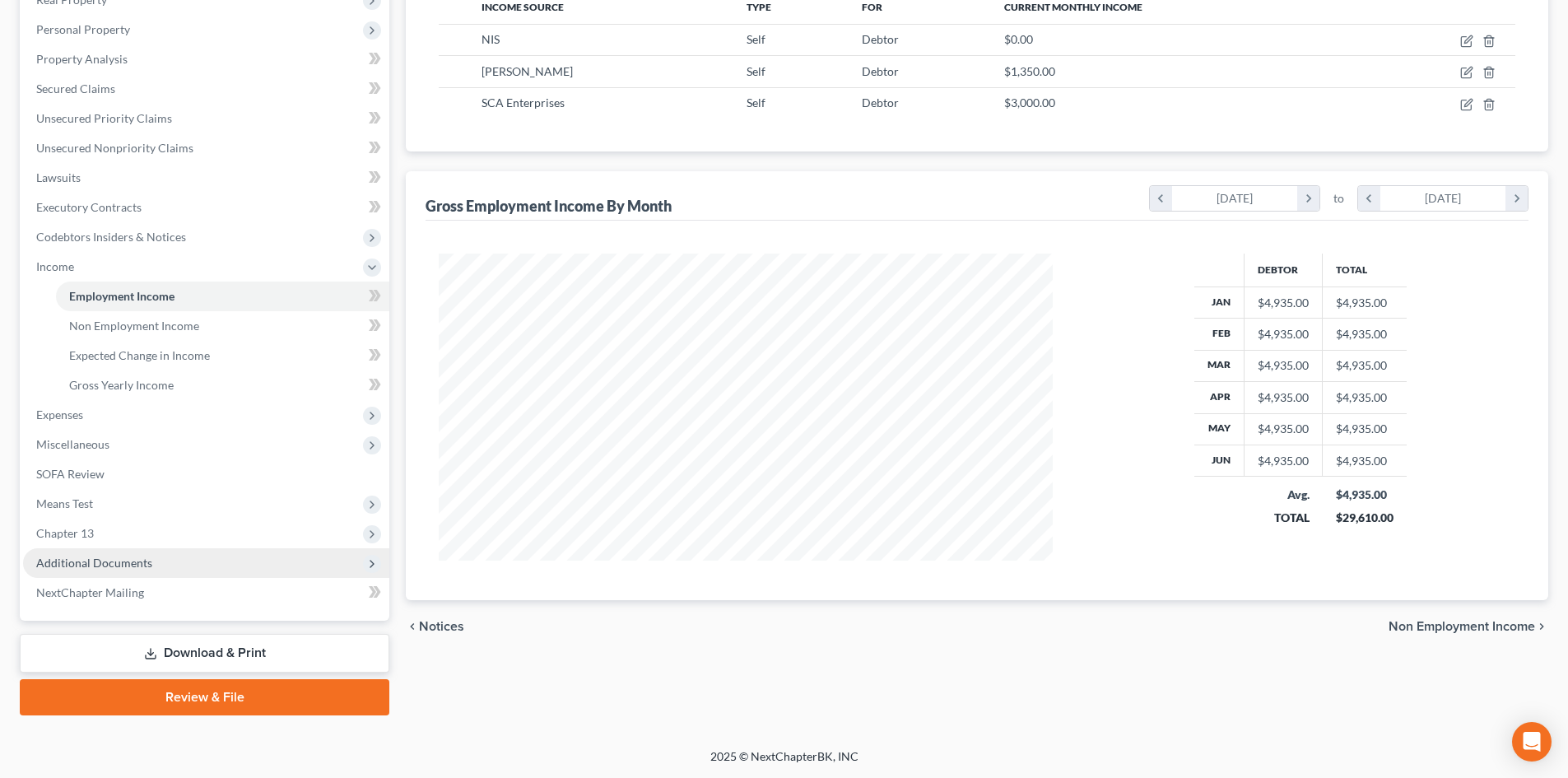
click at [65, 564] on span "Additional Documents" at bounding box center [94, 562] width 116 height 14
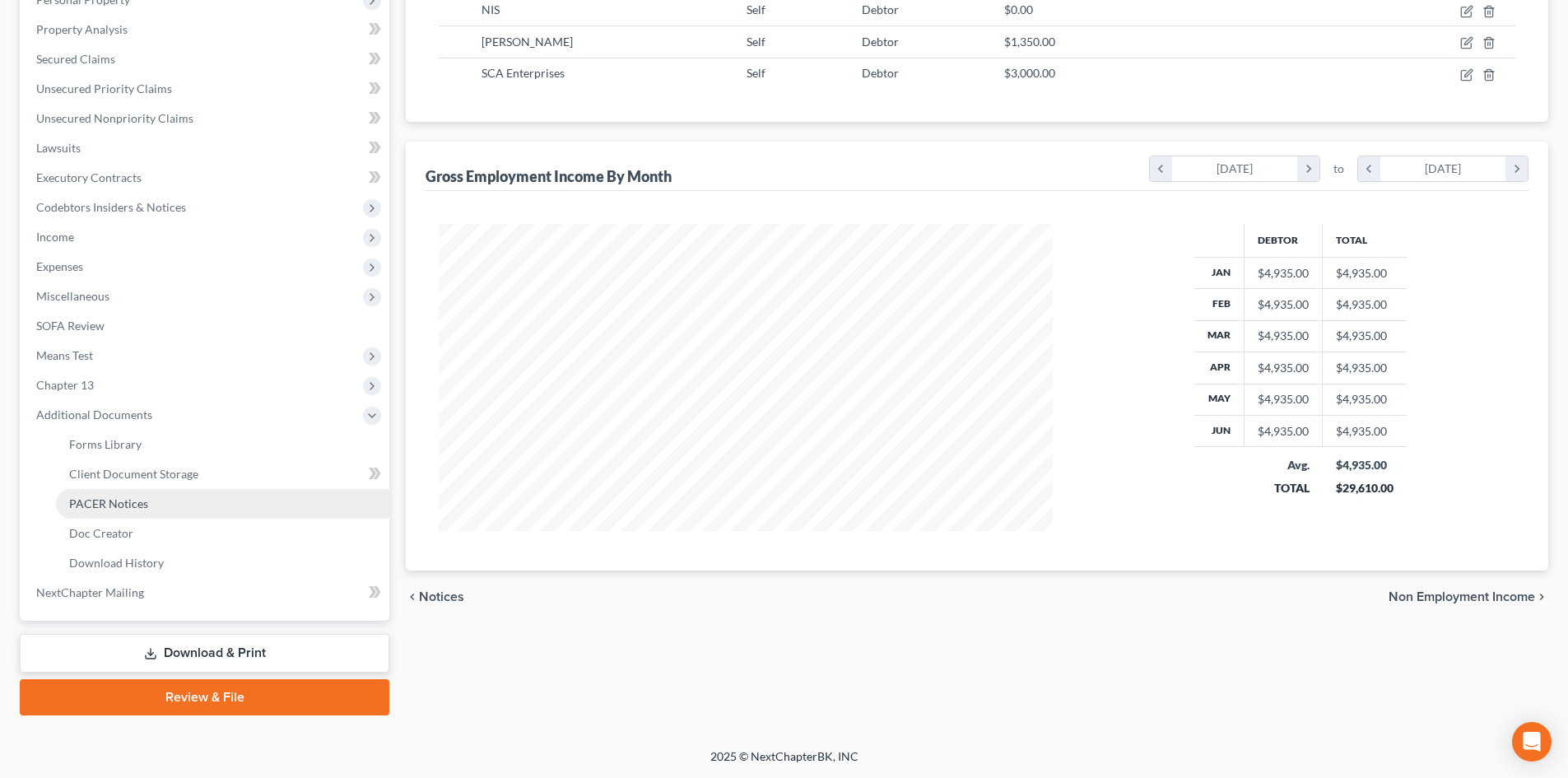
click at [120, 507] on span "PACER Notices" at bounding box center [109, 503] width 79 height 14
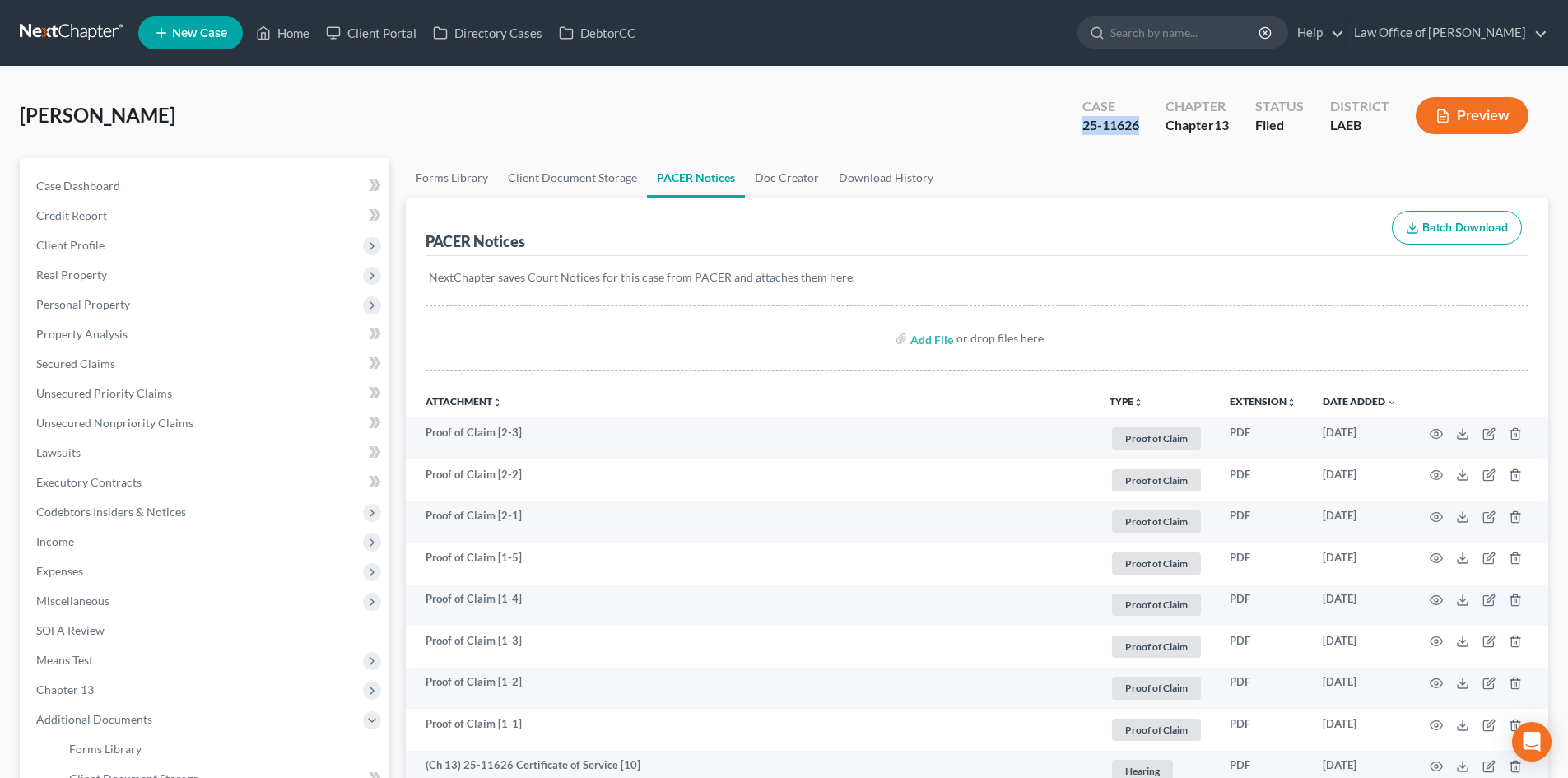
drag, startPoint x: 1137, startPoint y: 122, endPoint x: 1084, endPoint y: 117, distance: 53.2
click at [1084, 117] on div "25-11626" at bounding box center [1111, 125] width 57 height 19
copy div "25-11626"
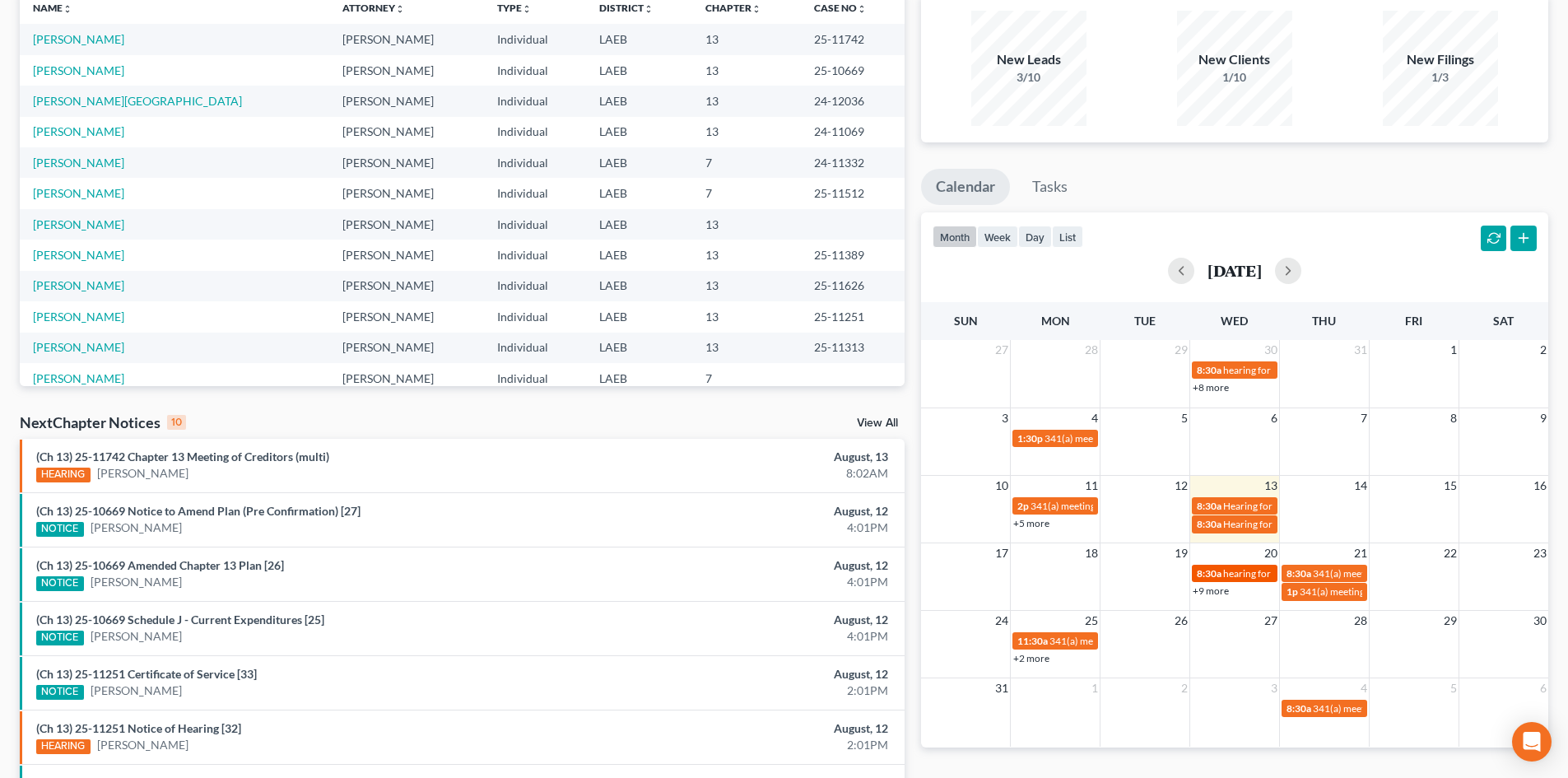
scroll to position [165, 0]
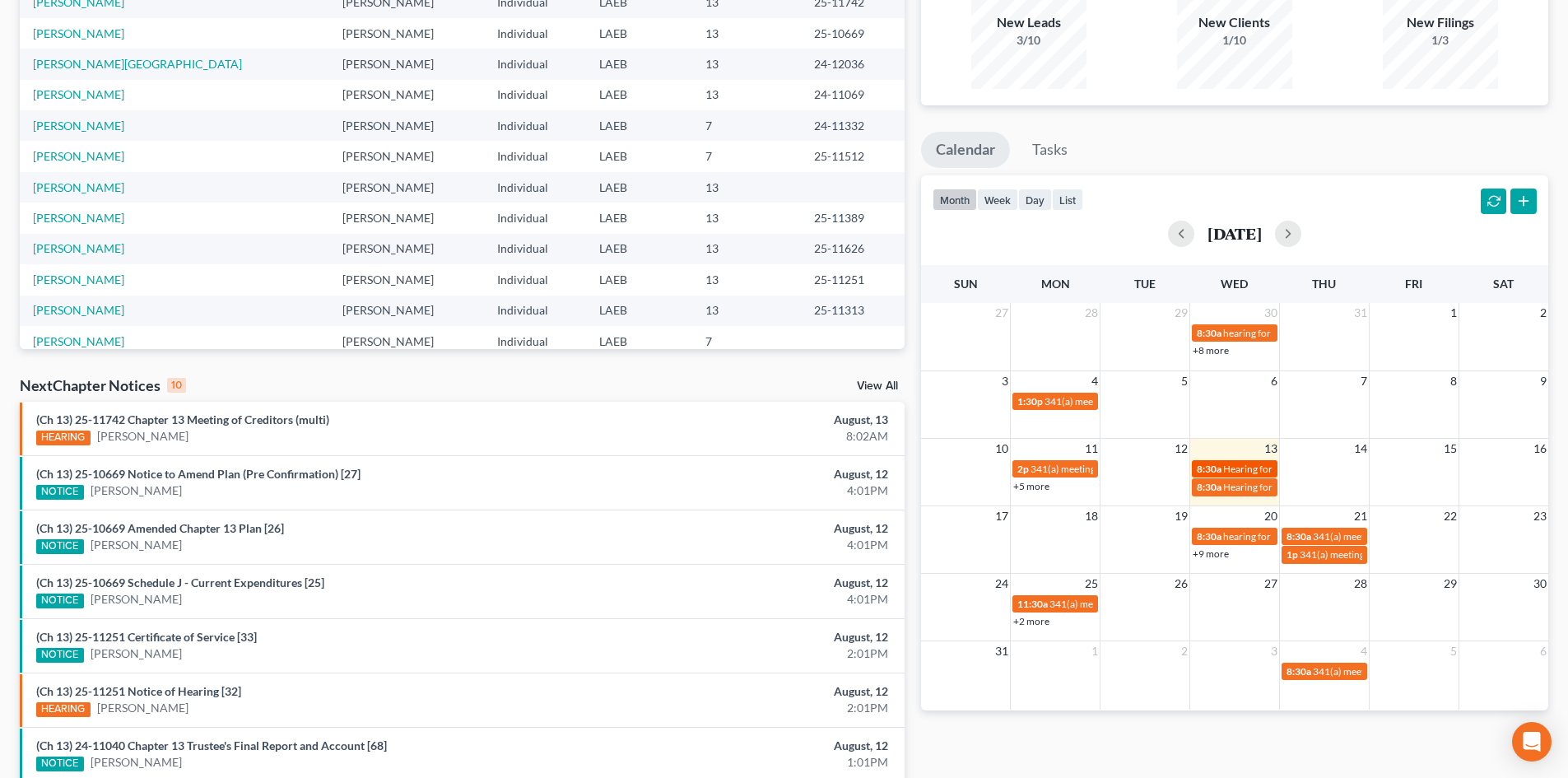
click at [1219, 464] on span "8:30a" at bounding box center [1209, 468] width 25 height 13
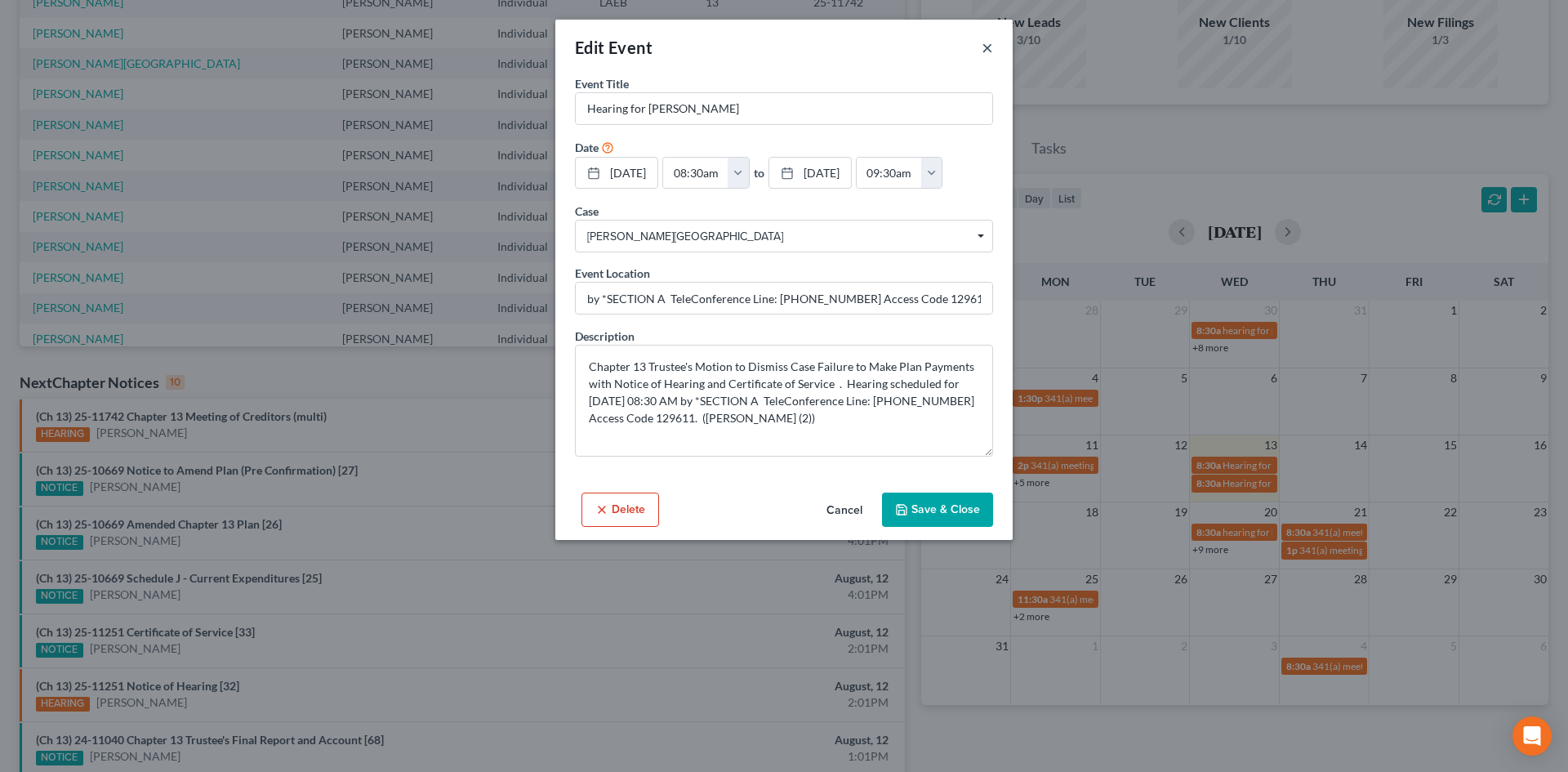
click at [985, 43] on button "×" at bounding box center [987, 47] width 11 height 20
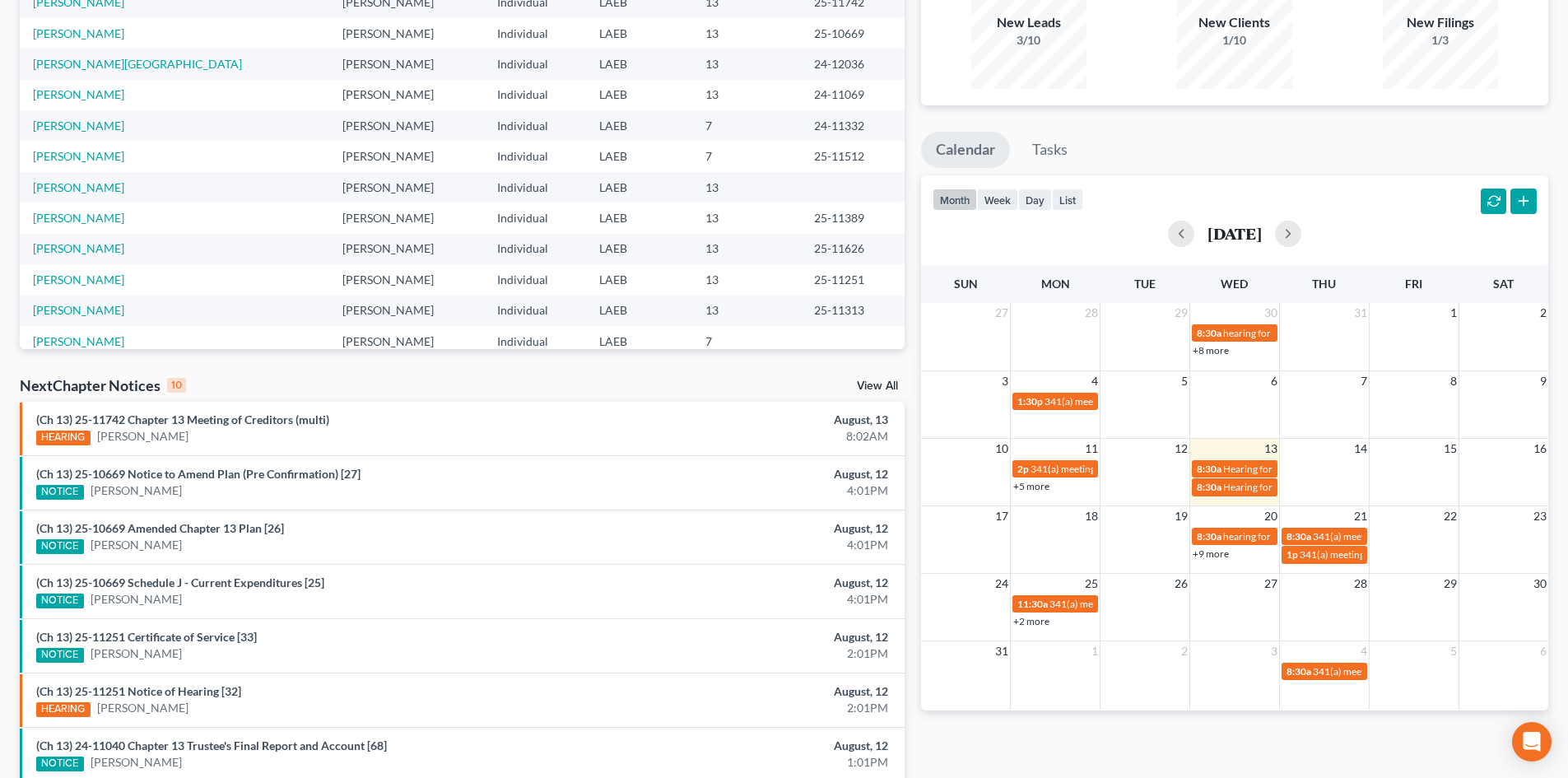
scroll to position [0, 0]
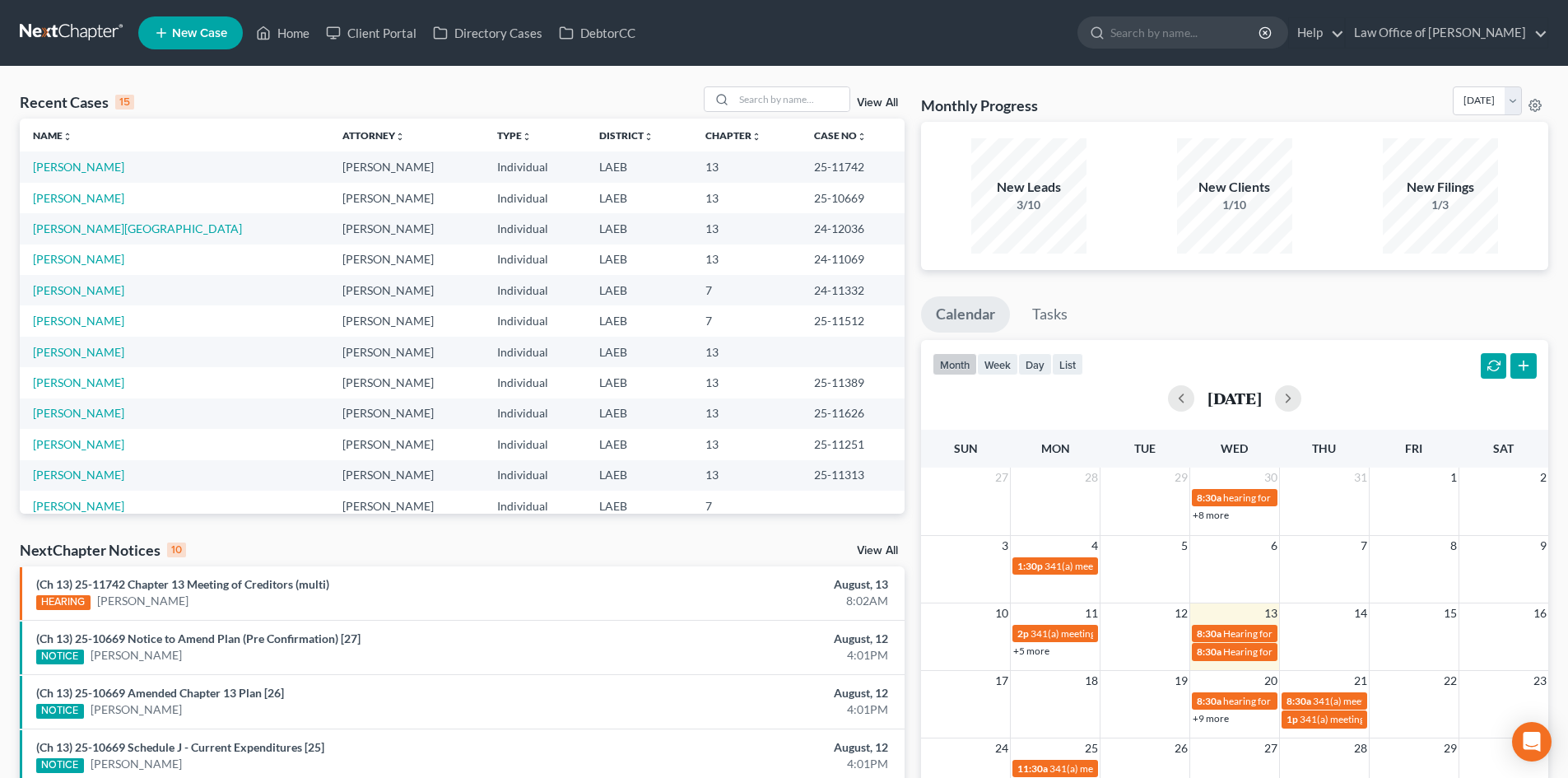
scroll to position [165, 0]
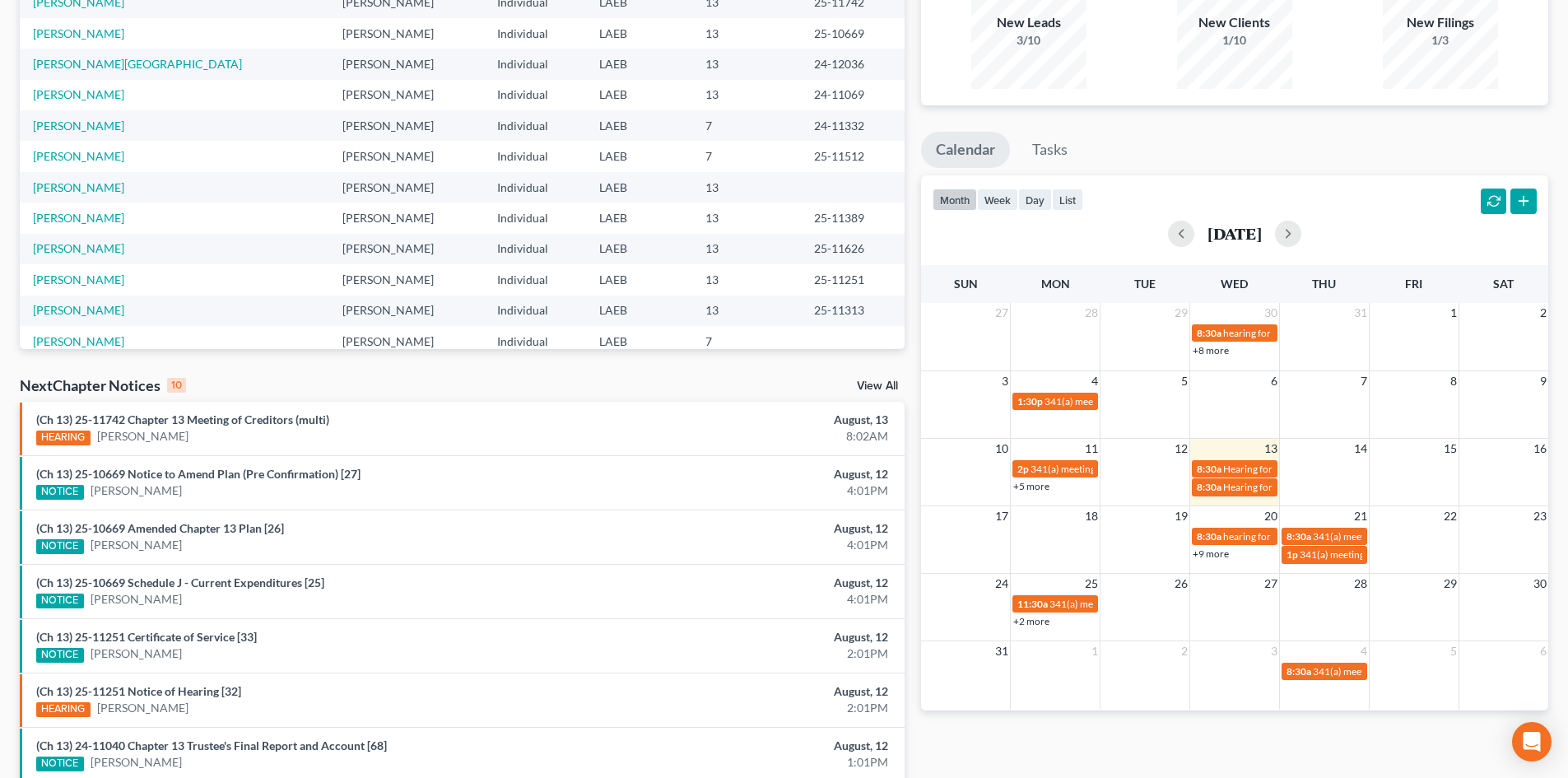
click at [1209, 555] on link "+9 more" at bounding box center [1211, 553] width 37 height 13
click at [1259, 160] on ul "Calendar Tasks" at bounding box center [1234, 153] width 627 height 43
click at [1301, 237] on button "button" at bounding box center [1288, 233] width 26 height 26
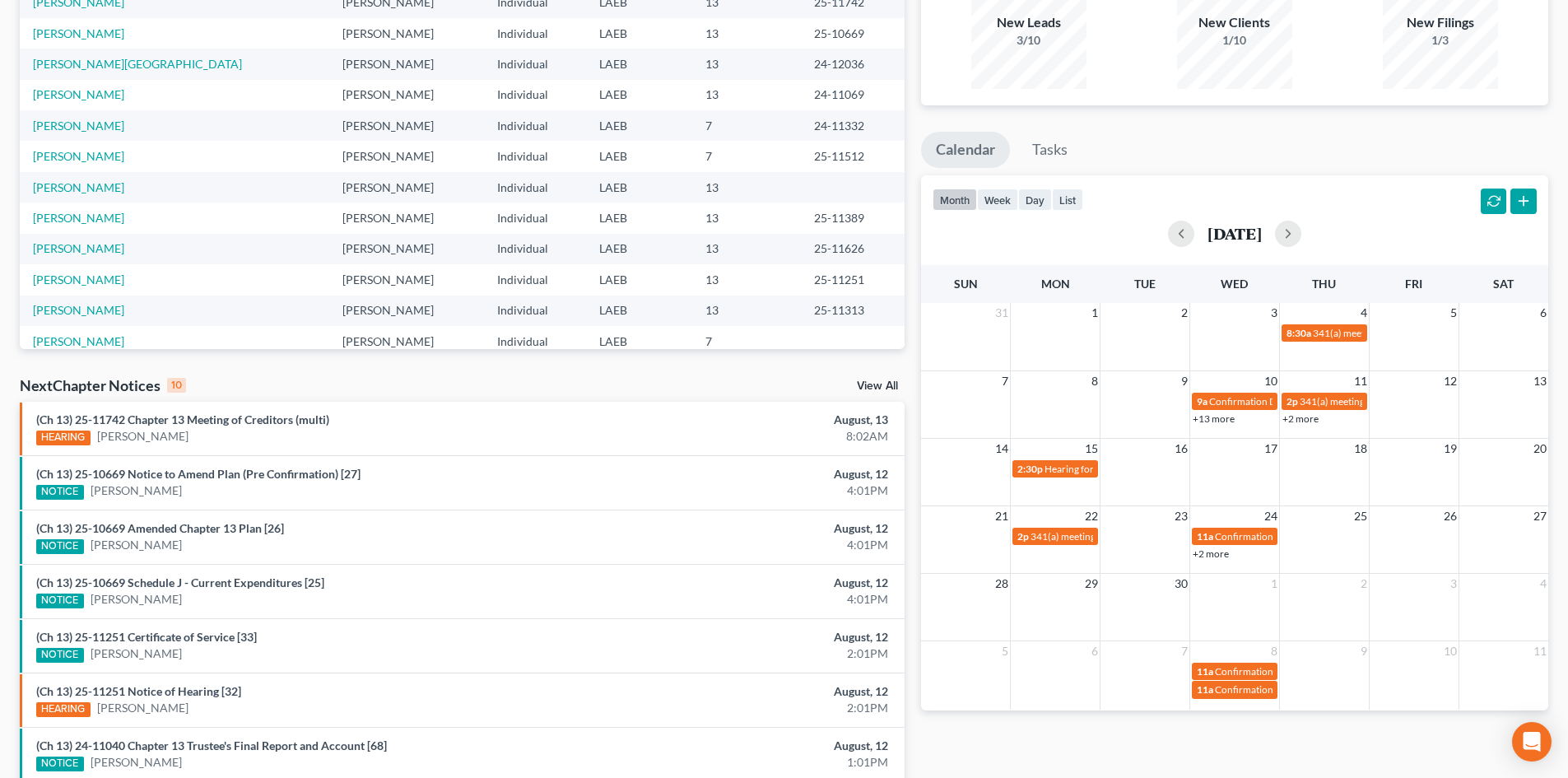
click at [1215, 419] on link "+13 more" at bounding box center [1214, 418] width 42 height 13
click at [1301, 230] on button "button" at bounding box center [1288, 233] width 26 height 26
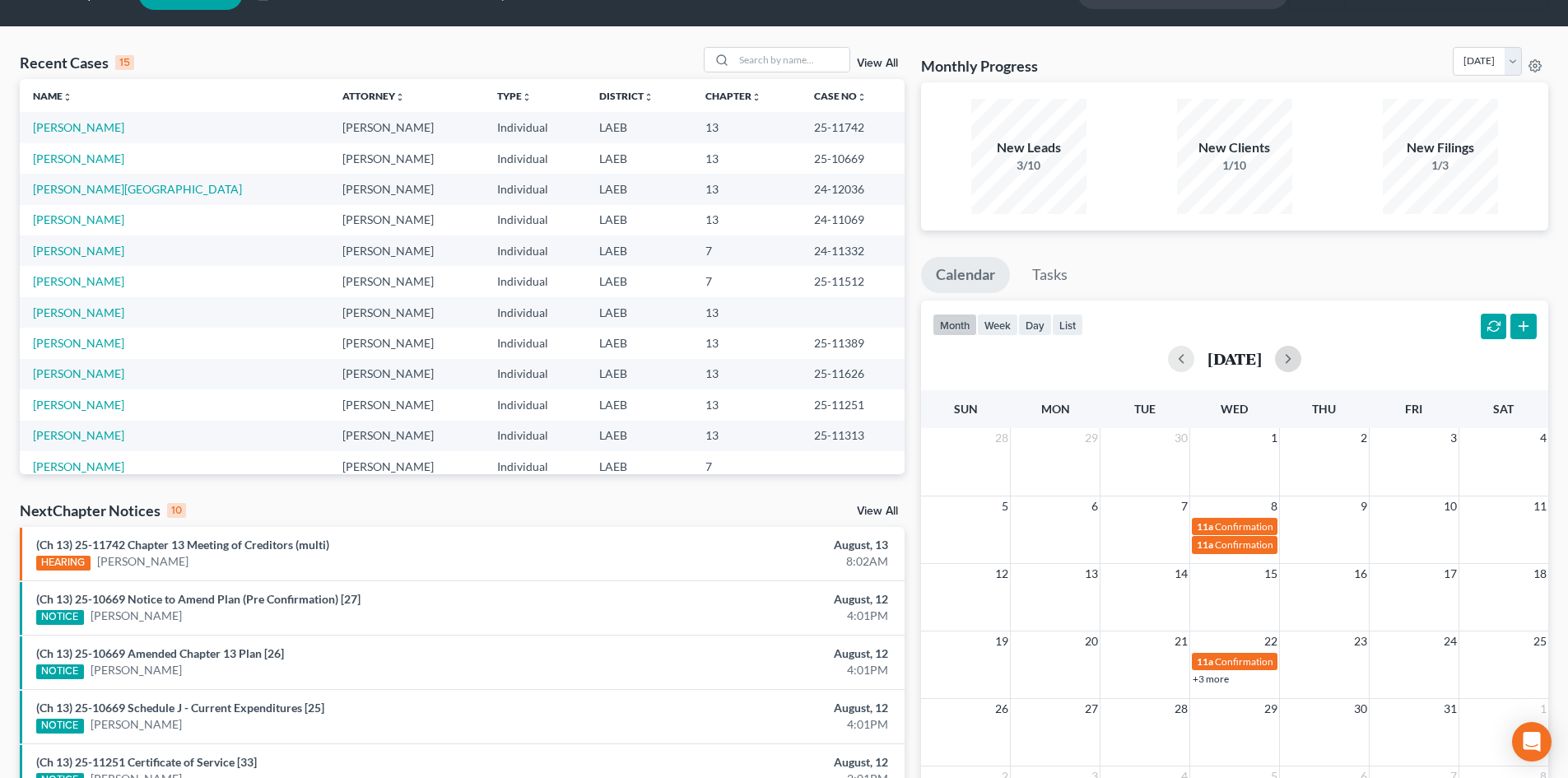
scroll to position [0, 0]
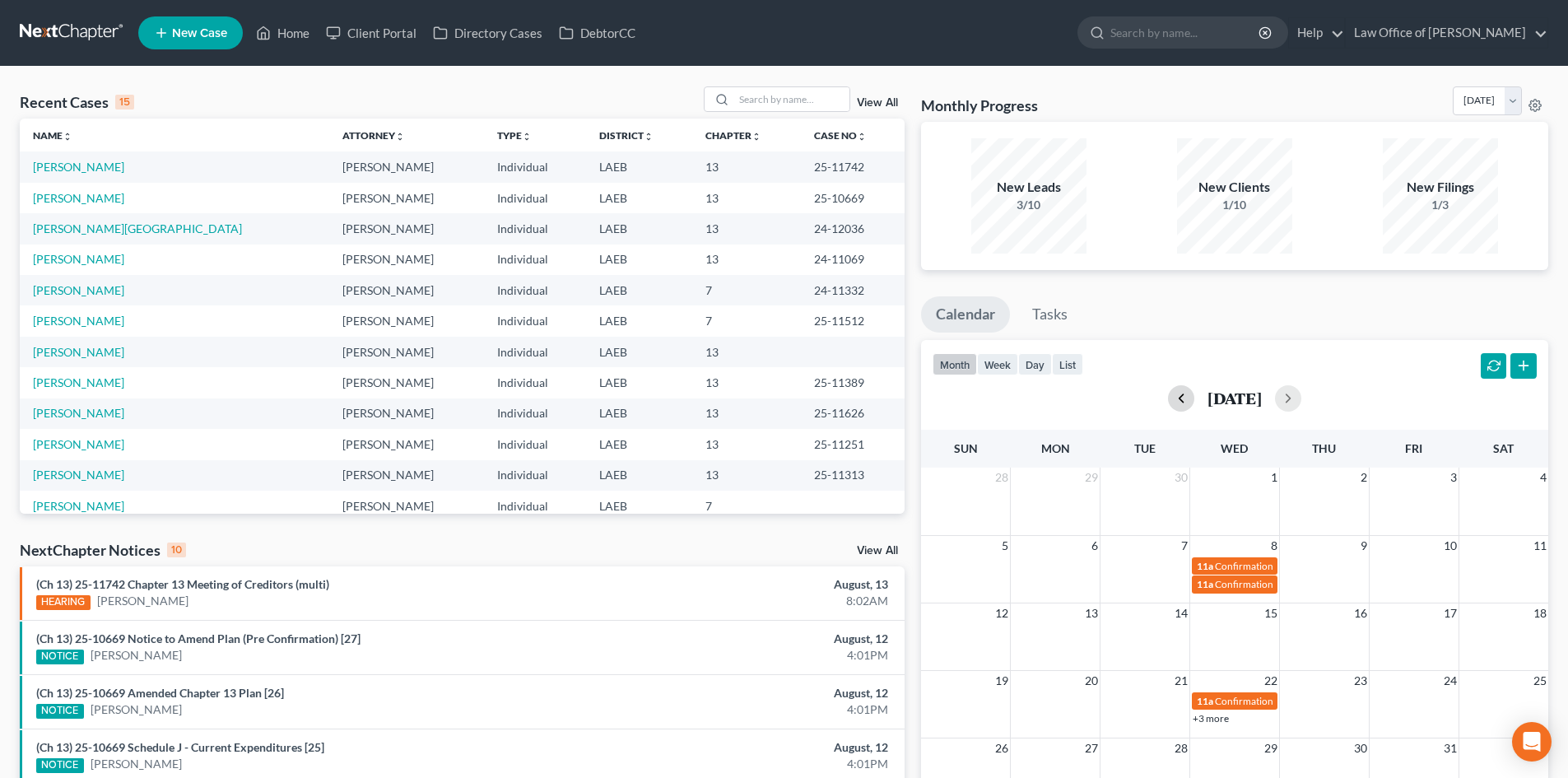
click at [1168, 397] on button "button" at bounding box center [1181, 398] width 26 height 26
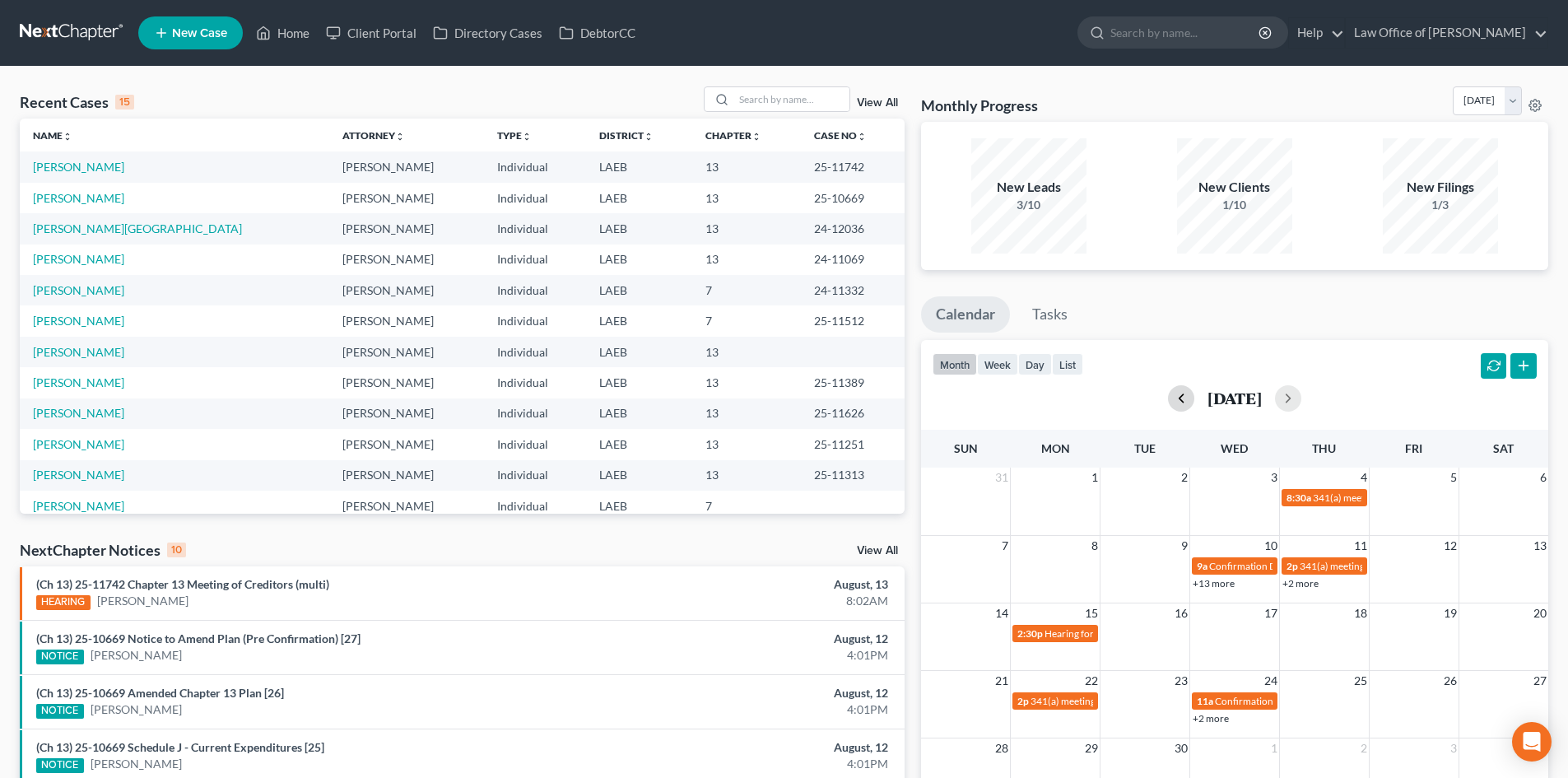
click at [1168, 397] on button "button" at bounding box center [1181, 398] width 26 height 26
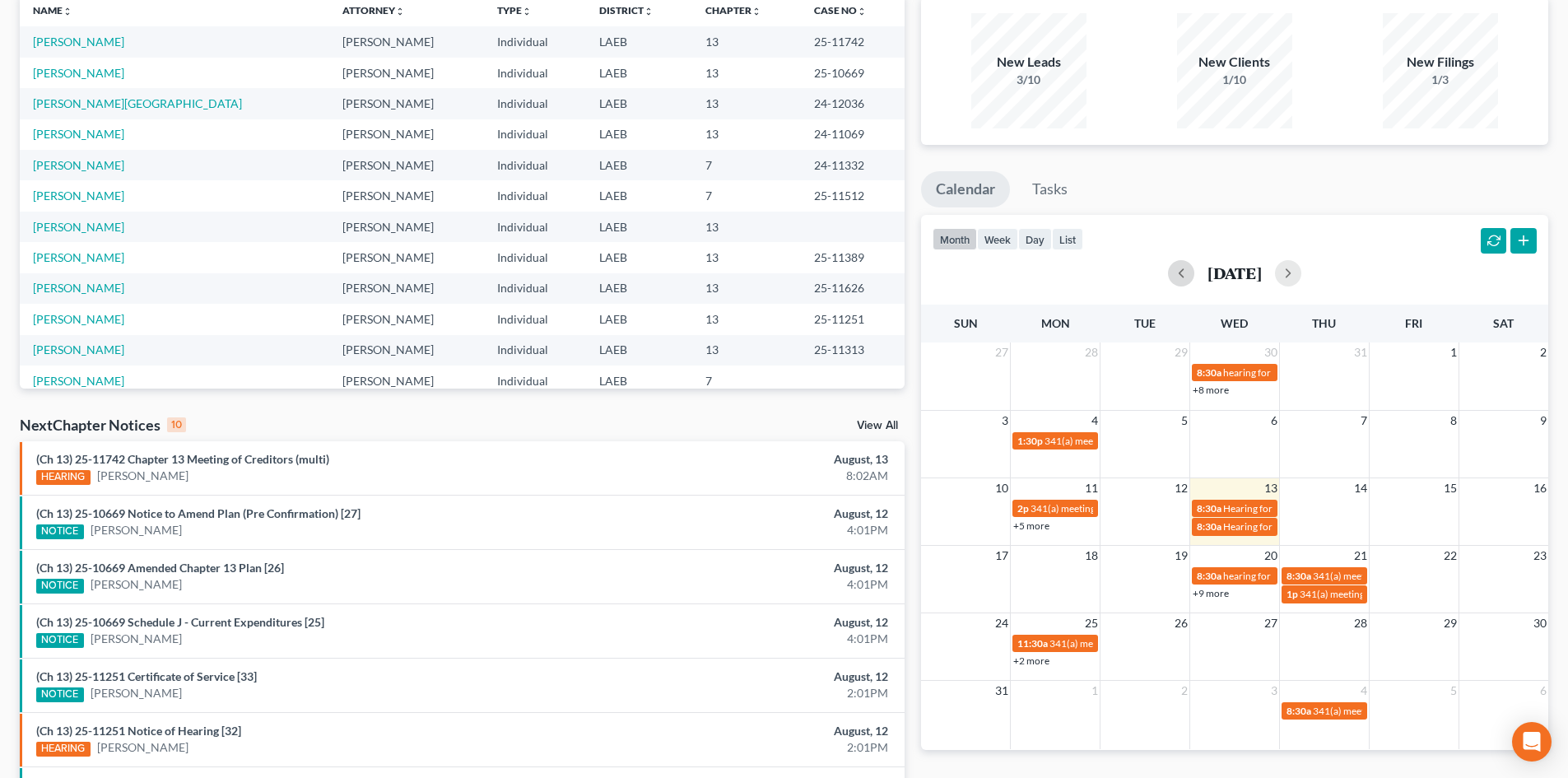
scroll to position [165, 0]
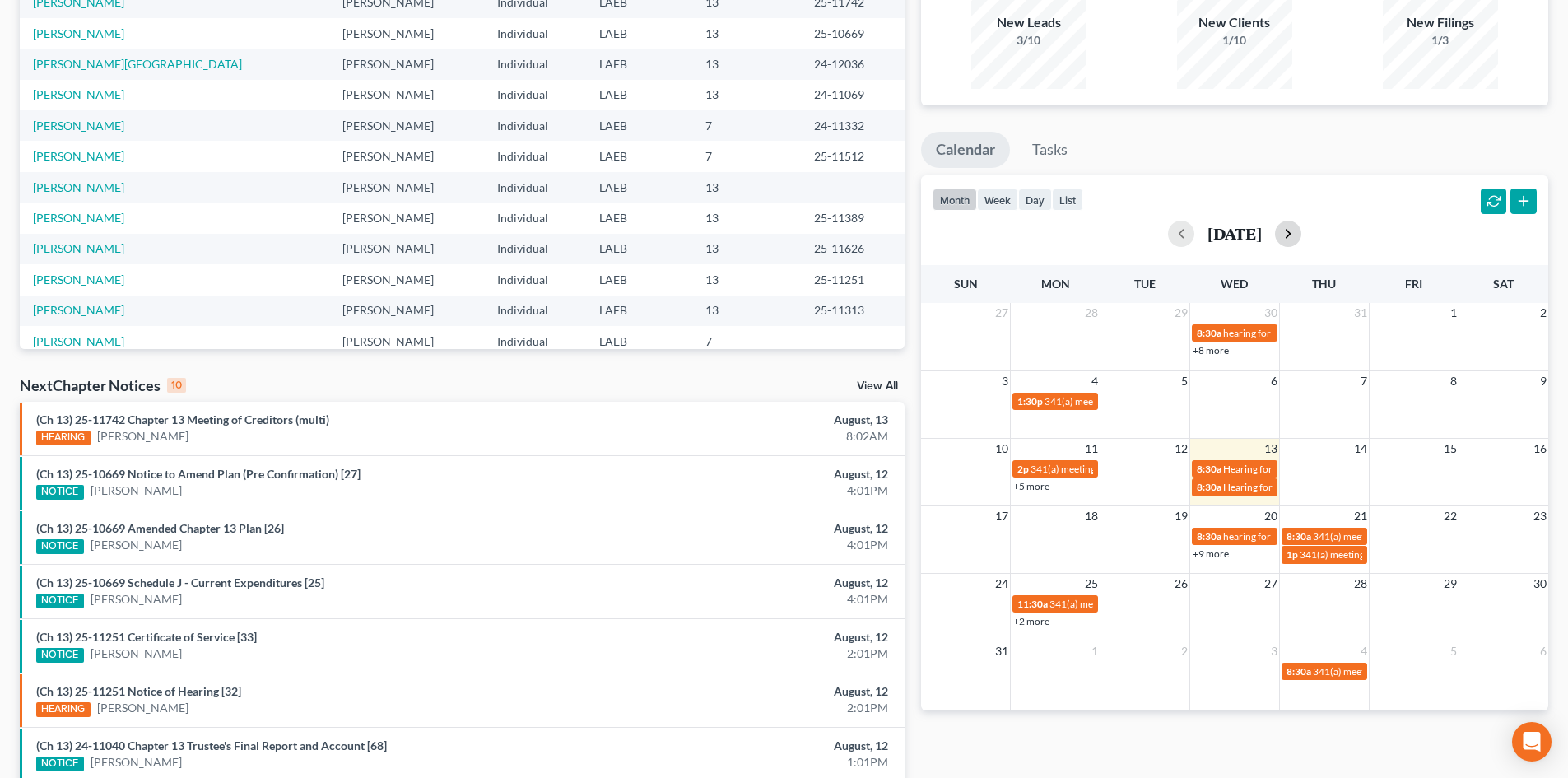
click at [1301, 237] on button "button" at bounding box center [1288, 233] width 26 height 26
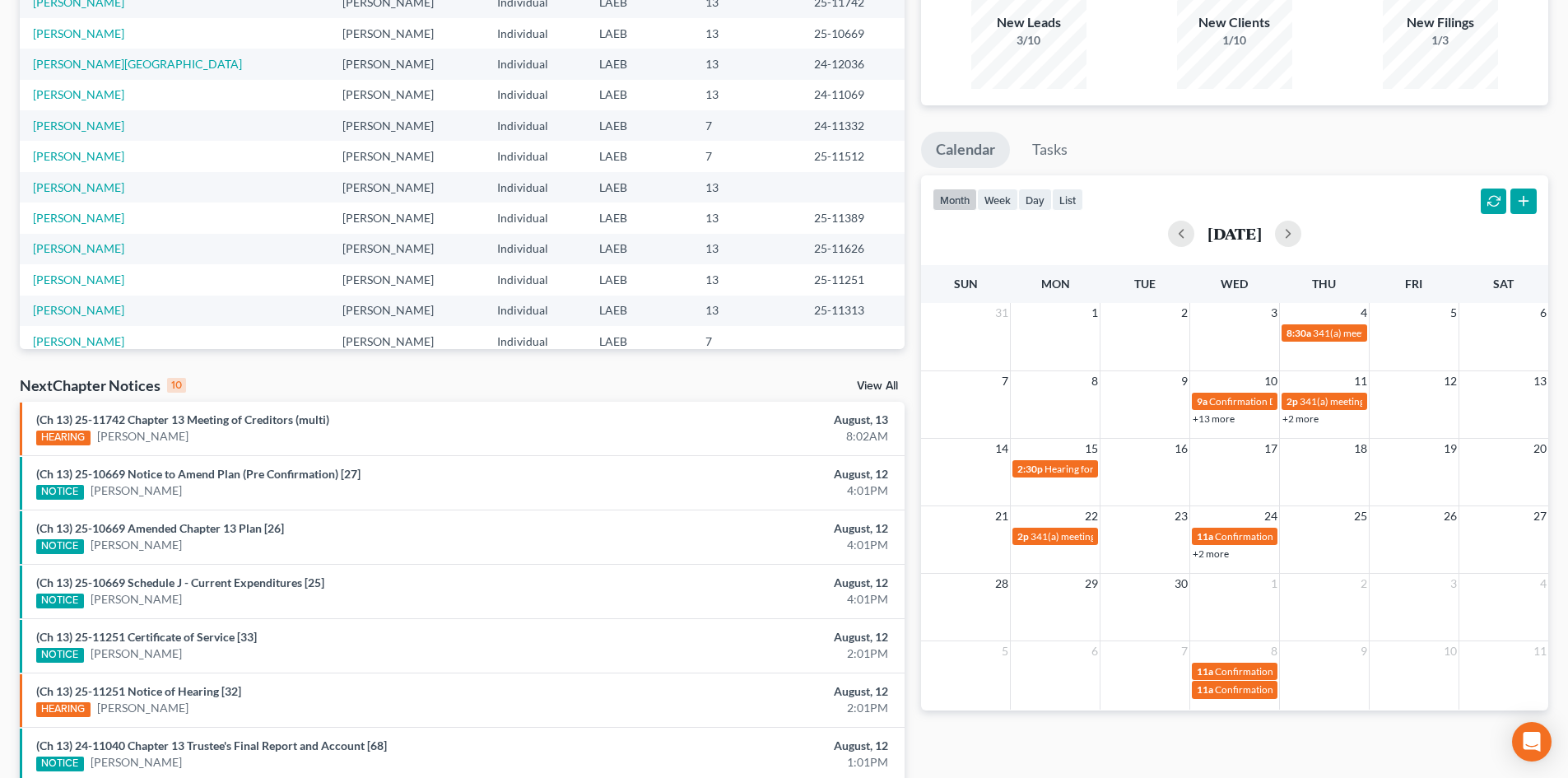
click at [1215, 552] on link "+2 more" at bounding box center [1211, 553] width 37 height 13
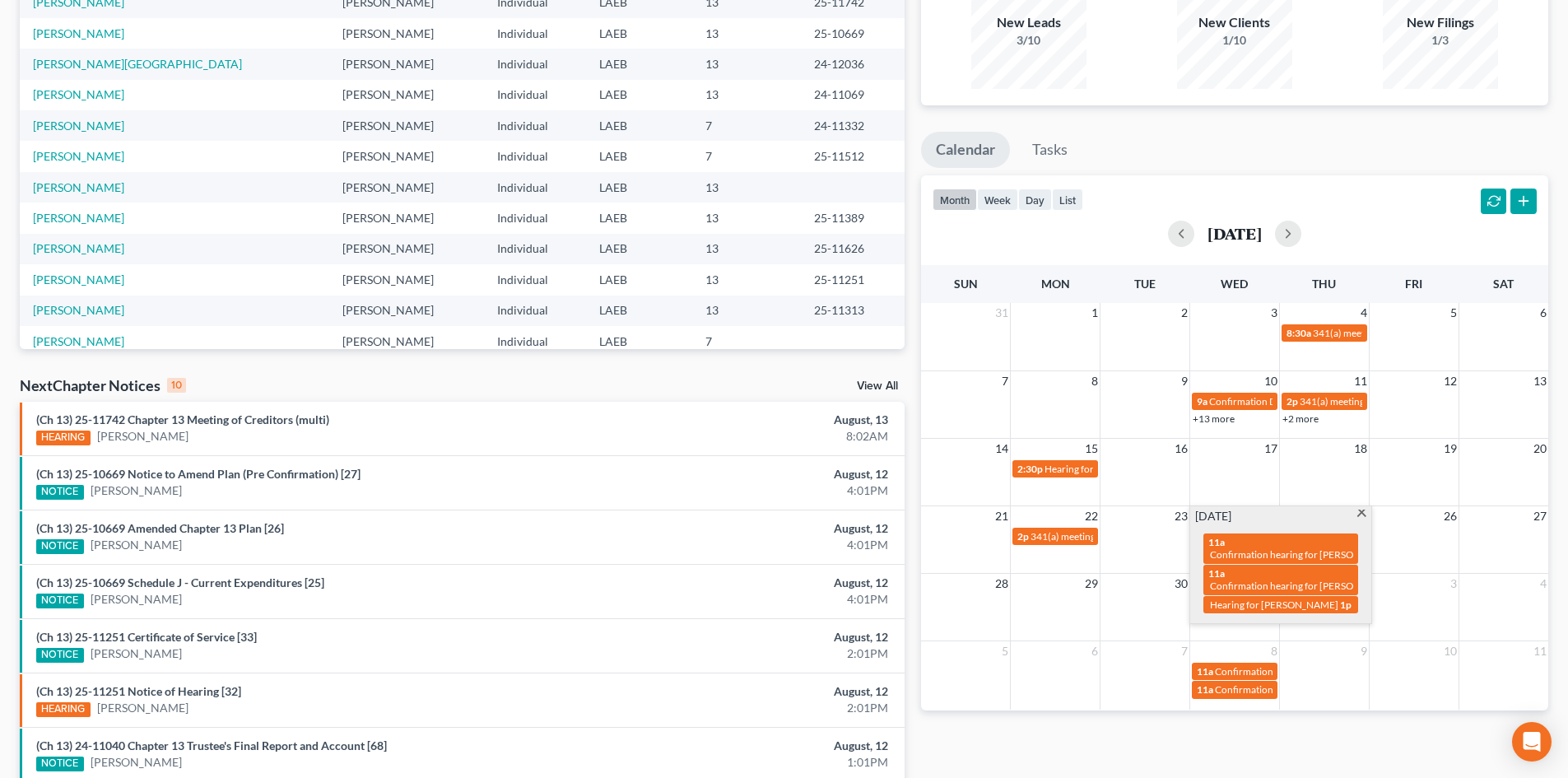
click at [1263, 136] on ul "Calendar Tasks" at bounding box center [1234, 153] width 627 height 43
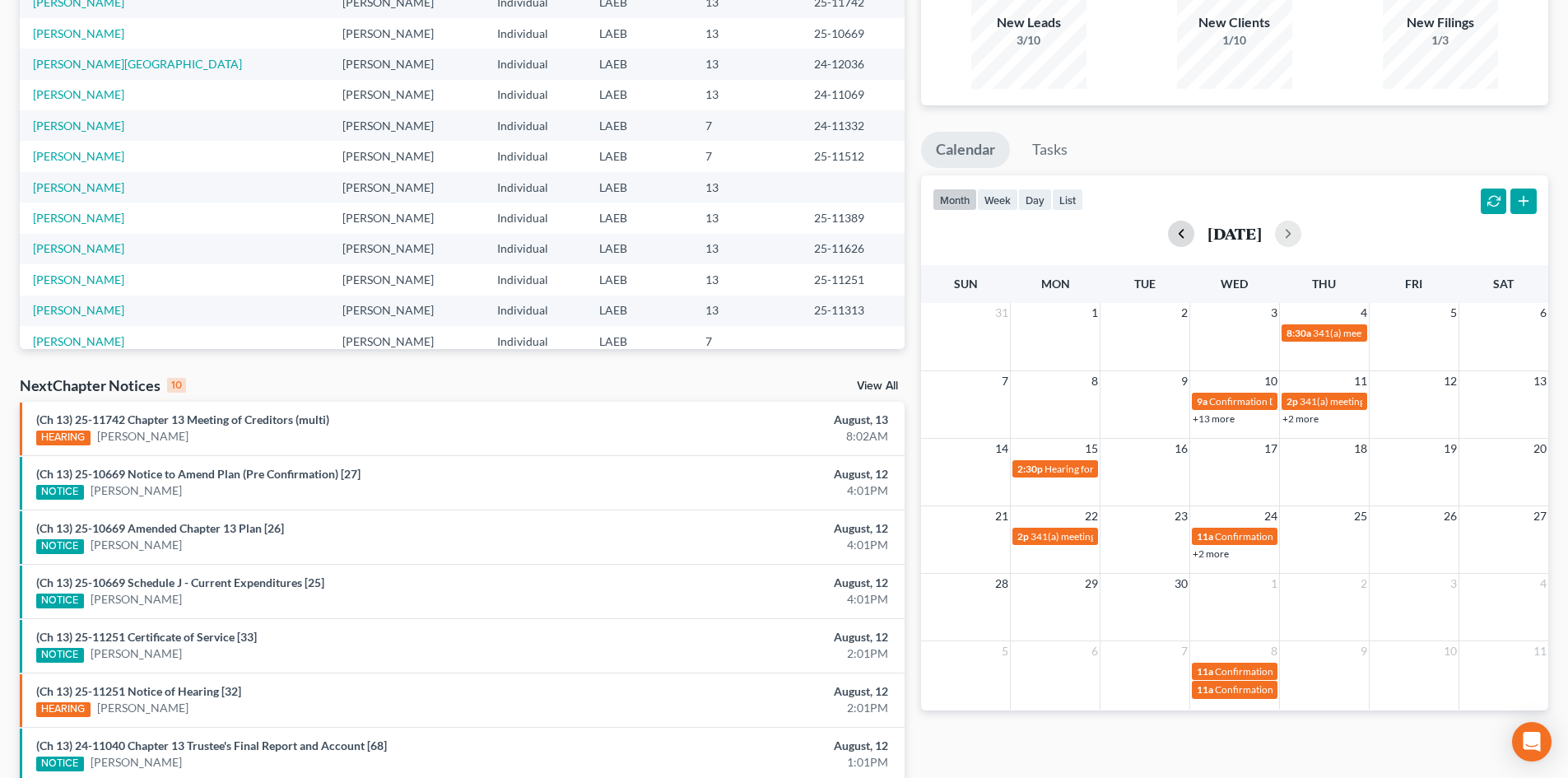
click at [1168, 223] on button "button" at bounding box center [1181, 233] width 26 height 26
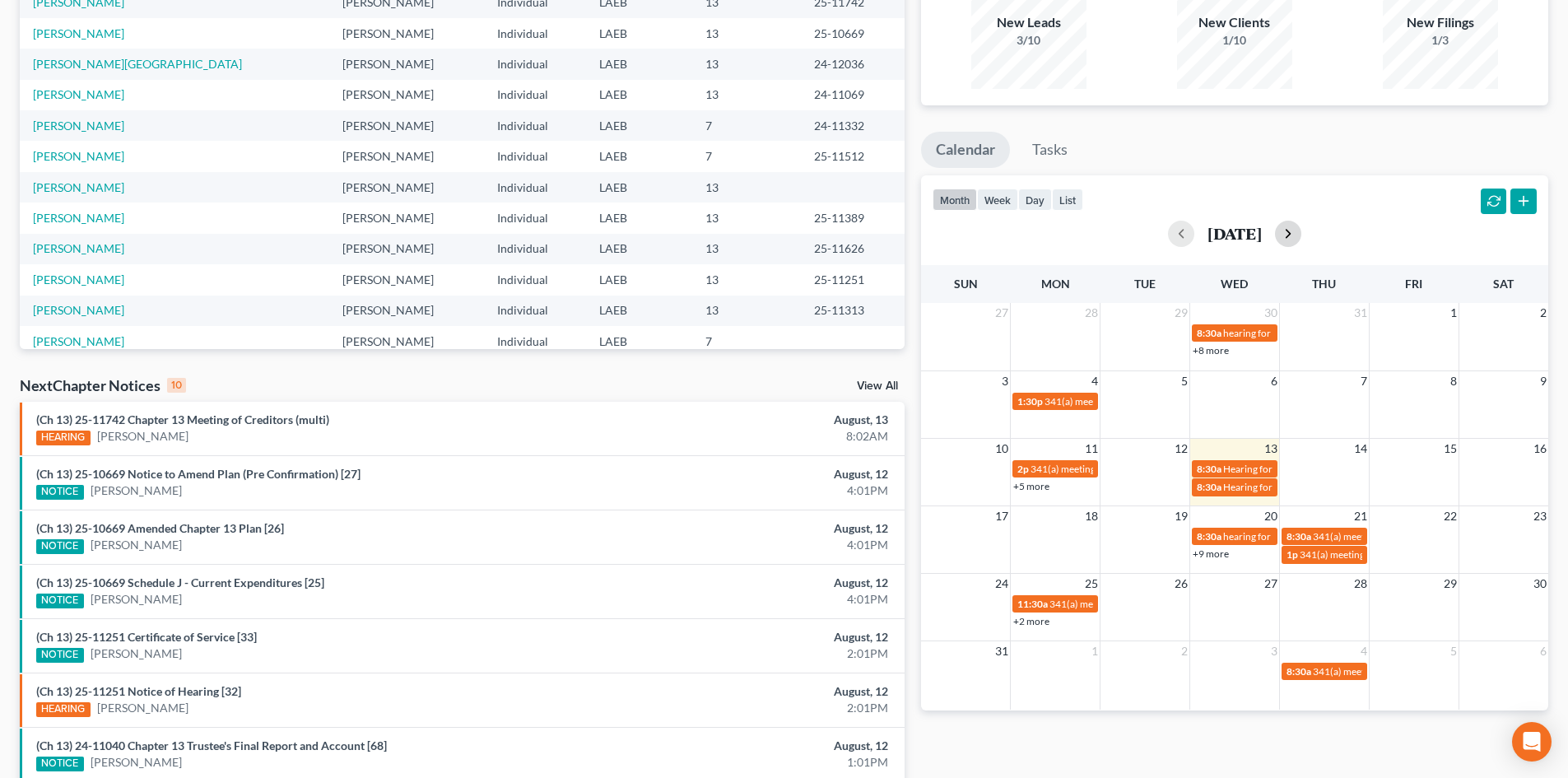
click at [1301, 241] on button "button" at bounding box center [1288, 233] width 26 height 26
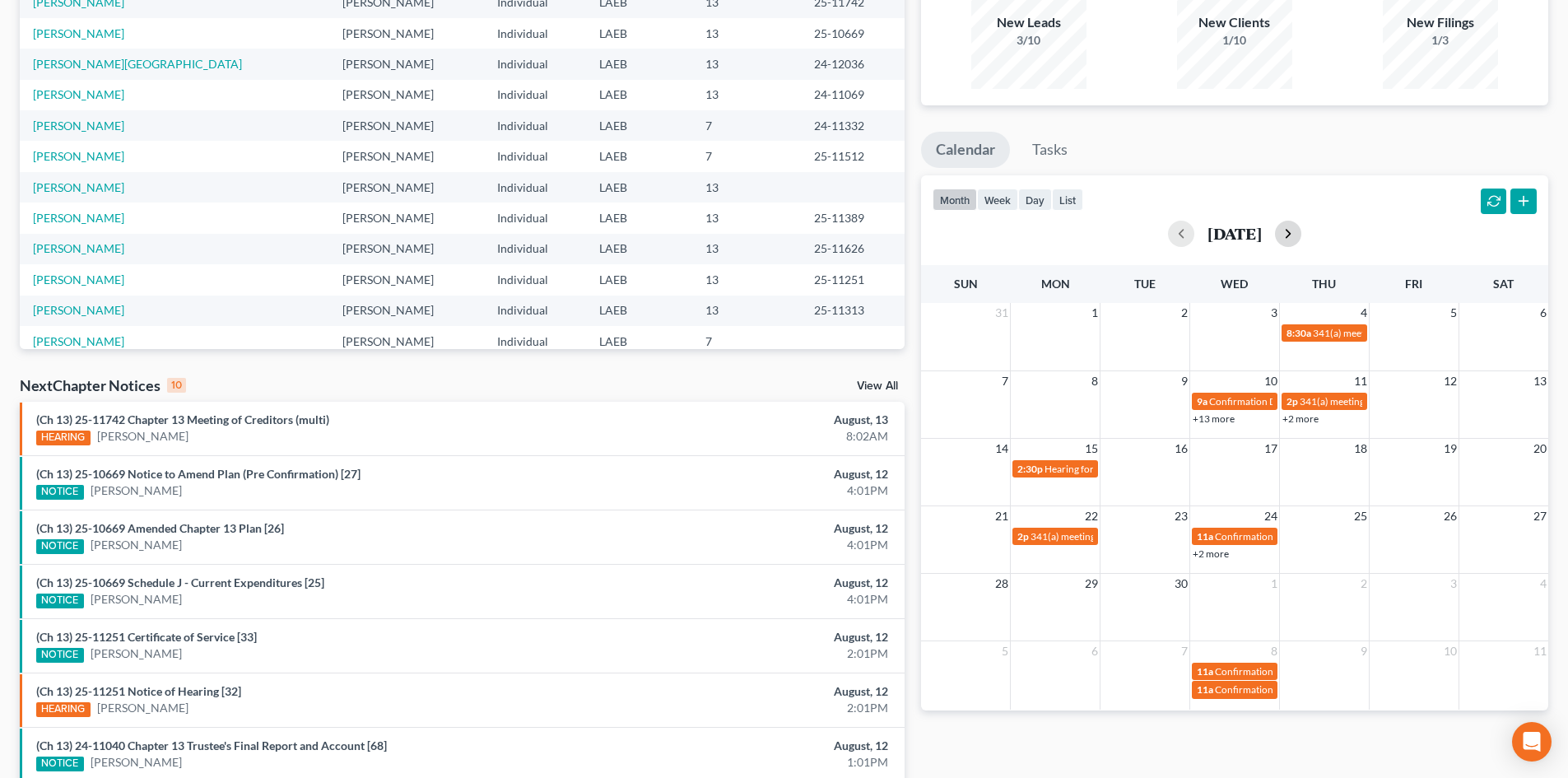
click at [1301, 242] on button "button" at bounding box center [1288, 233] width 26 height 26
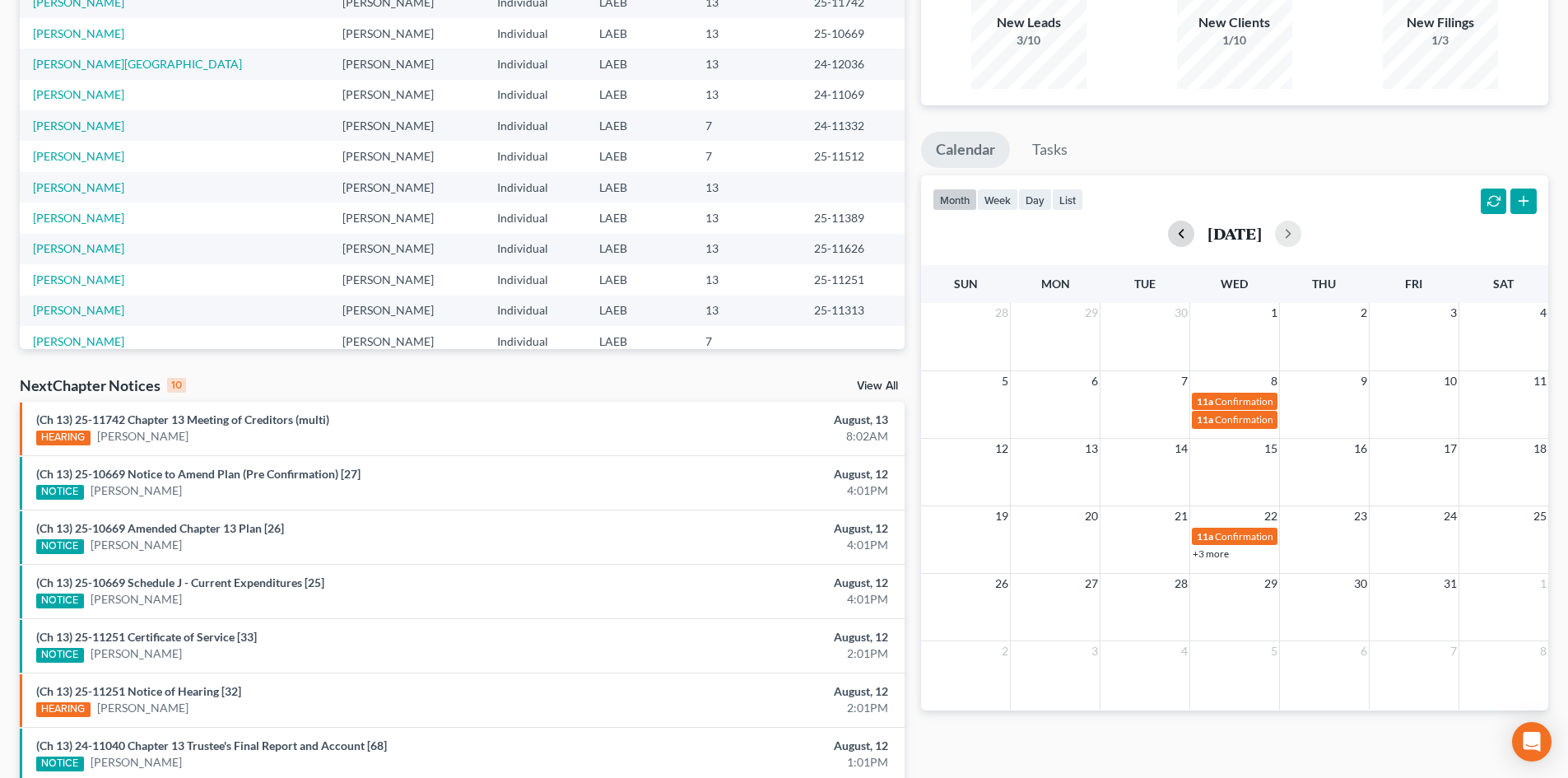
click at [1168, 234] on button "button" at bounding box center [1181, 233] width 26 height 26
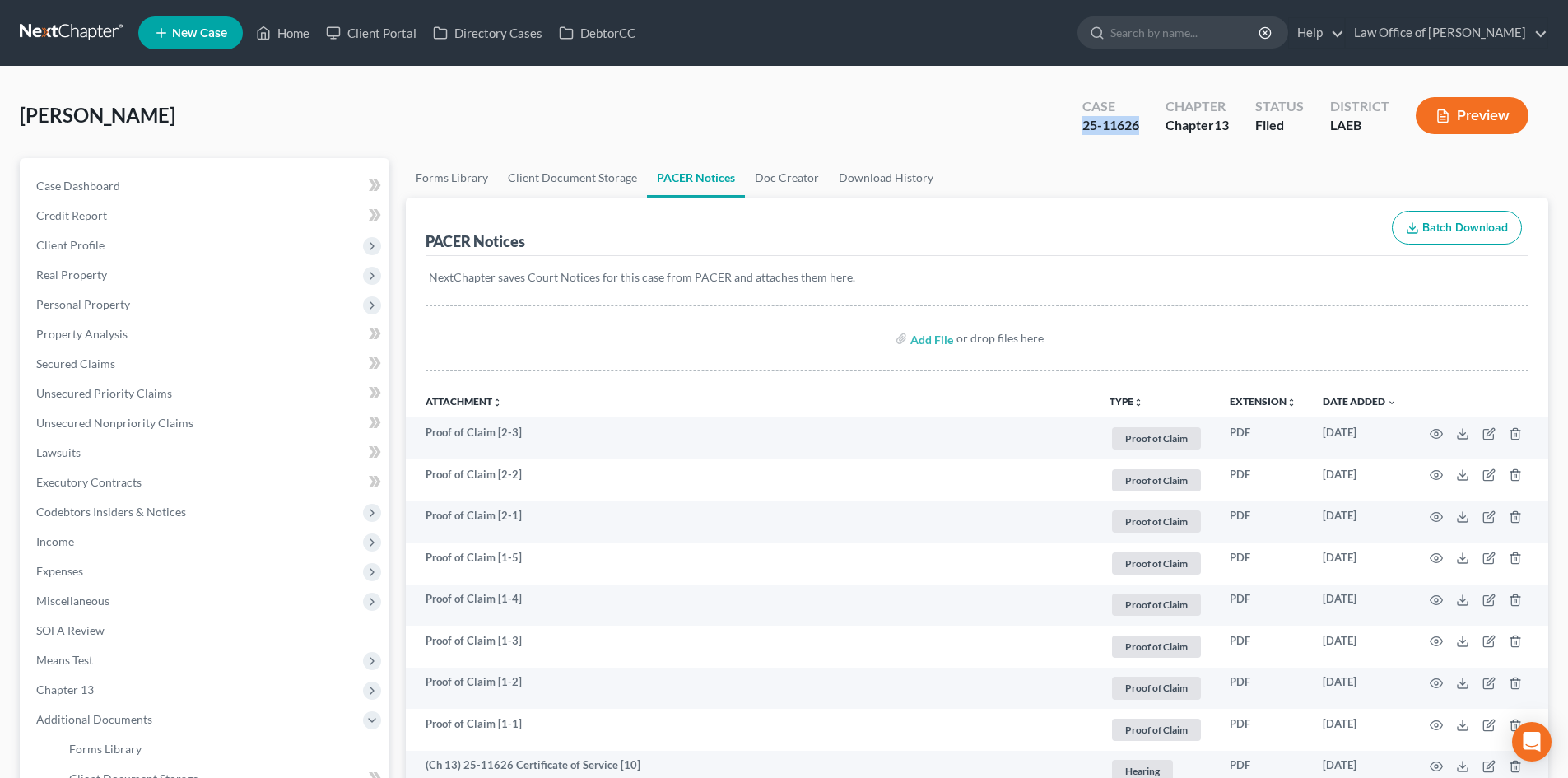
click at [55, 37] on link at bounding box center [72, 33] width 105 height 30
